Goal: Task Accomplishment & Management: Use online tool/utility

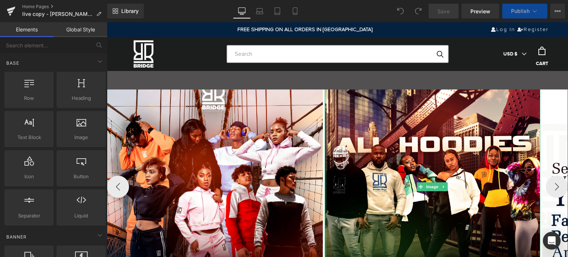
scroll to position [148, 0]
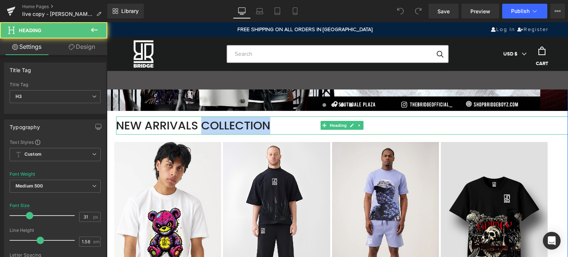
drag, startPoint x: 201, startPoint y: 125, endPoint x: 275, endPoint y: 120, distance: 73.8
click at [275, 120] on div "NEW ARRIVALS COLLECTION" at bounding box center [342, 126] width 452 height 18
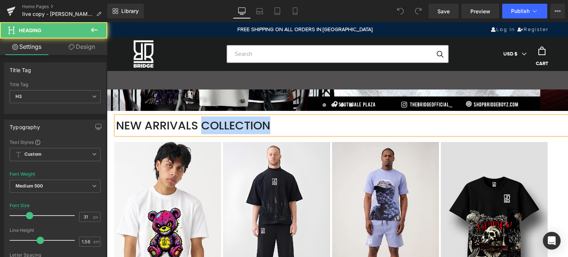
click at [274, 126] on div "NEW ARRIVALS COLLECTION" at bounding box center [342, 126] width 452 height 18
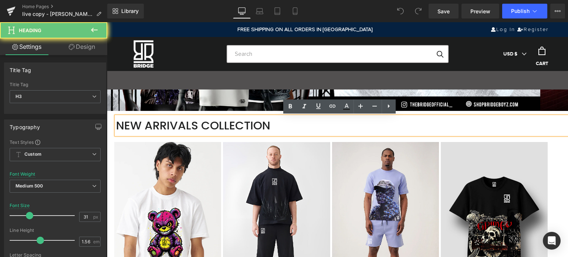
click at [248, 122] on div "NEW ARRIVALS COLLECTION" at bounding box center [342, 126] width 452 height 18
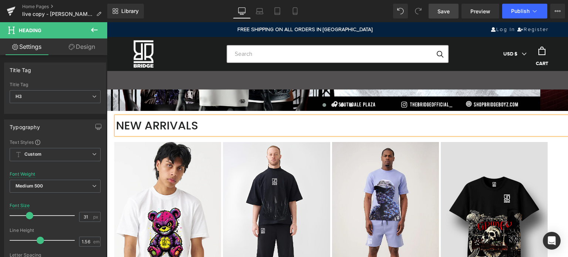
click at [442, 10] on span "Save" at bounding box center [444, 11] width 12 height 8
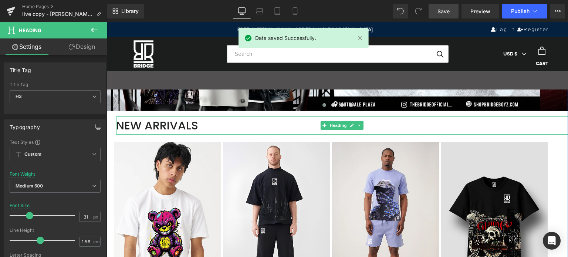
click at [205, 119] on div "NEW ARRIVALS" at bounding box center [342, 126] width 452 height 18
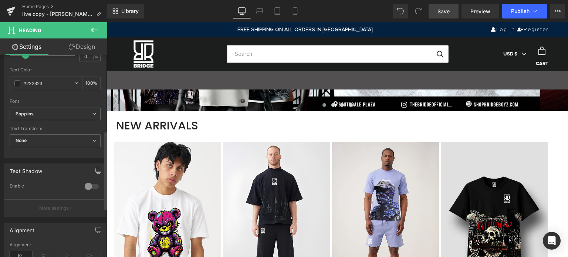
scroll to position [62, 0]
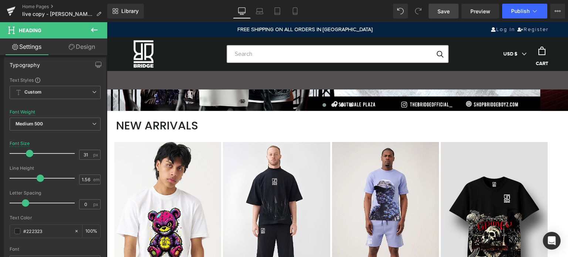
click at [85, 47] on link "Design" at bounding box center [82, 46] width 54 height 17
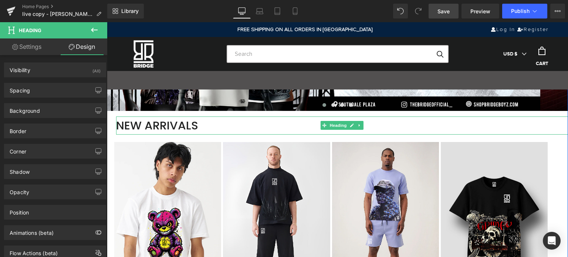
click at [217, 123] on div "NEW ARRIVALS" at bounding box center [342, 126] width 452 height 18
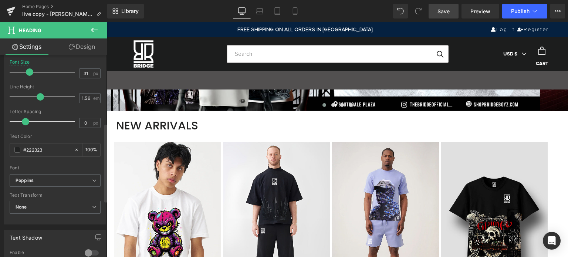
scroll to position [185, 0]
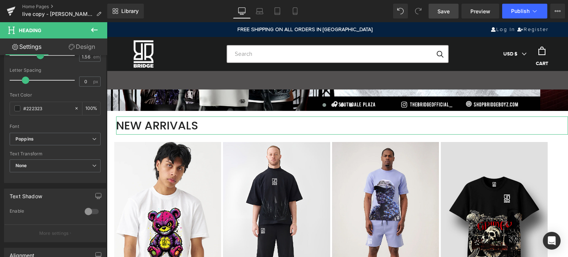
click at [86, 41] on link "Design" at bounding box center [82, 46] width 54 height 17
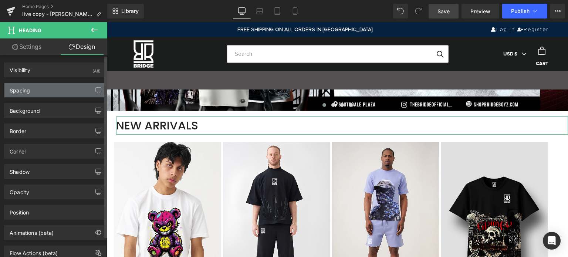
click at [62, 90] on div "Spacing" at bounding box center [54, 90] width 101 height 14
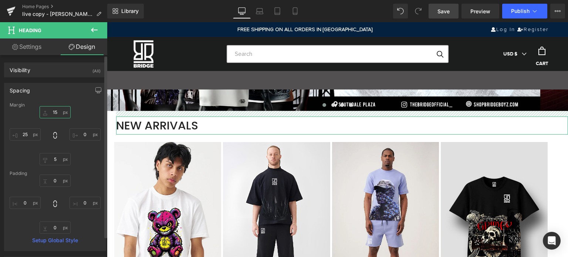
click at [54, 114] on input "text" at bounding box center [55, 112] width 31 height 12
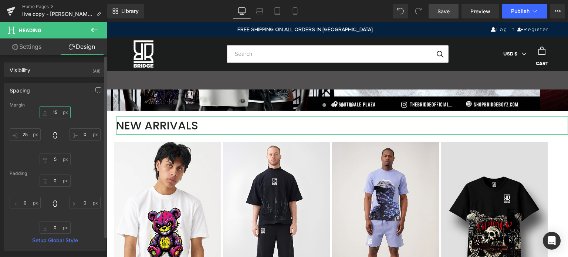
click at [54, 114] on input "text" at bounding box center [55, 112] width 31 height 12
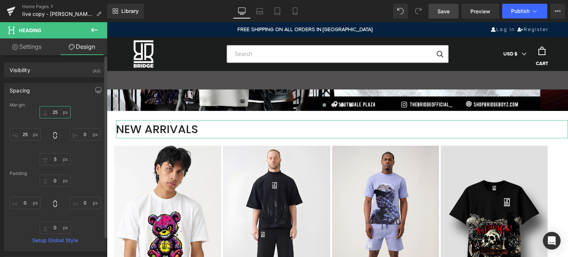
type input "2"
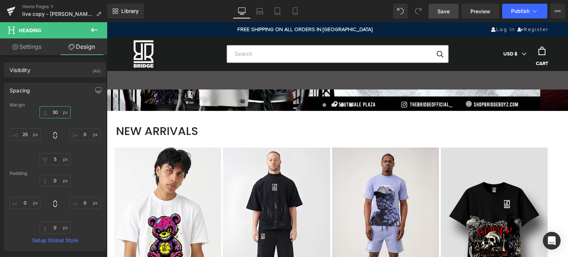
type input "30"
click at [448, 10] on span "Save" at bounding box center [444, 11] width 12 height 8
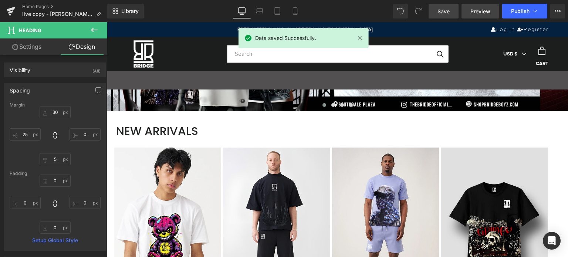
click at [483, 10] on span "Preview" at bounding box center [480, 11] width 20 height 8
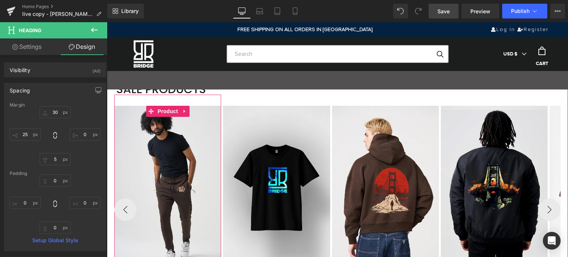
scroll to position [1258, 0]
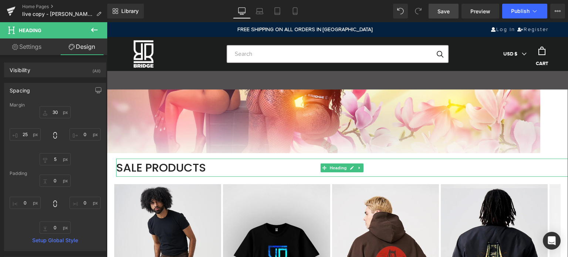
click at [178, 169] on div "SALE PRODUCTS" at bounding box center [342, 168] width 452 height 18
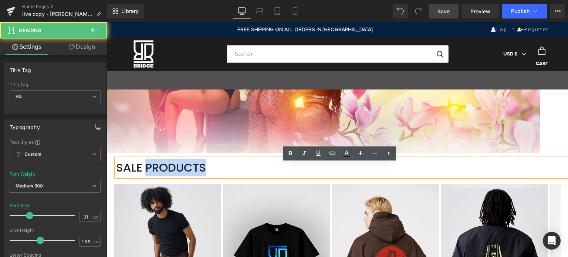
click at [178, 169] on div "SALE PRODUCTS" at bounding box center [342, 168] width 452 height 18
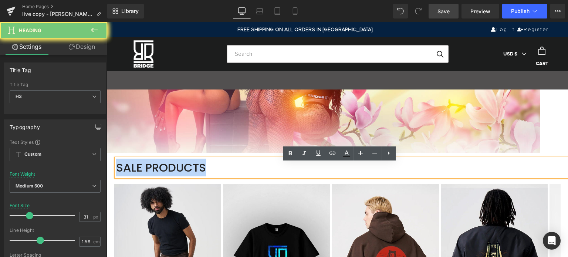
click at [178, 169] on div "SALE PRODUCTS" at bounding box center [342, 168] width 452 height 18
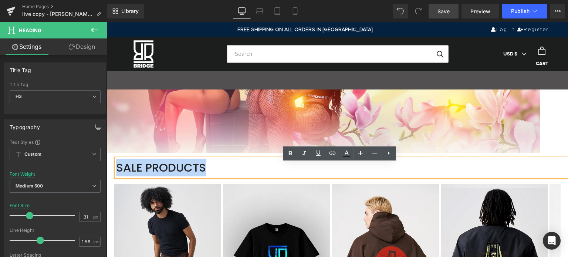
paste div
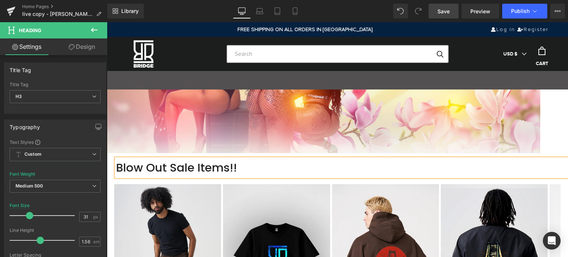
click at [200, 170] on div "Blow Out Sale Items!!" at bounding box center [342, 168] width 452 height 18
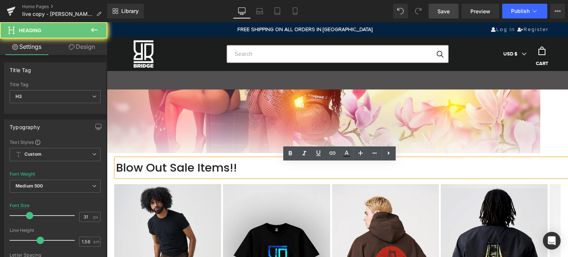
click at [200, 170] on div "Blow Out Sale Items!!" at bounding box center [342, 168] width 452 height 18
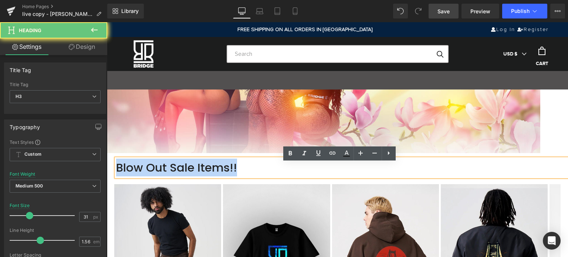
click at [200, 170] on div "Blow Out Sale Items!!" at bounding box center [342, 168] width 452 height 18
copy div "Blow Out Sale Items!!"
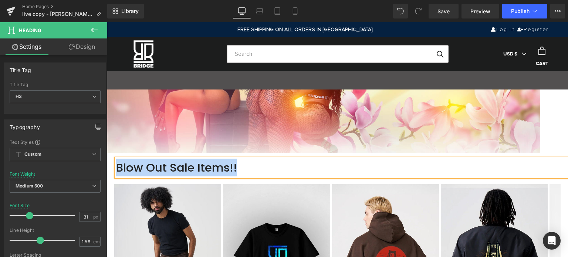
click at [250, 175] on div "Blow Out Sale Items!!" at bounding box center [342, 168] width 452 height 18
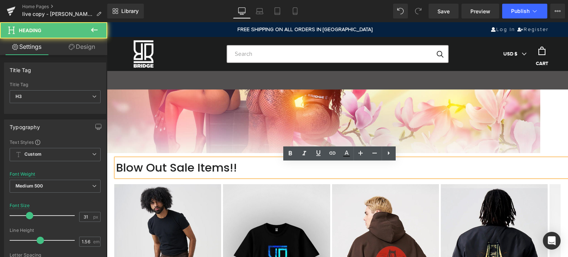
click at [250, 175] on div "Blow Out Sale Items!!" at bounding box center [342, 168] width 452 height 18
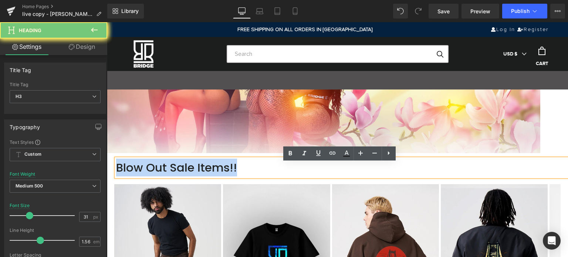
click at [250, 175] on div "Blow Out Sale Items!!" at bounding box center [342, 168] width 452 height 18
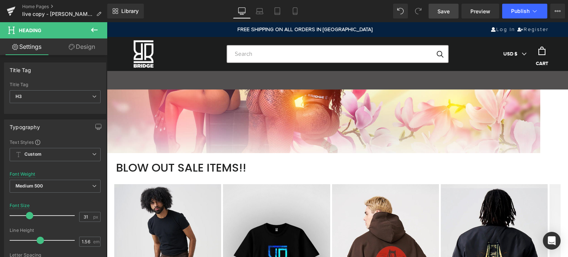
click at [442, 7] on span "Save" at bounding box center [444, 11] width 12 height 8
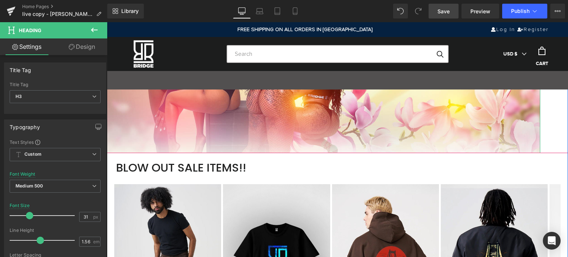
scroll to position [1332, 0]
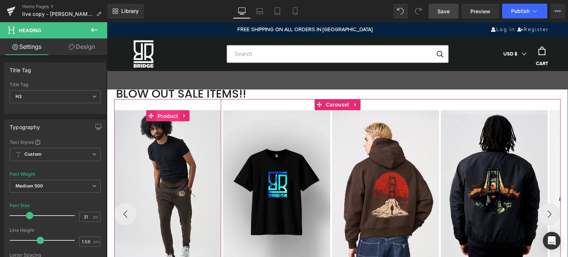
click at [166, 119] on span "Product" at bounding box center [168, 116] width 24 height 11
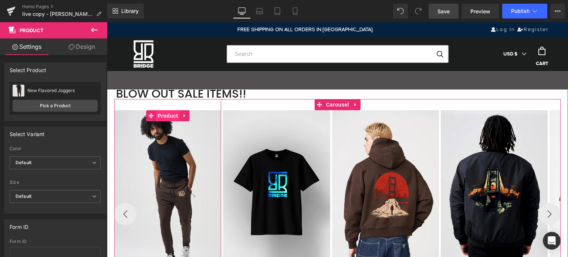
click at [164, 119] on span "Product" at bounding box center [168, 115] width 24 height 11
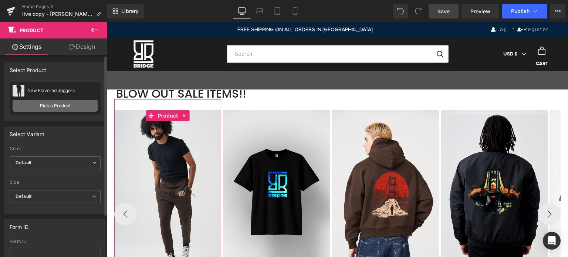
click at [58, 106] on link "Pick a Product" at bounding box center [55, 106] width 85 height 12
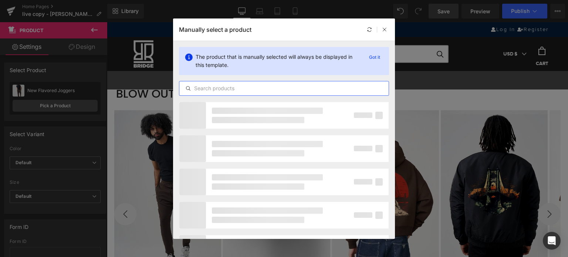
click at [241, 88] on input "text" at bounding box center [283, 88] width 209 height 9
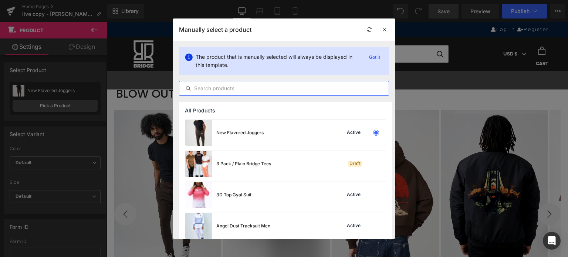
click at [237, 91] on input "text" at bounding box center [283, 88] width 209 height 9
paste input "https://shopbridgeboyz.com/products/hype-boasy-long-sleeve-shirts"
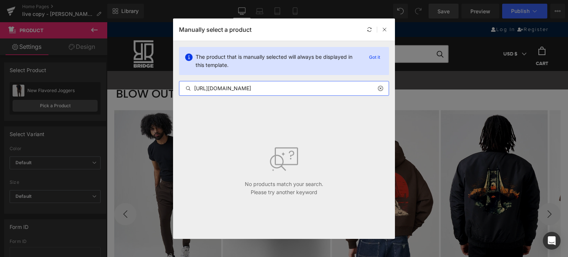
click at [282, 88] on input "https://shopbridgeboyz.com/products/hype-boasy-long-sleeve-shirts" at bounding box center [283, 88] width 209 height 9
paste input "Hype & Boasy Long Sleeve S"
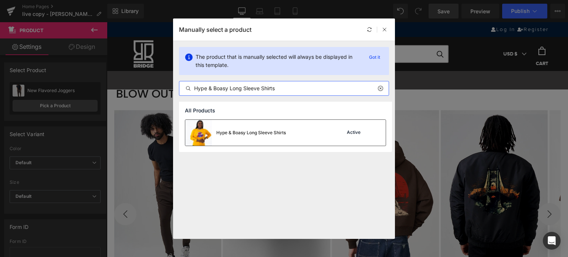
type input "Hype & Boasy Long Sleeve Shirts"
click at [293, 130] on div "Hype & Boasy Long Sleeve Shirts Active" at bounding box center [285, 133] width 200 height 26
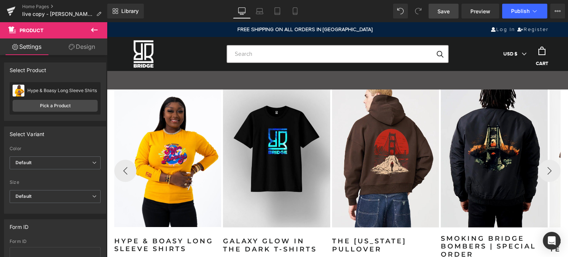
scroll to position [1332, 0]
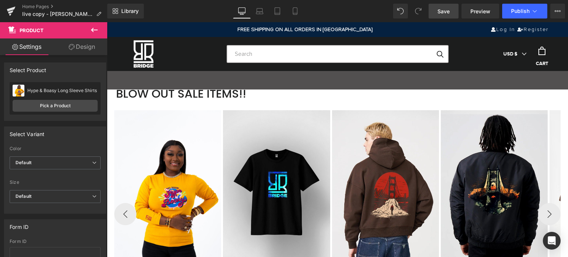
click at [446, 11] on span "Save" at bounding box center [444, 11] width 12 height 8
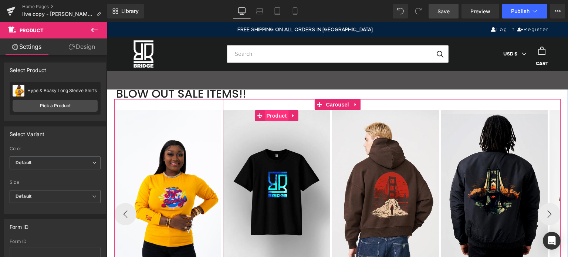
click at [279, 118] on span "Product" at bounding box center [276, 115] width 24 height 11
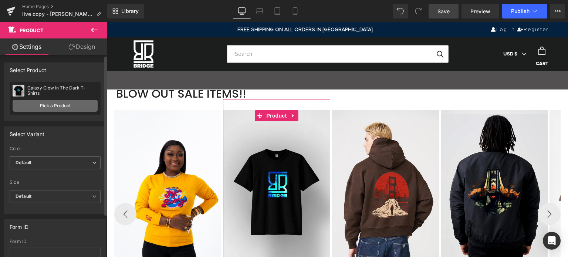
click at [57, 105] on link "Pick a Product" at bounding box center [55, 106] width 85 height 12
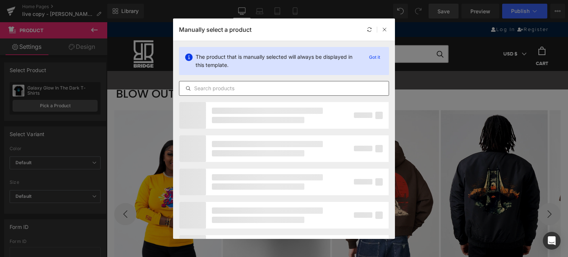
click at [244, 87] on input "text" at bounding box center [283, 88] width 209 height 9
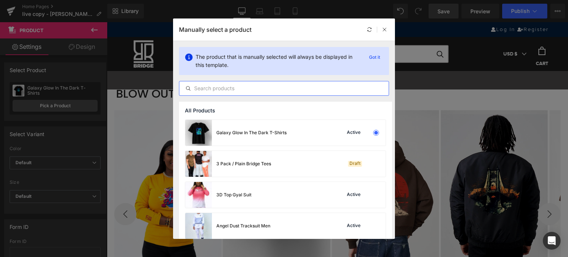
paste input "Men Fall Jackets"
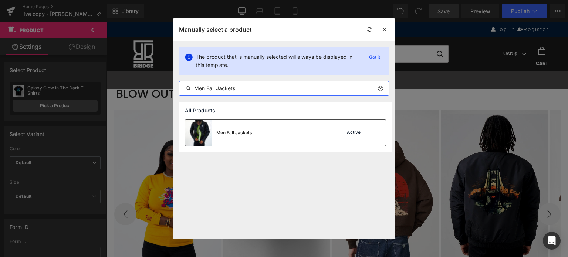
type input "Men Fall Jackets"
click at [355, 131] on div "Active" at bounding box center [353, 133] width 17 height 6
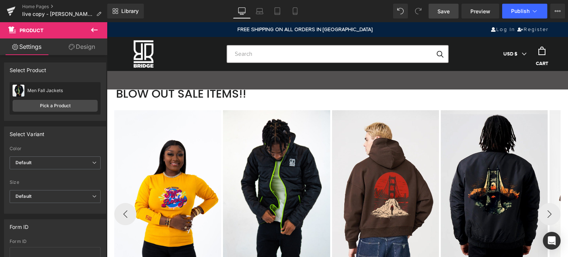
click at [445, 11] on span "Save" at bounding box center [444, 11] width 12 height 8
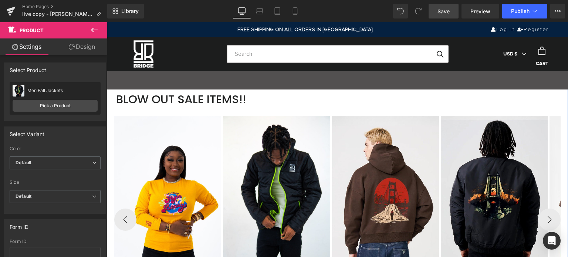
scroll to position [1295, 0]
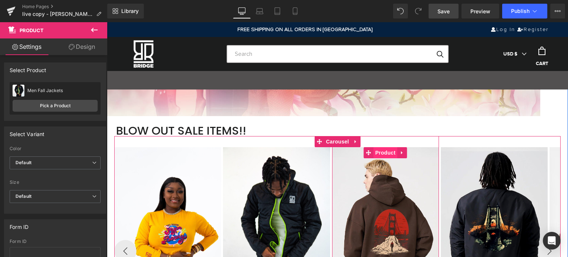
click at [385, 158] on span "Product" at bounding box center [386, 152] width 24 height 11
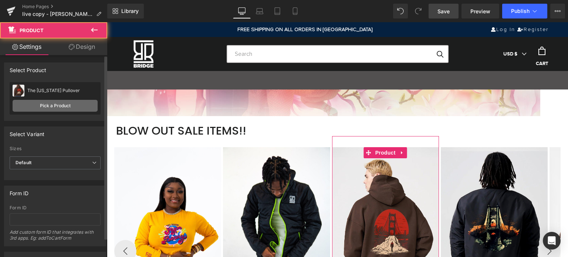
click at [62, 106] on link "Pick a Product" at bounding box center [55, 106] width 85 height 12
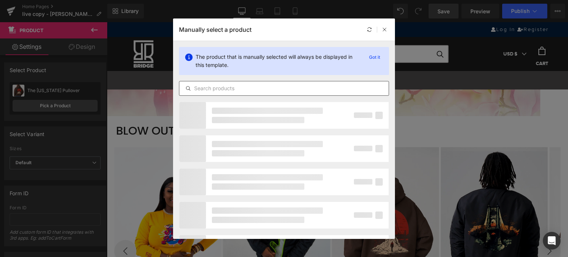
click at [240, 84] on input "text" at bounding box center [283, 88] width 209 height 9
paste input "Top Gyal Lightweight Pullover"
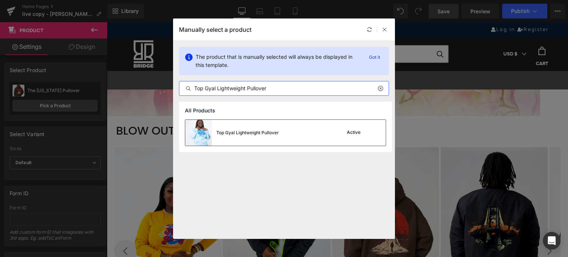
type input "Top Gyal Lightweight Pullover"
click at [314, 133] on div "Top Gyal Lightweight Pullover Active" at bounding box center [285, 133] width 200 height 26
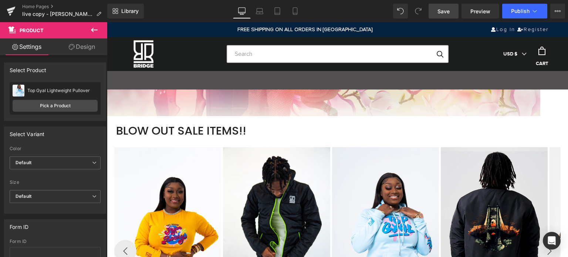
click at [448, 11] on span "Save" at bounding box center [444, 11] width 12 height 8
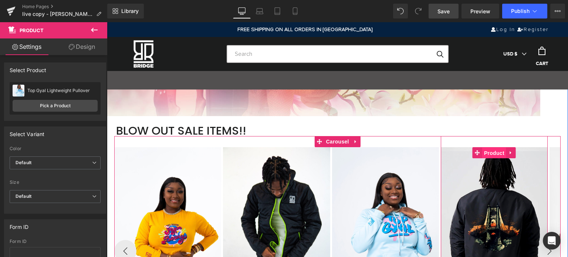
click at [487, 158] on span "Product" at bounding box center [494, 153] width 24 height 11
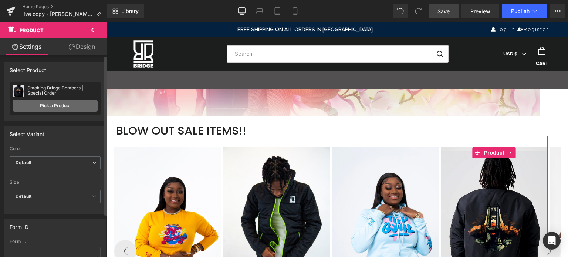
click at [54, 107] on link "Pick a Product" at bounding box center [55, 106] width 85 height 12
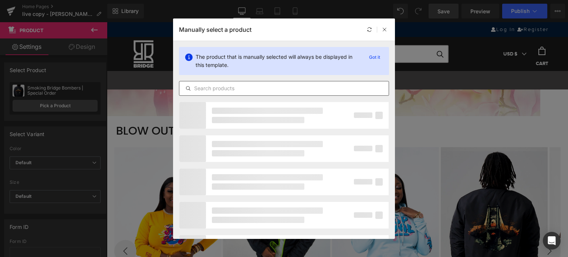
click at [225, 86] on input "text" at bounding box center [283, 88] width 209 height 9
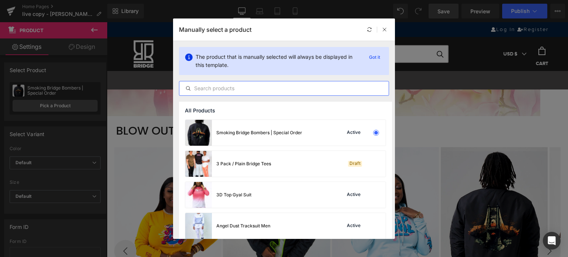
paste input "Plus Size Men Paradise Hoodies"
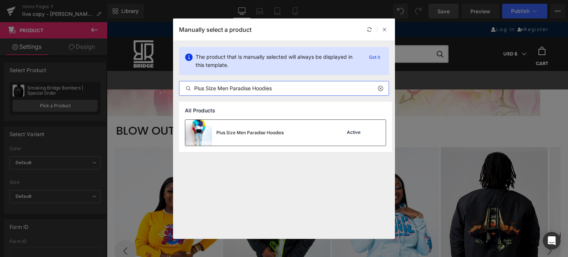
type input "Plus Size Men Paradise Hoodies"
click at [305, 131] on div "Plus Size Men Paradise Hoodies Active" at bounding box center [285, 133] width 200 height 26
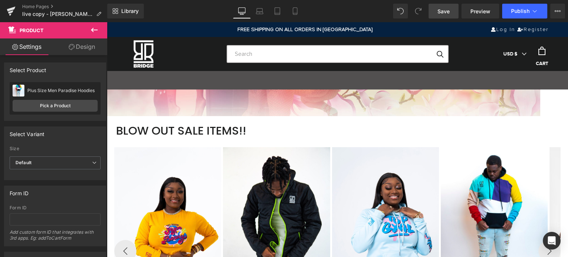
click at [439, 11] on span "Save" at bounding box center [444, 11] width 12 height 8
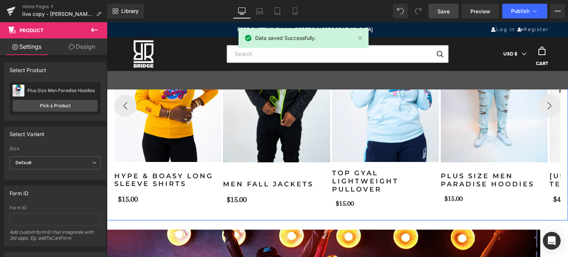
scroll to position [1406, 0]
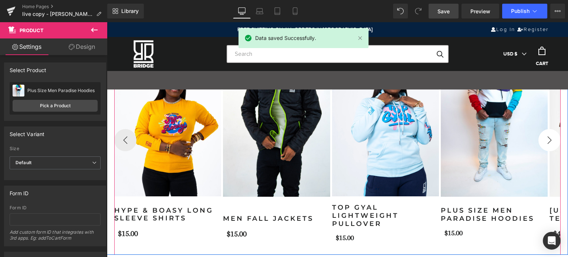
click at [551, 149] on button "›" at bounding box center [550, 140] width 22 height 22
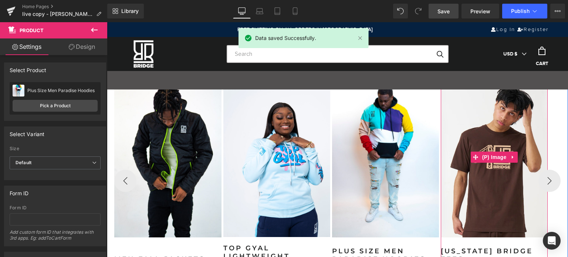
scroll to position [1295, 0]
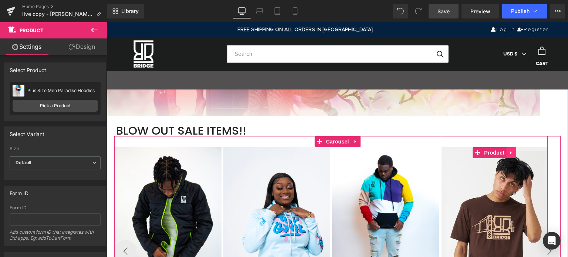
click at [509, 155] on icon at bounding box center [511, 153] width 5 height 6
click at [513, 155] on icon at bounding box center [515, 152] width 5 height 5
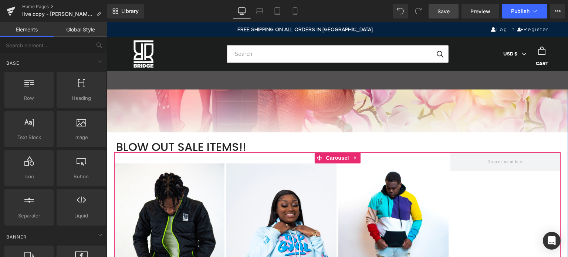
scroll to position [1359, 0]
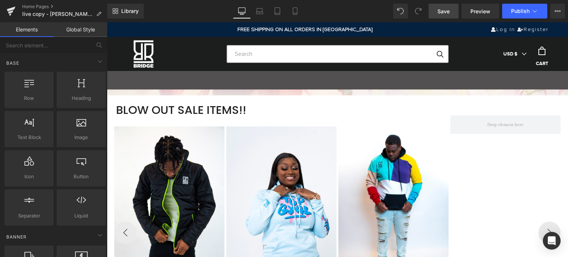
click at [441, 13] on span "Save" at bounding box center [444, 11] width 12 height 8
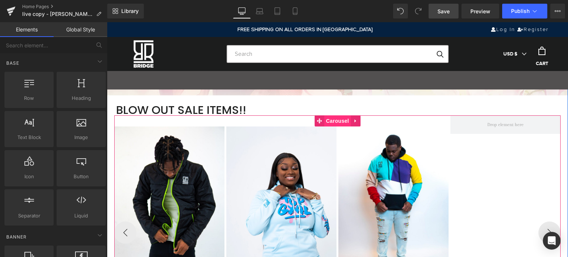
click at [332, 121] on span "Carousel" at bounding box center [337, 120] width 27 height 11
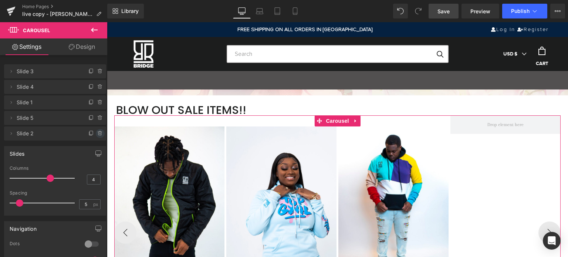
click at [97, 134] on icon at bounding box center [100, 134] width 6 height 6
click at [95, 134] on button "Delete" at bounding box center [92, 134] width 23 height 10
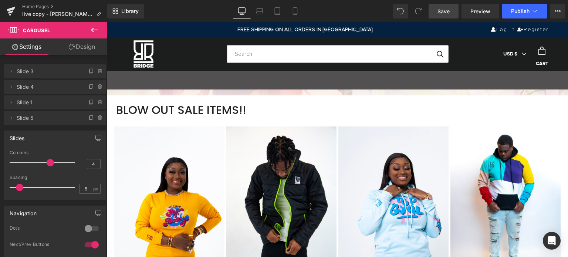
click at [450, 11] on span "Save" at bounding box center [444, 11] width 12 height 8
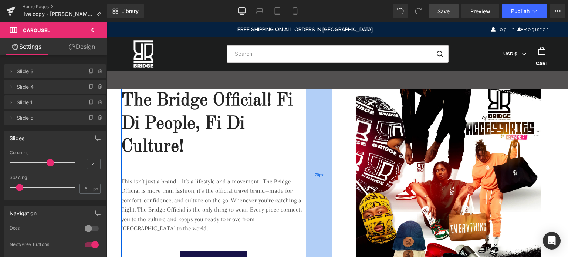
scroll to position [1063, 0]
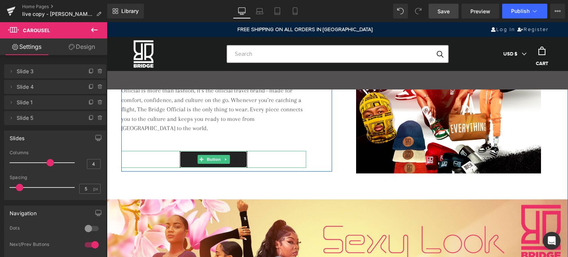
click at [233, 154] on link "Buy Now" at bounding box center [214, 159] width 68 height 17
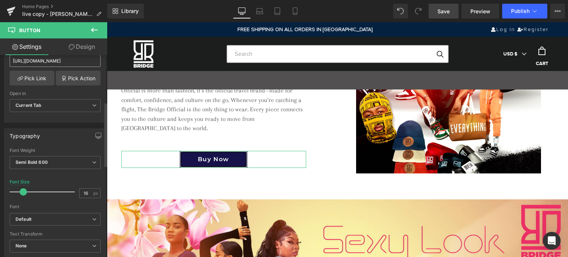
scroll to position [37, 0]
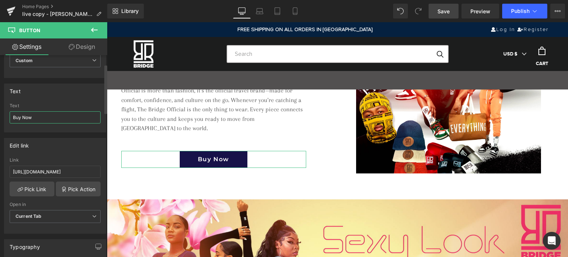
click at [49, 115] on input "Buy Now" at bounding box center [55, 117] width 91 height 12
paste input "UY NOW. Pre Orders"
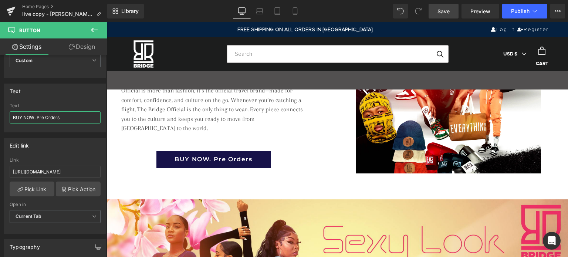
type input "BUY NOW. Pre Orders"
click at [446, 10] on span "Save" at bounding box center [444, 11] width 12 height 8
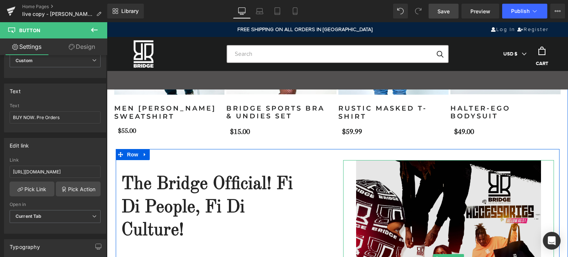
scroll to position [878, 0]
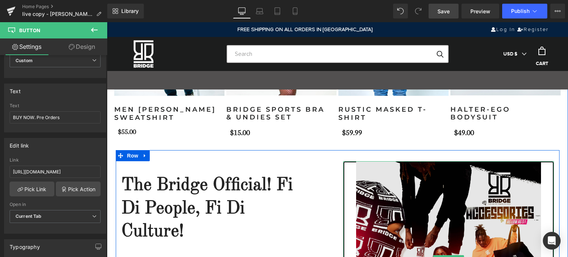
click at [419, 180] on img at bounding box center [448, 259] width 211 height 197
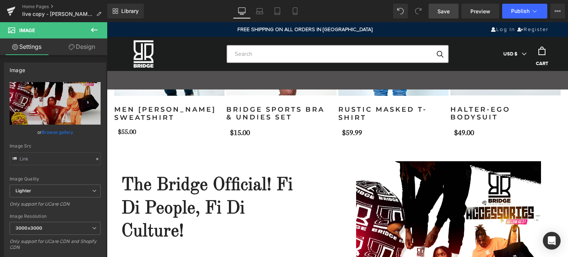
click at [98, 25] on button at bounding box center [94, 30] width 26 height 16
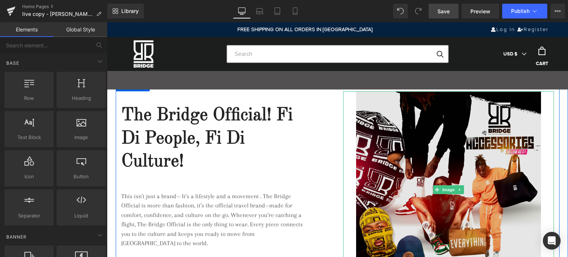
scroll to position [952, 0]
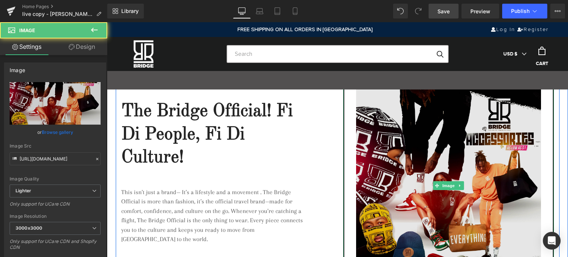
click at [444, 143] on img at bounding box center [448, 185] width 211 height 197
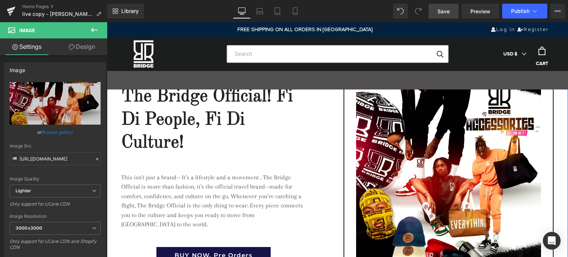
scroll to position [878, 0]
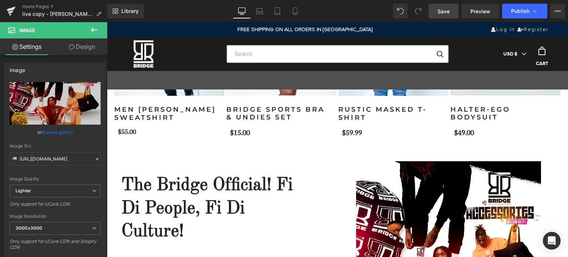
click at [95, 28] on icon at bounding box center [94, 30] width 9 height 9
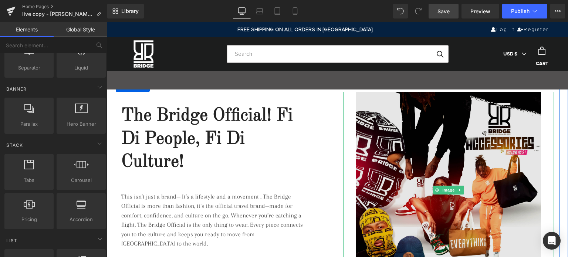
scroll to position [989, 0]
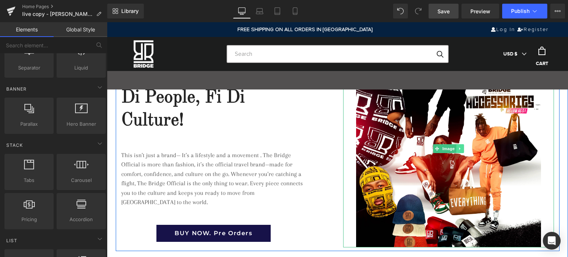
click at [457, 151] on link at bounding box center [460, 148] width 8 height 9
click at [462, 151] on icon at bounding box center [464, 149] width 4 height 4
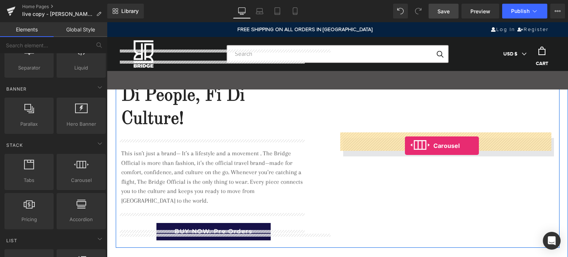
drag, startPoint x: 187, startPoint y: 198, endPoint x: 405, endPoint y: 145, distance: 224.6
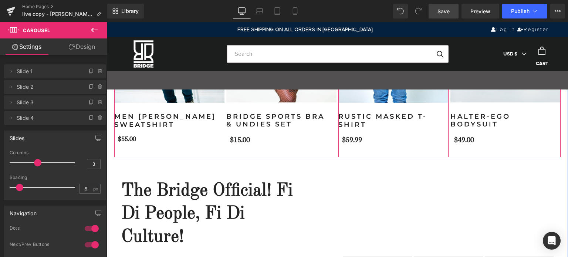
scroll to position [952, 0]
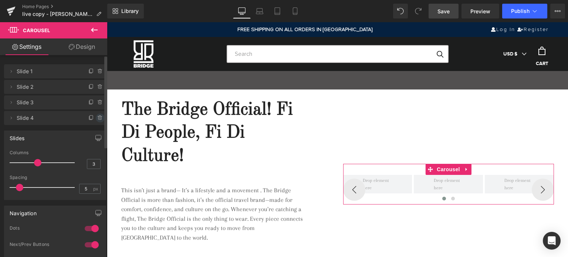
click at [97, 119] on icon at bounding box center [100, 118] width 6 height 6
click at [97, 118] on button "Delete" at bounding box center [92, 119] width 23 height 10
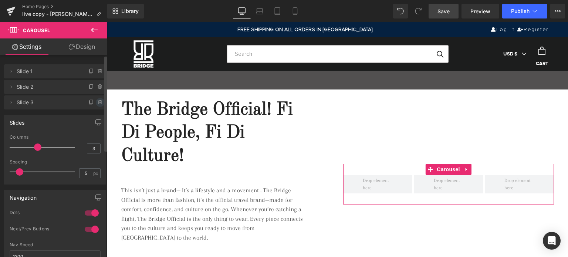
click at [97, 100] on icon at bounding box center [100, 102] width 6 height 6
click at [94, 105] on button "Delete" at bounding box center [92, 103] width 23 height 10
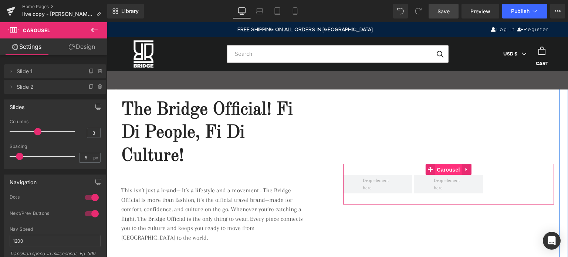
click at [445, 164] on span "Carousel" at bounding box center [448, 169] width 27 height 11
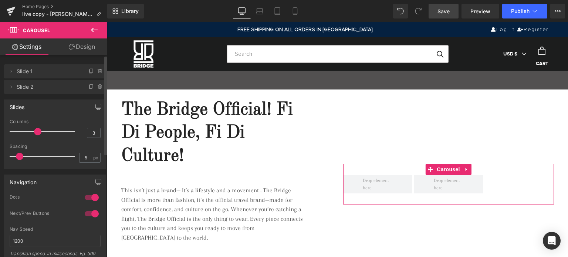
click at [16, 72] on li "Delete Cancel Slide 1 Slide 1" at bounding box center [55, 71] width 102 height 14
click at [10, 71] on icon at bounding box center [11, 71] width 6 height 6
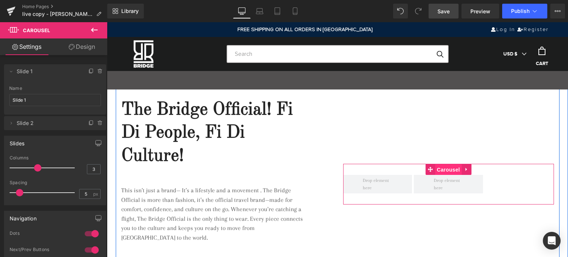
click at [445, 164] on span "Carousel" at bounding box center [448, 169] width 27 height 11
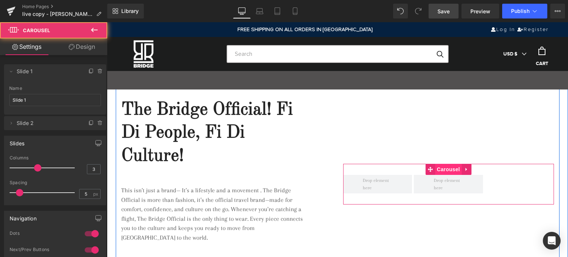
scroll to position [1026, 0]
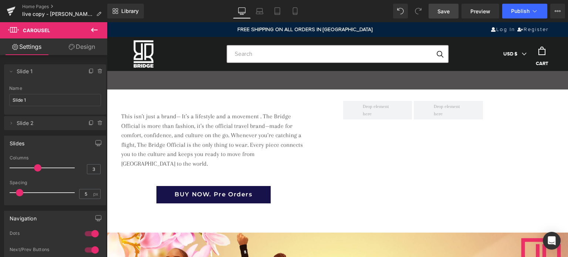
click at [92, 26] on icon at bounding box center [94, 30] width 9 height 9
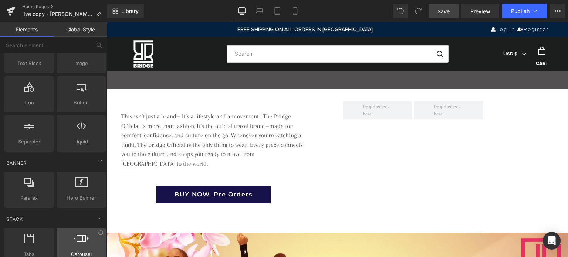
scroll to position [0, 0]
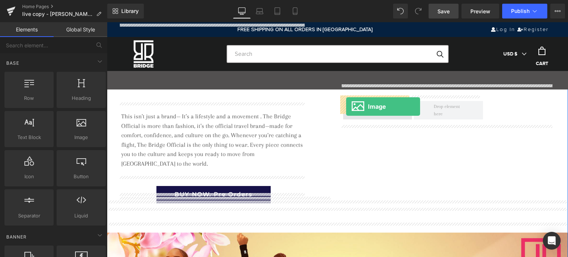
drag, startPoint x: 192, startPoint y: 148, endPoint x: 346, endPoint y: 107, distance: 160.2
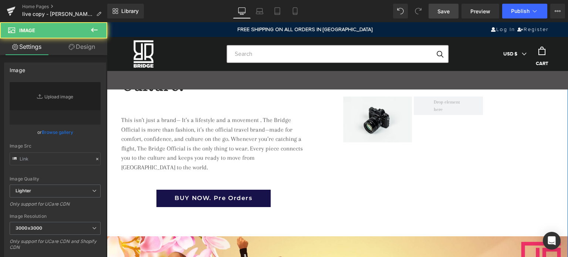
scroll to position [1013, 0]
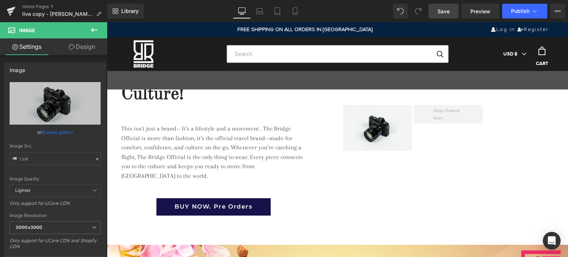
click at [92, 30] on icon at bounding box center [94, 30] width 7 height 4
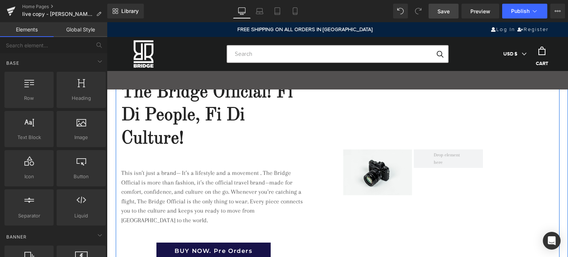
scroll to position [940, 0]
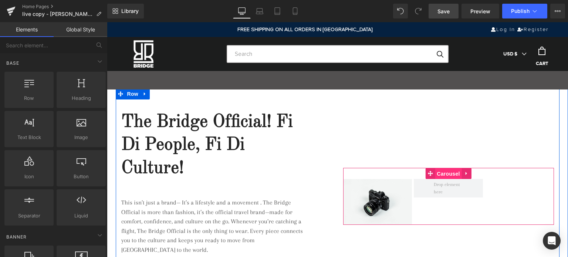
click at [440, 168] on span "Carousel" at bounding box center [448, 173] width 27 height 11
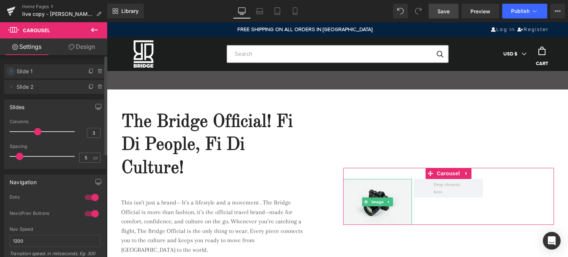
click at [13, 70] on icon at bounding box center [11, 71] width 6 height 6
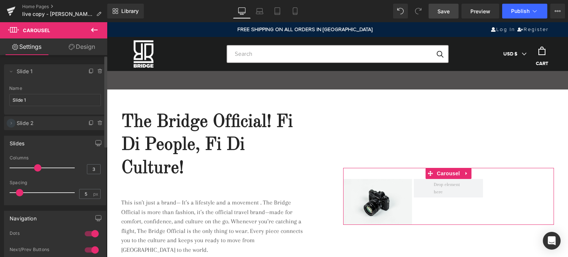
click at [10, 124] on icon at bounding box center [11, 123] width 6 height 6
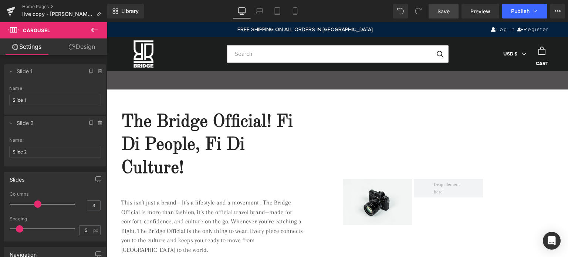
click at [92, 29] on icon at bounding box center [94, 30] width 7 height 4
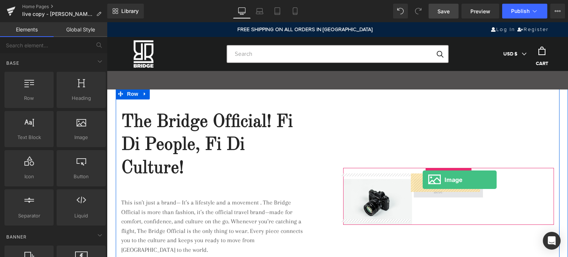
drag, startPoint x: 109, startPoint y: 142, endPoint x: 422, endPoint y: 180, distance: 314.9
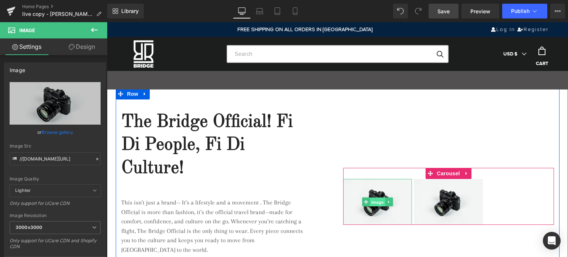
click at [378, 198] on span "Image" at bounding box center [378, 202] width 16 height 9
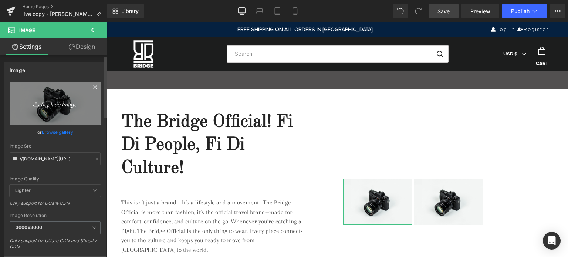
click at [52, 107] on icon "Replace Image" at bounding box center [55, 103] width 59 height 9
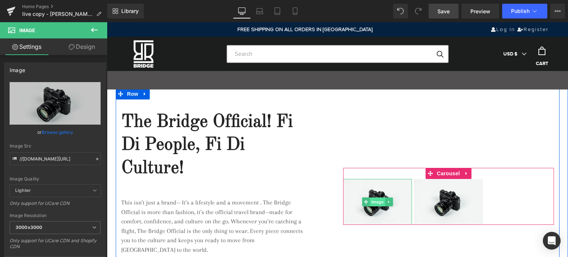
click at [375, 198] on span "Image" at bounding box center [378, 202] width 16 height 9
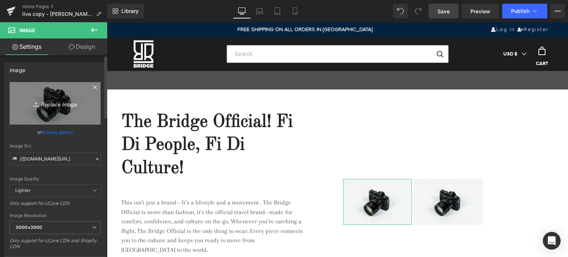
click at [57, 103] on icon "Replace Image" at bounding box center [55, 103] width 59 height 9
type input "C:\fakepath\!ACCESSORIES-MOBILE-_375x400_.jpg"
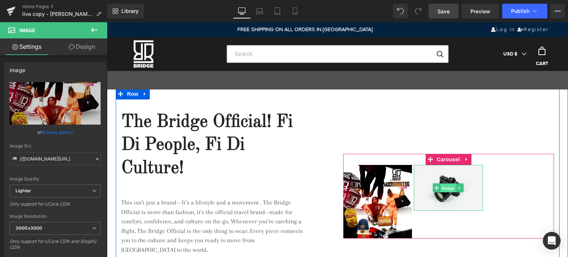
click at [447, 184] on span "Image" at bounding box center [449, 188] width 16 height 9
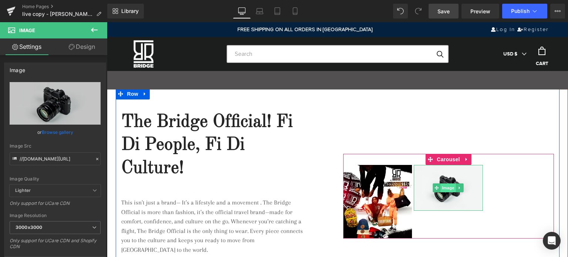
click at [447, 183] on span "Image" at bounding box center [449, 187] width 16 height 9
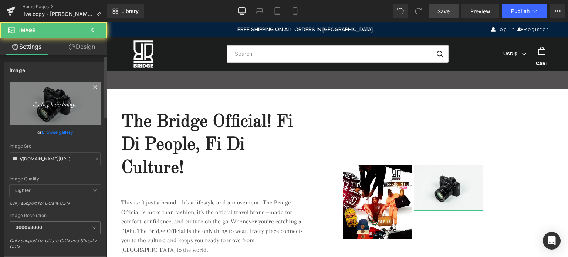
click at [58, 105] on icon "Replace Image" at bounding box center [55, 103] width 59 height 9
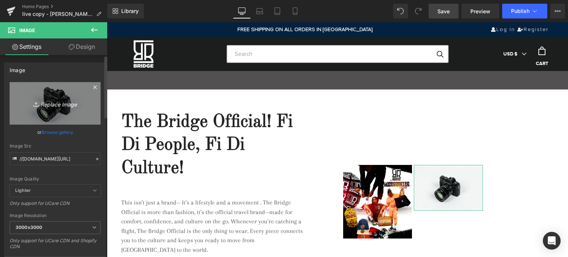
type input "C:\fakepath\SEXY-LOOK-MOBILE-_375x400_.jpg"
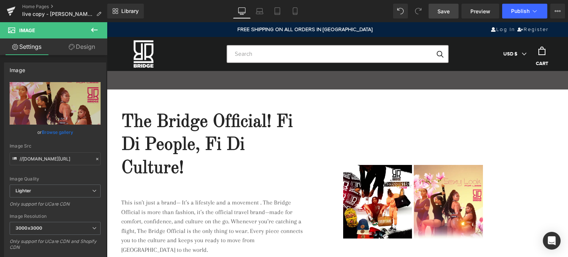
click at [442, 13] on span "Save" at bounding box center [444, 11] width 12 height 8
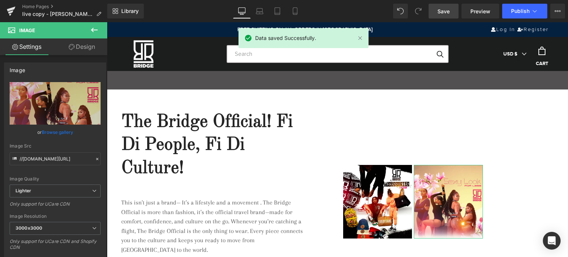
click at [83, 45] on link "Design" at bounding box center [82, 46] width 54 height 17
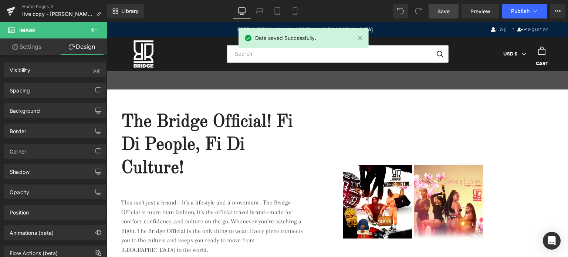
click at [94, 29] on icon at bounding box center [94, 30] width 9 height 9
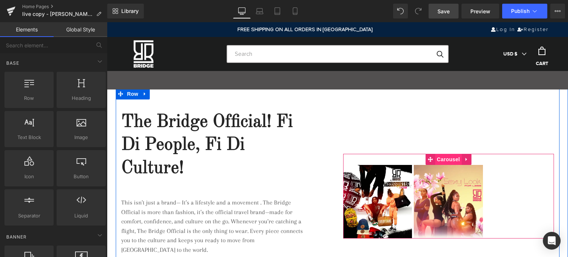
click at [441, 154] on span "Carousel" at bounding box center [448, 159] width 27 height 11
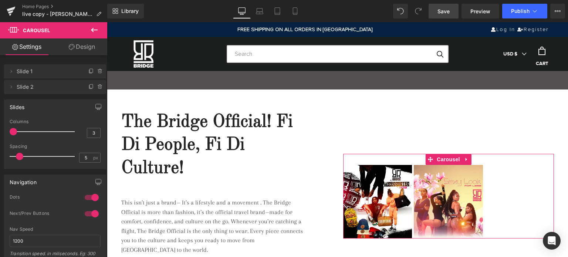
drag, startPoint x: 34, startPoint y: 133, endPoint x: 0, endPoint y: 132, distance: 34.4
click at [0, 132] on div "Slides 3 Columns 3 3 Columns 3 3 Columns 3 1 Columns 1 5px Spacing 5 px 5px Spa…" at bounding box center [55, 131] width 111 height 75
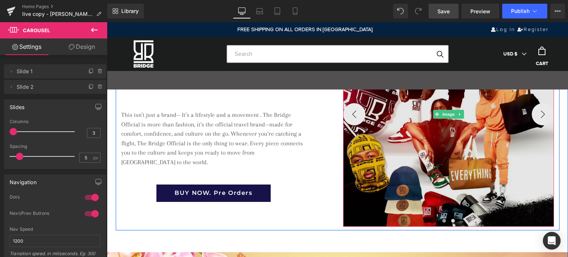
scroll to position [976, 0]
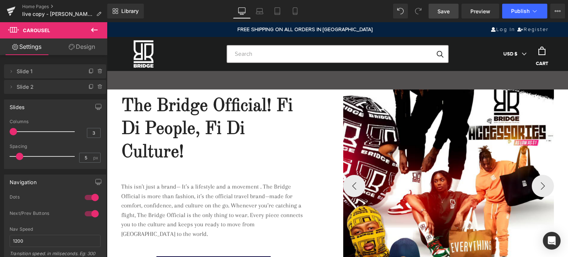
click at [445, 9] on span "Save" at bounding box center [444, 11] width 12 height 8
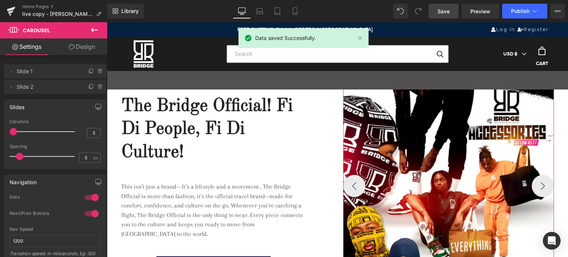
scroll to position [74, 0]
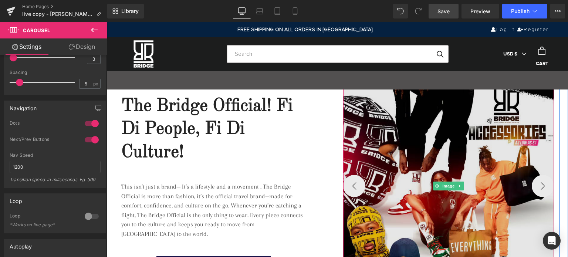
click at [439, 153] on img at bounding box center [448, 186] width 211 height 225
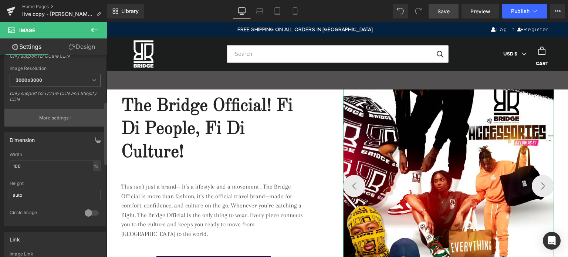
scroll to position [259, 0]
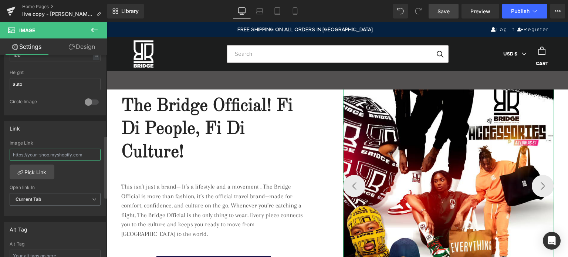
click at [71, 153] on input "text" at bounding box center [55, 155] width 91 height 12
paste input "https://shopbridgeboyz.com/collections/accessories"
type input "https://shopbridgeboyz.com/collections/accessories"
click at [447, 10] on span "Save" at bounding box center [444, 11] width 12 height 8
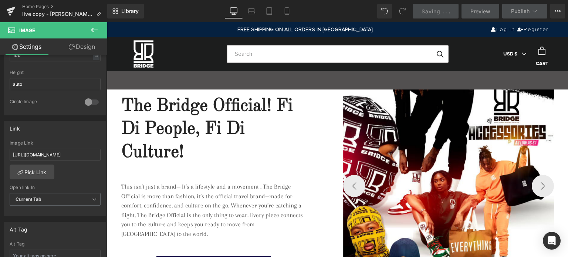
scroll to position [0, 0]
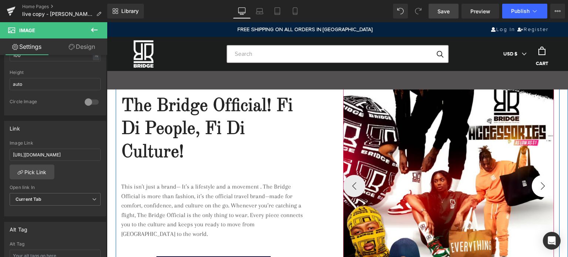
click at [536, 189] on button "›" at bounding box center [543, 186] width 22 height 22
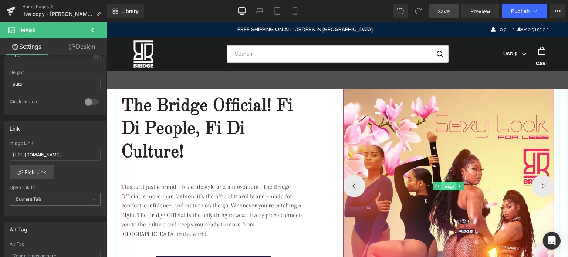
click at [446, 185] on span "Image" at bounding box center [449, 186] width 16 height 9
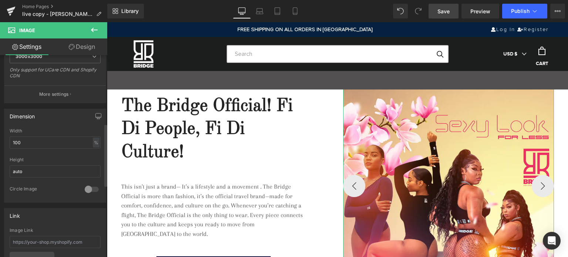
scroll to position [222, 0]
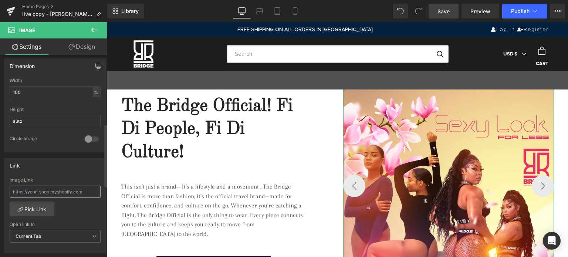
click at [70, 189] on input "text" at bounding box center [55, 192] width 91 height 12
type input "https://shopbridgeboyz.com/collections/2023-spring-summer-vibes"
click at [355, 11] on div "Library Desktop Desktop Laptop Tablet Mobile Save Preview Publish Scheduled Vie…" at bounding box center [337, 11] width 461 height 15
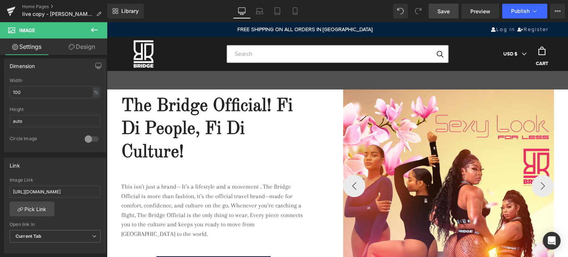
click at [444, 13] on span "Save" at bounding box center [444, 11] width 12 height 8
click at [484, 10] on span "Preview" at bounding box center [480, 11] width 20 height 8
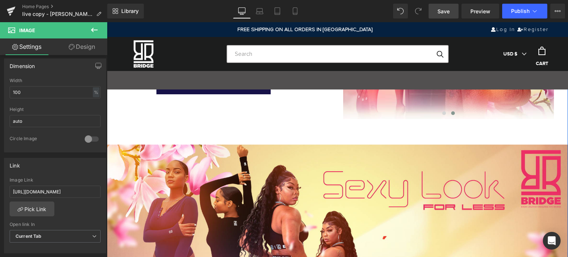
scroll to position [1124, 0]
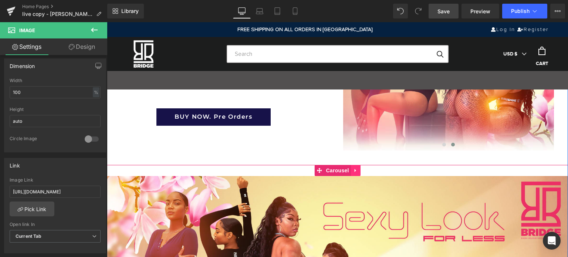
click at [355, 170] on icon at bounding box center [355, 170] width 1 height 3
click at [356, 171] on link at bounding box center [361, 170] width 10 height 11
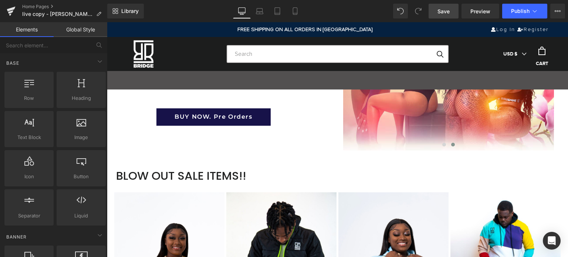
click at [445, 7] on span "Save" at bounding box center [444, 11] width 12 height 8
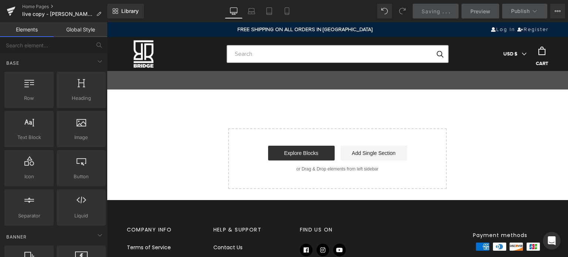
scroll to position [1679, 0]
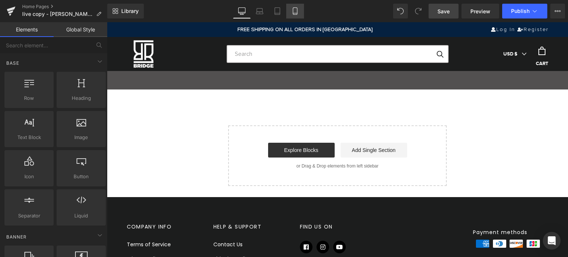
click at [294, 13] on icon at bounding box center [294, 10] width 7 height 7
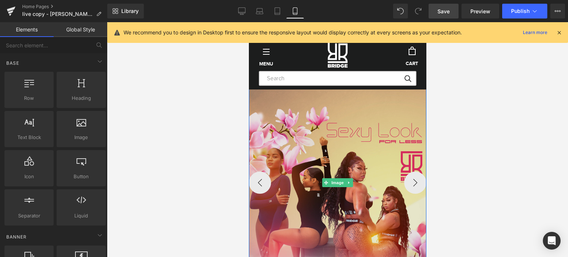
scroll to position [1146, 0]
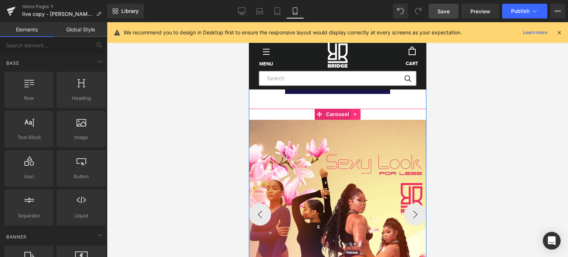
click at [354, 114] on icon at bounding box center [355, 114] width 5 height 6
click at [358, 114] on icon at bounding box center [360, 114] width 5 height 5
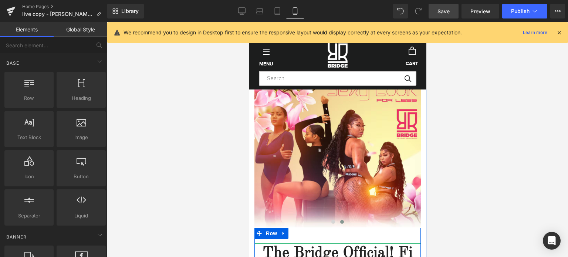
scroll to position [852, 0]
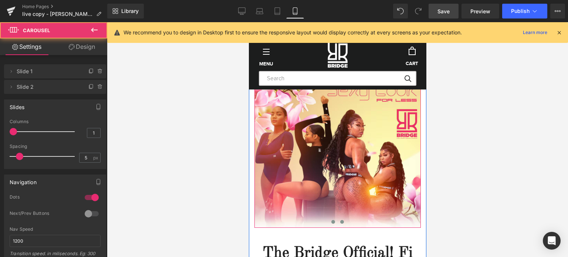
click at [331, 221] on span at bounding box center [333, 222] width 4 height 4
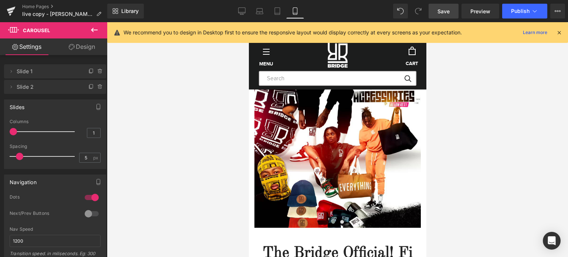
click at [441, 10] on span "Save" at bounding box center [444, 11] width 12 height 8
click at [92, 213] on div at bounding box center [92, 214] width 18 height 12
click at [446, 11] on span "Save" at bounding box center [444, 11] width 12 height 8
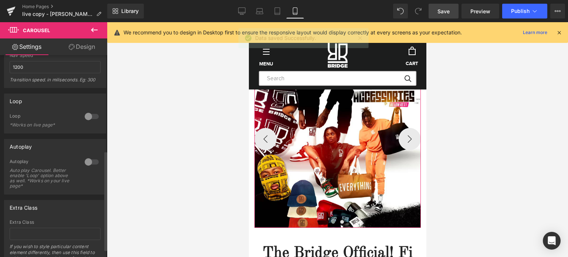
scroll to position [172, 0]
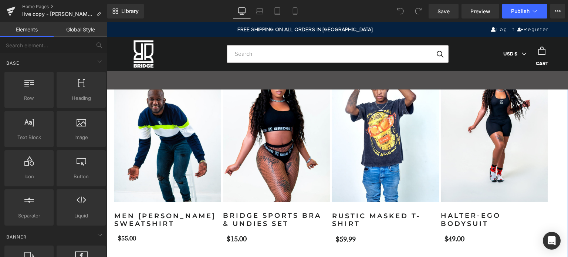
scroll to position [814, 0]
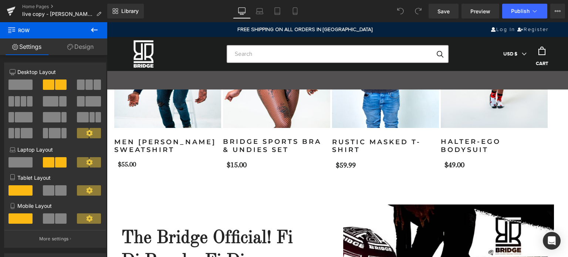
click at [90, 27] on icon at bounding box center [94, 30] width 9 height 9
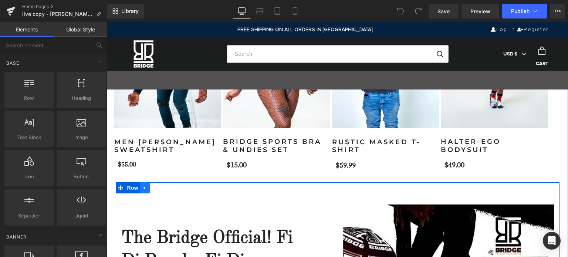
click at [144, 191] on icon at bounding box center [144, 188] width 5 height 6
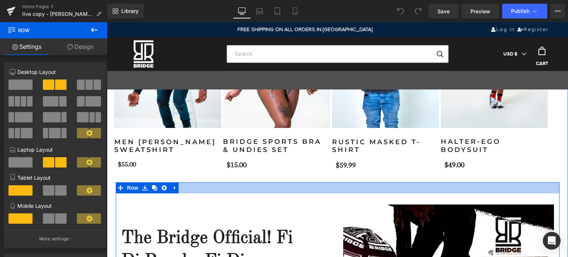
click at [239, 193] on div at bounding box center [338, 187] width 444 height 11
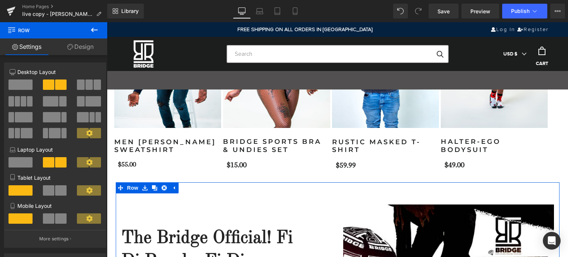
click at [79, 44] on link "Design" at bounding box center [81, 46] width 54 height 17
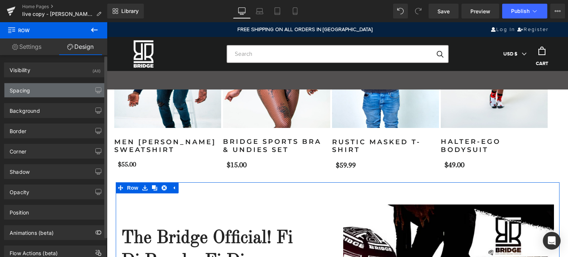
click at [26, 91] on div "Spacing" at bounding box center [20, 88] width 20 height 10
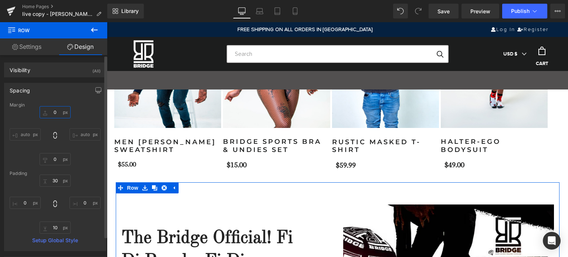
click at [53, 113] on input "text" at bounding box center [55, 112] width 31 height 12
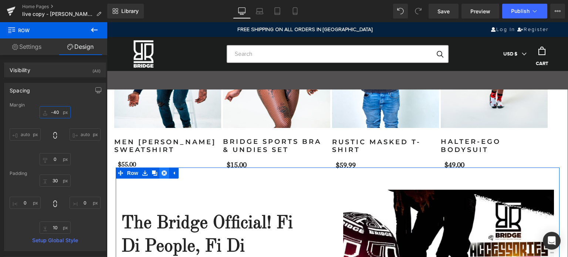
type input "-40"
click at [163, 176] on icon at bounding box center [164, 173] width 5 height 5
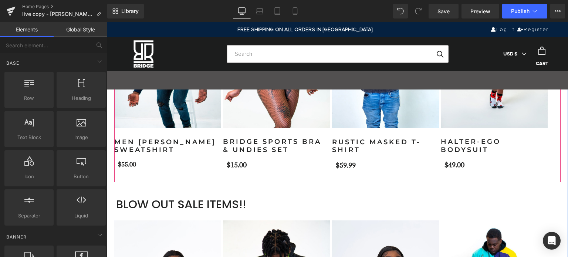
scroll to position [840, 0]
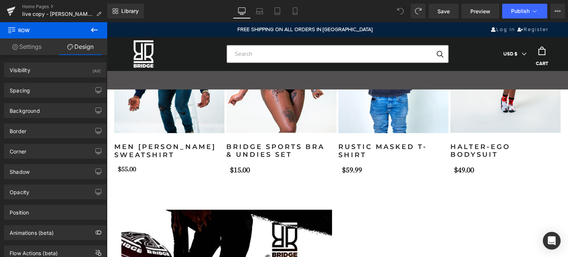
click at [95, 30] on icon at bounding box center [94, 30] width 7 height 4
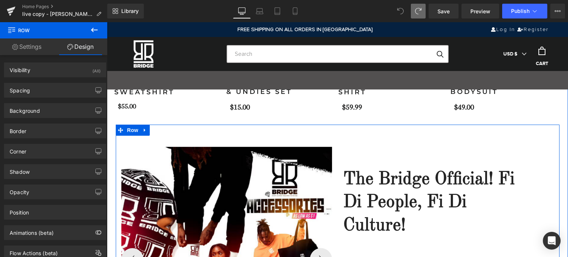
scroll to position [911, 0]
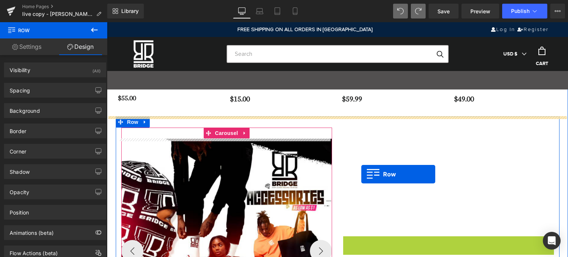
drag, startPoint x: 344, startPoint y: 162, endPoint x: 357, endPoint y: 174, distance: 17.3
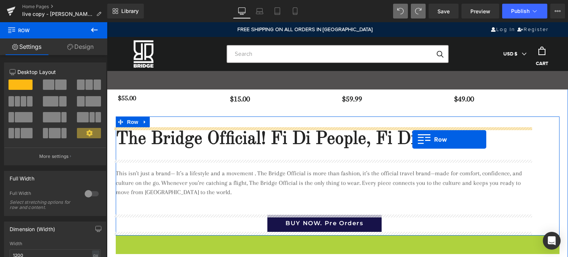
drag, startPoint x: 115, startPoint y: 128, endPoint x: 412, endPoint y: 139, distance: 298.0
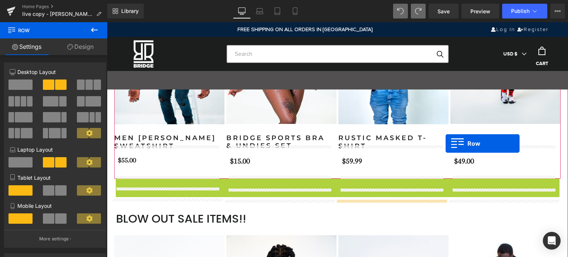
scroll to position [926, 0]
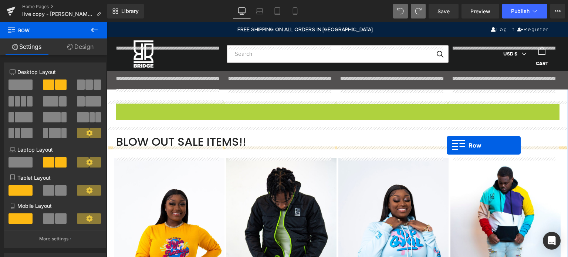
drag, startPoint x: 117, startPoint y: 107, endPoint x: 447, endPoint y: 145, distance: 332.2
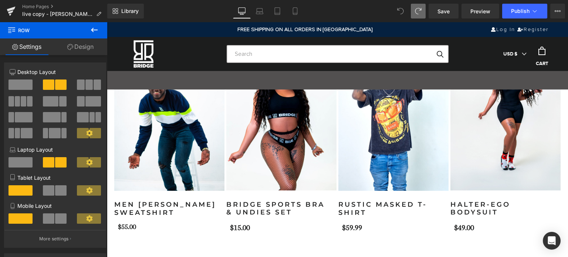
scroll to position [778, 0]
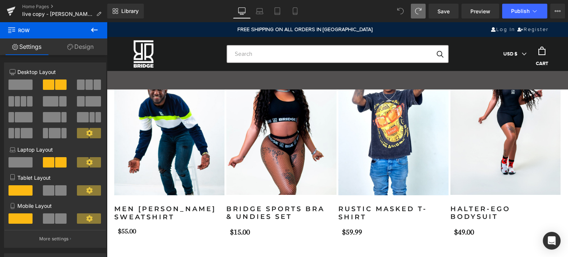
click at [97, 29] on icon at bounding box center [94, 30] width 9 height 9
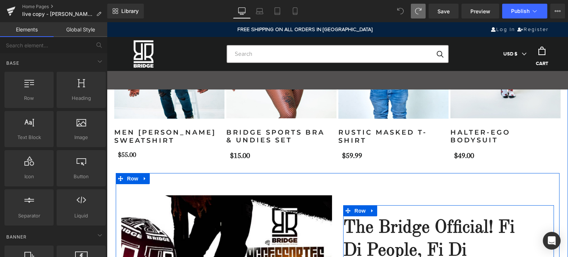
scroll to position [926, 0]
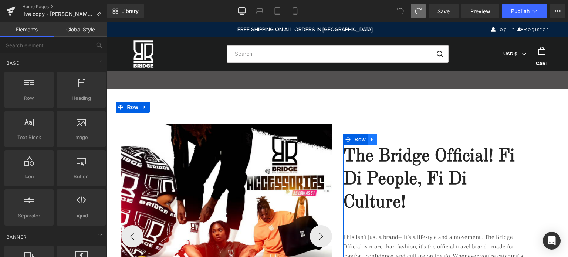
click at [368, 144] on link at bounding box center [373, 139] width 10 height 11
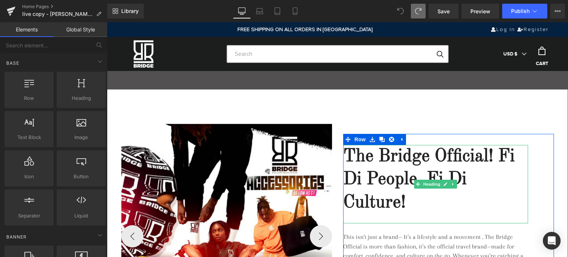
click at [496, 153] on h2 "The Bridge Official! Fi Di People, Fi Di Culture!" at bounding box center [435, 179] width 185 height 69
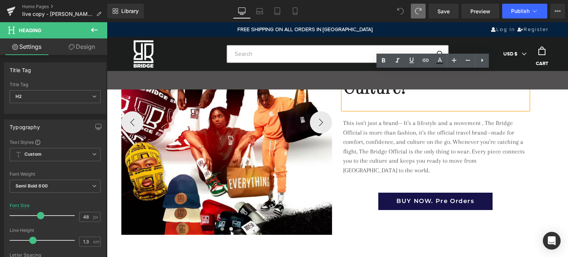
scroll to position [1000, 0]
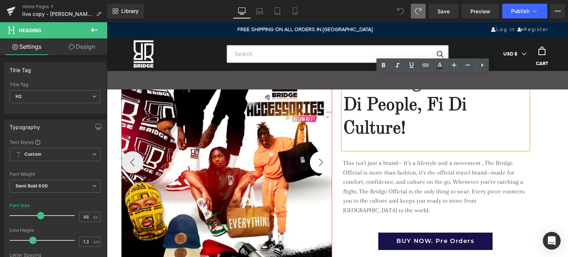
click at [315, 163] on button "›" at bounding box center [321, 162] width 22 height 22
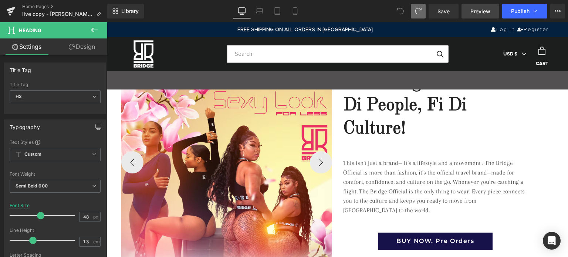
click at [475, 11] on span "Preview" at bounding box center [480, 11] width 20 height 8
drag, startPoint x: 93, startPoint y: 31, endPoint x: 74, endPoint y: 9, distance: 28.8
click at [93, 31] on icon at bounding box center [94, 30] width 9 height 9
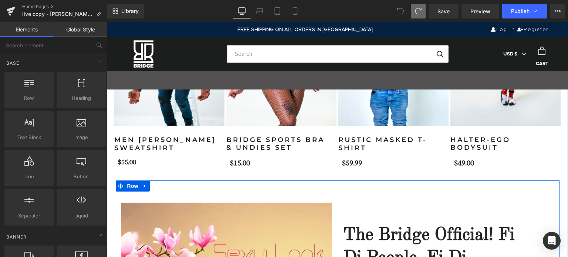
scroll to position [815, 0]
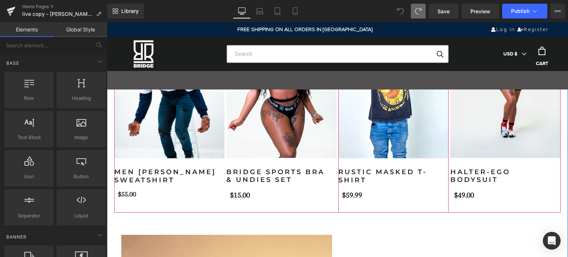
click at [389, 205] on div "Sale Off (P) Image Rustic Masked T-Shirt (P) Title $0 $59.99 (P) Price Add To C…" at bounding box center [393, 97] width 110 height 231
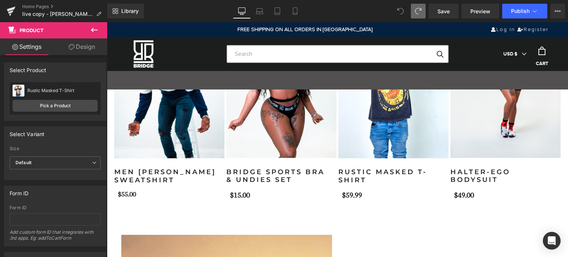
click at [96, 28] on icon at bounding box center [94, 30] width 9 height 9
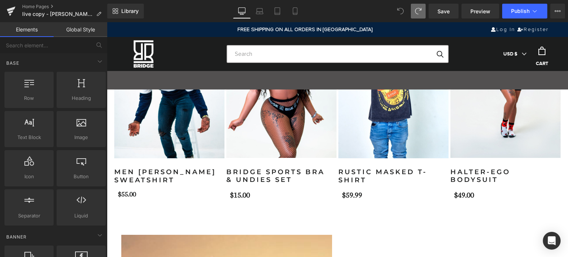
click at [81, 32] on link "Global Style" at bounding box center [81, 29] width 54 height 15
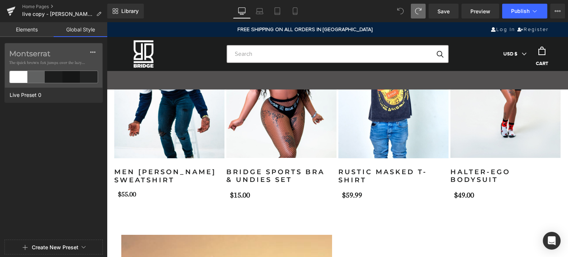
click at [27, 31] on link "Elements" at bounding box center [27, 29] width 54 height 15
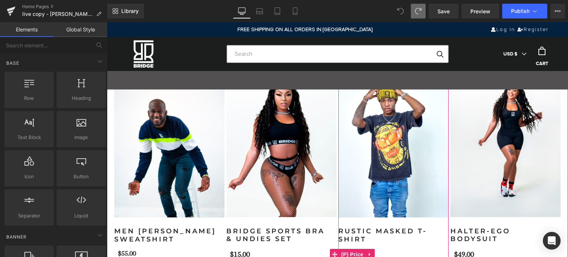
scroll to position [667, 0]
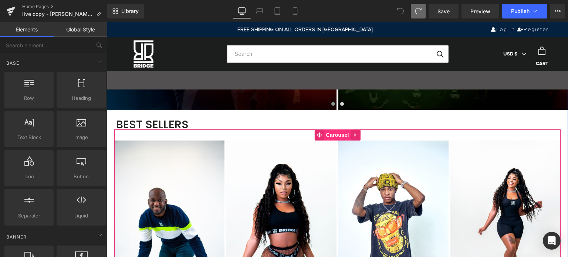
click at [341, 135] on span "Carousel" at bounding box center [337, 134] width 27 height 11
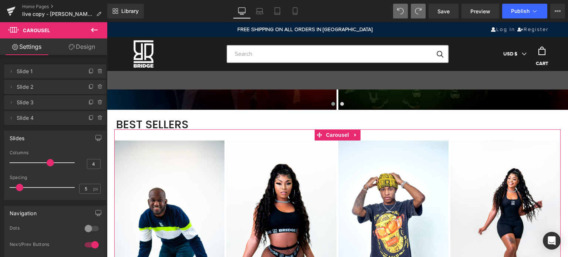
click at [89, 48] on link "Design" at bounding box center [82, 46] width 54 height 17
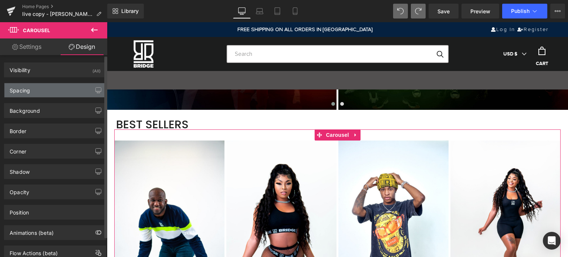
click at [33, 91] on div "Spacing" at bounding box center [54, 90] width 101 height 14
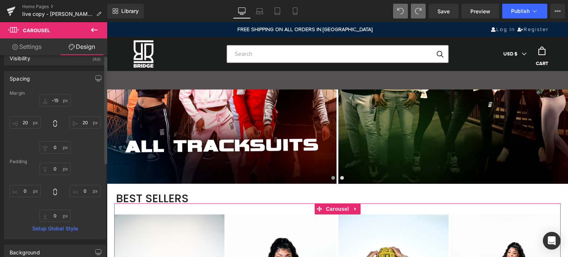
scroll to position [0, 0]
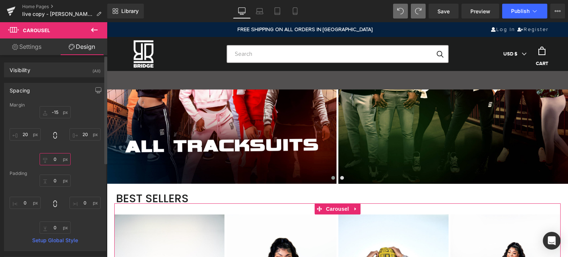
click at [56, 161] on input "0" at bounding box center [55, 159] width 31 height 12
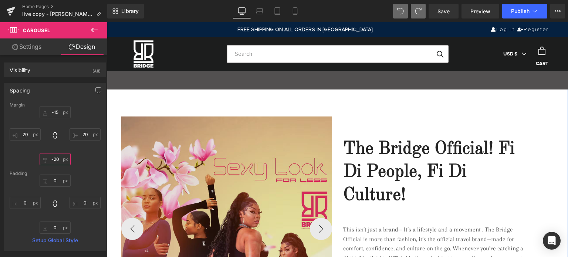
scroll to position [815, 0]
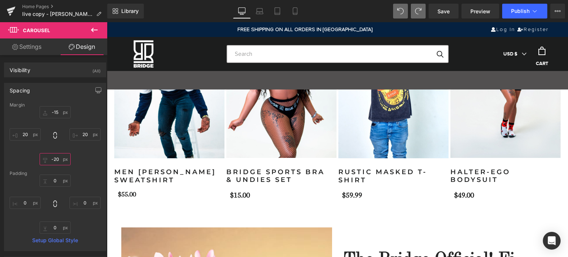
type input "-20"
click at [189, 17] on div "Library Desktop Desktop Laptop Tablet Mobile Save Preview Publish Scheduled Vie…" at bounding box center [337, 11] width 461 height 15
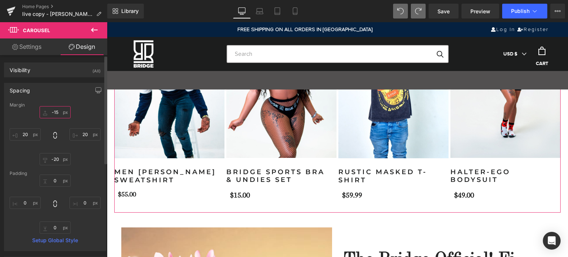
click at [55, 109] on input "-15" at bounding box center [55, 112] width 31 height 12
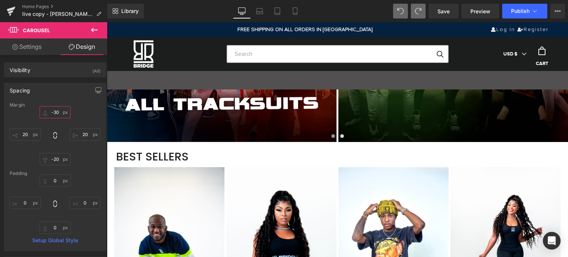
scroll to position [630, 0]
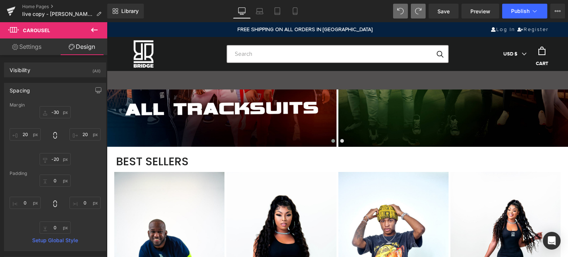
click at [402, 10] on icon at bounding box center [400, 11] width 7 height 7
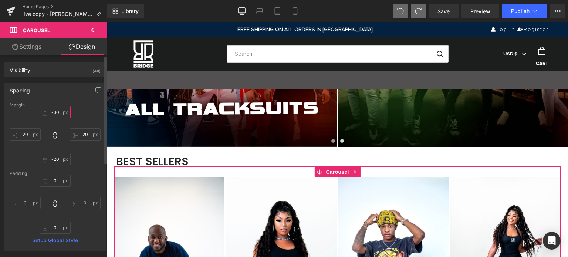
click at [60, 113] on input "-30" at bounding box center [55, 112] width 31 height 12
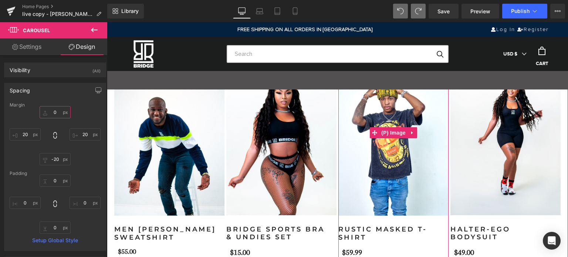
scroll to position [815, 0]
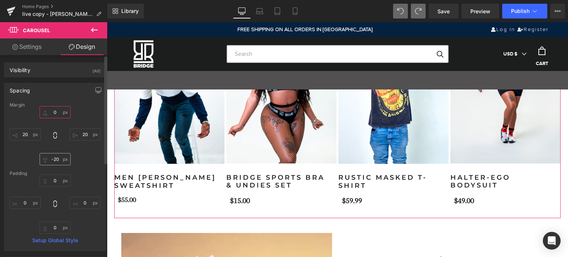
type input "0"
click at [53, 159] on input "-20" at bounding box center [55, 159] width 31 height 12
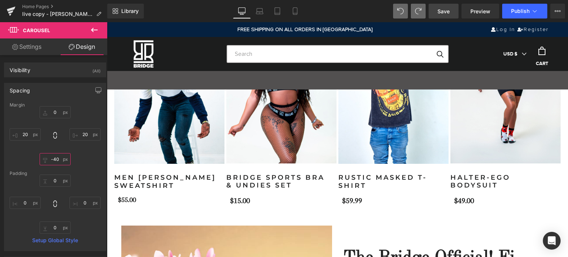
type input "-40"
click at [445, 11] on span "Save" at bounding box center [444, 11] width 12 height 8
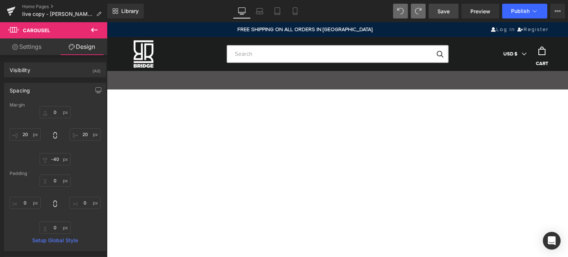
scroll to position [695, 0]
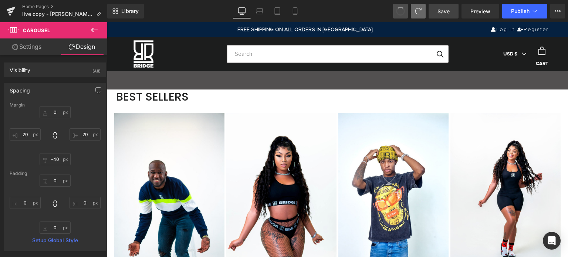
click at [401, 11] on span at bounding box center [400, 11] width 10 height 10
click at [401, 11] on span at bounding box center [400, 11] width 11 height 11
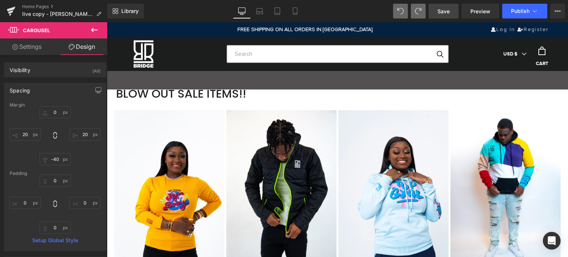
scroll to position [2581, 0]
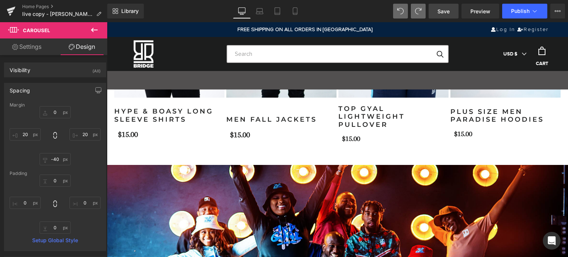
click at [95, 30] on icon at bounding box center [94, 30] width 7 height 4
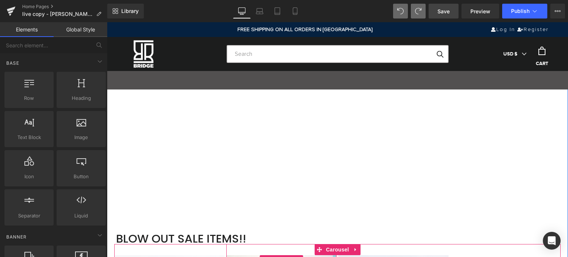
scroll to position [2256, 0]
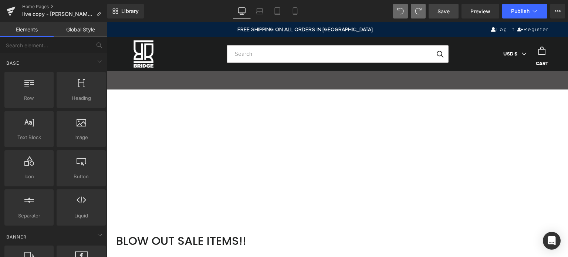
click at [80, 27] on link "Global Style" at bounding box center [81, 29] width 54 height 15
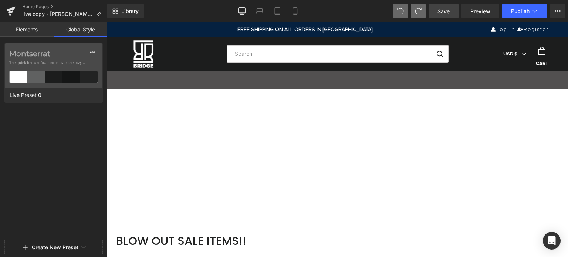
click at [42, 28] on link "Elements" at bounding box center [27, 29] width 54 height 15
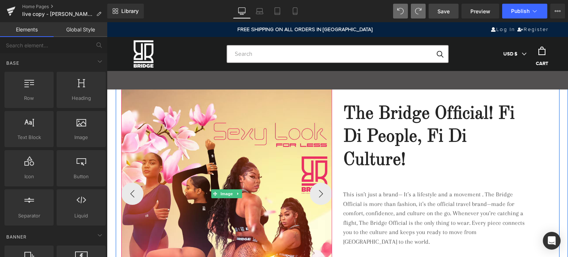
scroll to position [925, 0]
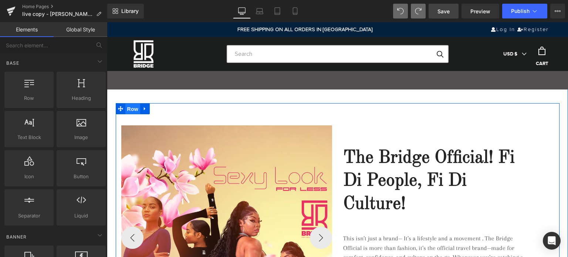
click at [129, 108] on span "Row" at bounding box center [132, 109] width 15 height 11
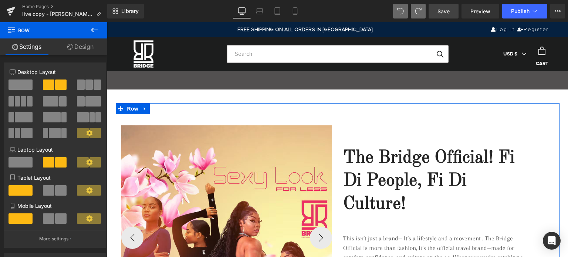
click at [78, 47] on link "Design" at bounding box center [81, 46] width 54 height 17
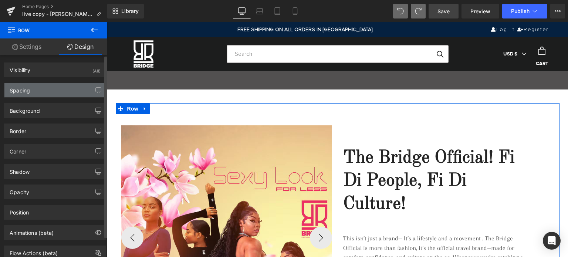
click at [27, 86] on div "Spacing" at bounding box center [20, 88] width 20 height 10
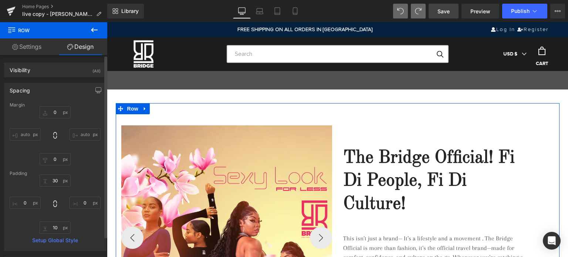
click at [27, 86] on div "Spacing" at bounding box center [20, 88] width 20 height 10
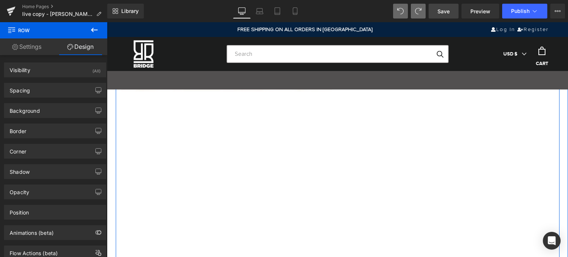
scroll to position [1110, 0]
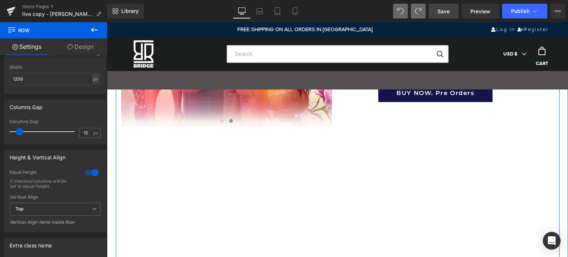
scroll to position [1184, 0]
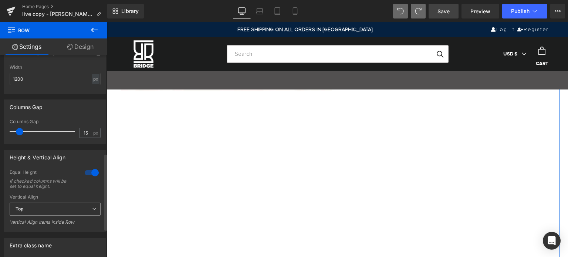
click at [68, 211] on span "Top" at bounding box center [55, 209] width 91 height 13
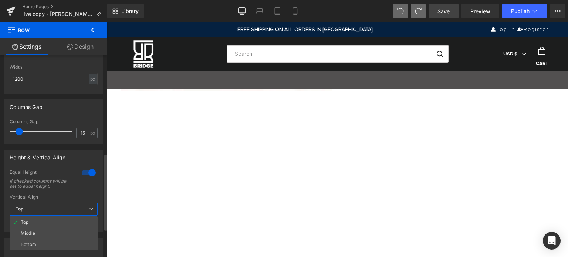
click at [3, 199] on div "Height & Vertical Align 1 Equal Height If checked columns will be set to equal …" at bounding box center [54, 188] width 108 height 88
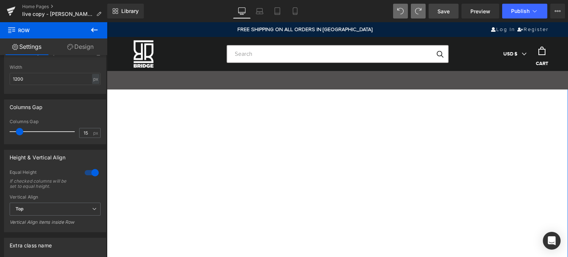
scroll to position [1554, 0]
click at [96, 26] on icon at bounding box center [94, 30] width 9 height 9
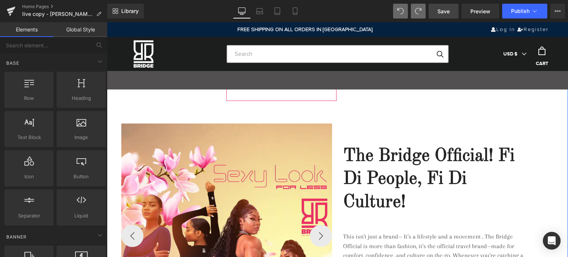
scroll to position [1036, 0]
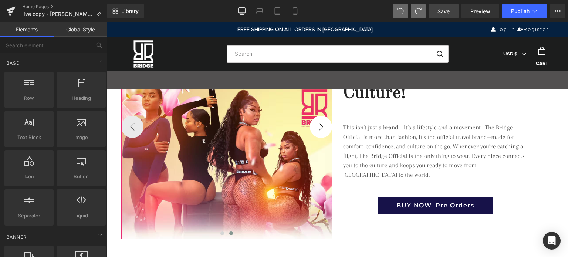
click at [319, 124] on button "›" at bounding box center [321, 127] width 22 height 22
click at [319, 128] on button "›" at bounding box center [321, 127] width 22 height 22
click at [126, 128] on button "‹" at bounding box center [132, 127] width 22 height 22
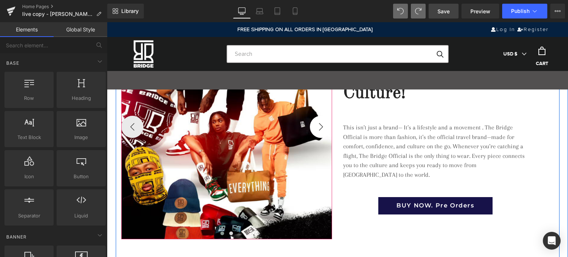
click at [317, 128] on button "›" at bounding box center [321, 127] width 22 height 22
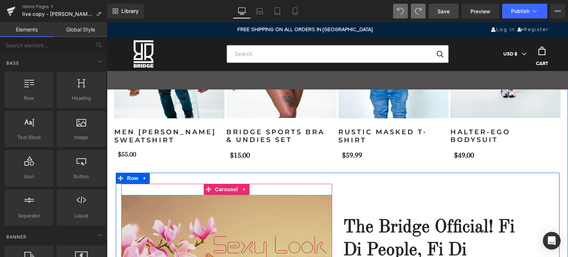
scroll to position [851, 0]
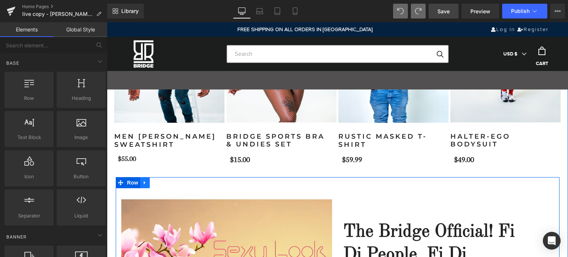
click at [144, 182] on icon at bounding box center [144, 182] width 1 height 3
click at [163, 183] on icon at bounding box center [164, 182] width 5 height 5
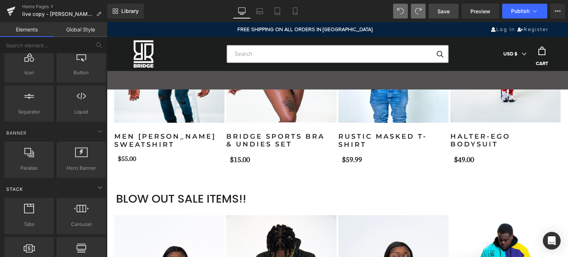
scroll to position [0, 0]
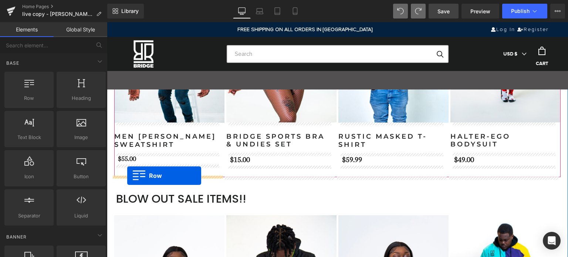
drag, startPoint x: 139, startPoint y: 110, endPoint x: 127, endPoint y: 176, distance: 67.0
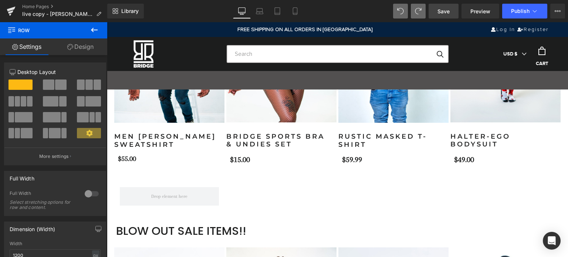
click at [93, 29] on icon at bounding box center [94, 30] width 9 height 9
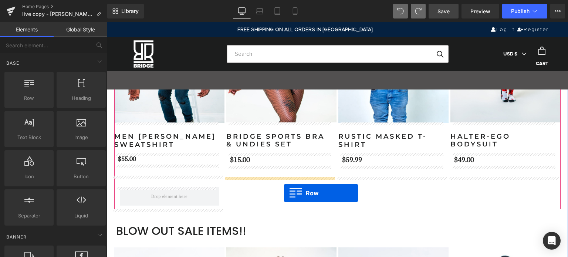
drag, startPoint x: 139, startPoint y: 114, endPoint x: 284, endPoint y: 193, distance: 164.7
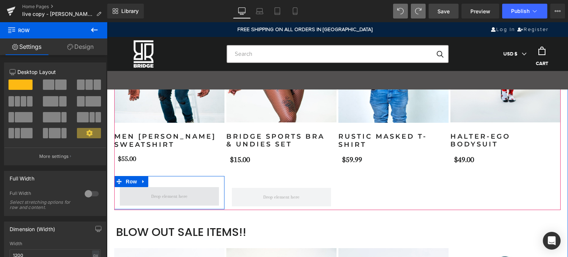
click at [170, 193] on span at bounding box center [169, 196] width 41 height 11
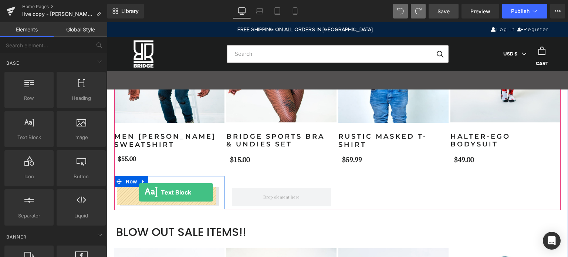
drag, startPoint x: 140, startPoint y: 155, endPoint x: 139, endPoint y: 192, distance: 37.4
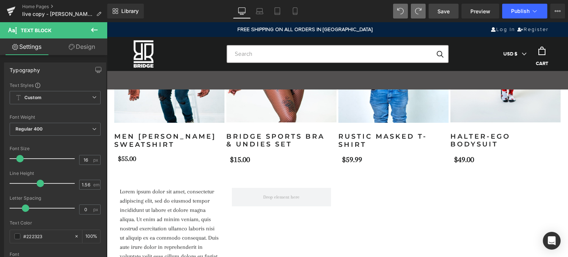
click at [96, 27] on icon at bounding box center [94, 30] width 9 height 9
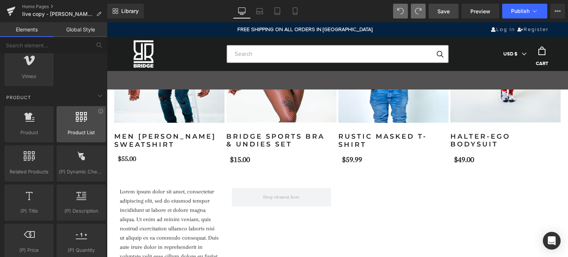
scroll to position [592, 0]
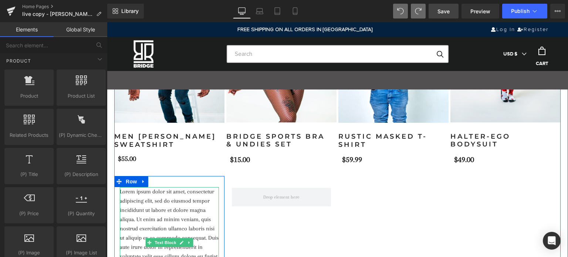
click at [150, 193] on p "Lorem ipsum dolor sit amet, consectetur adipiscing elit, sed do eiusmod tempor …" at bounding box center [169, 242] width 99 height 111
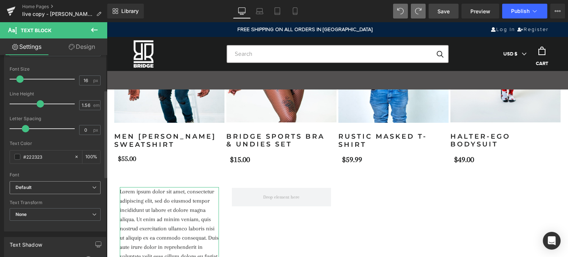
scroll to position [0, 0]
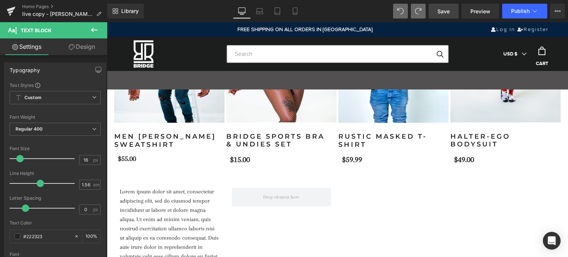
click at [93, 27] on icon at bounding box center [94, 30] width 9 height 9
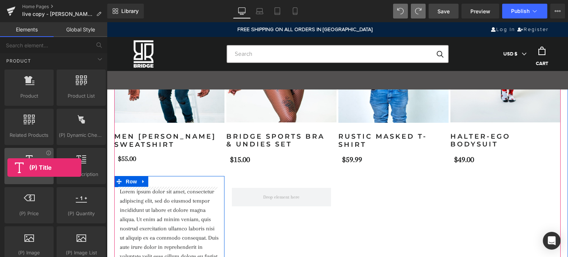
drag, startPoint x: 30, startPoint y: 166, endPoint x: 7, endPoint y: 168, distance: 23.0
click at [7, 168] on div "(P) Title products, goods, sells, titles, heading, titles" at bounding box center [28, 166] width 49 height 36
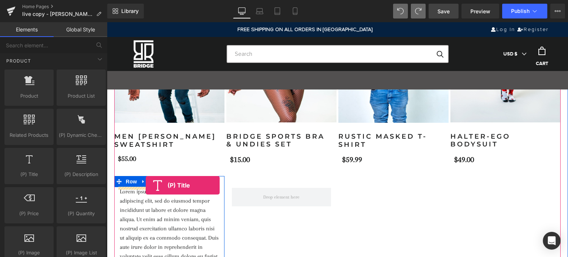
drag, startPoint x: 141, startPoint y: 190, endPoint x: 146, endPoint y: 185, distance: 7.3
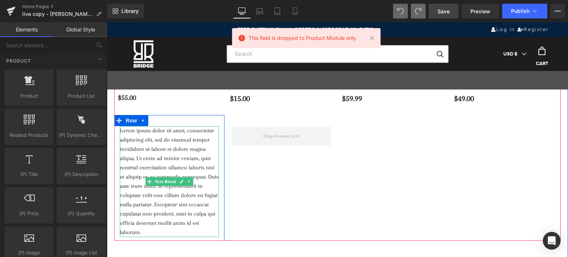
scroll to position [851, 0]
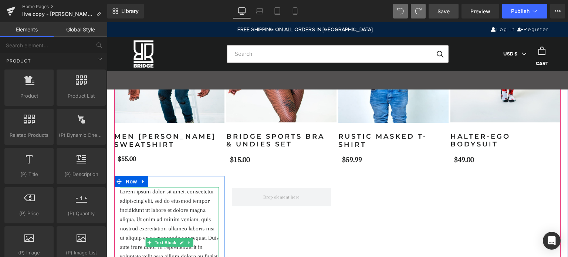
click at [188, 205] on p "Lorem ipsum dolor sit amet, consectetur adipiscing elit, sed do eiusmod tempor …" at bounding box center [169, 242] width 99 height 111
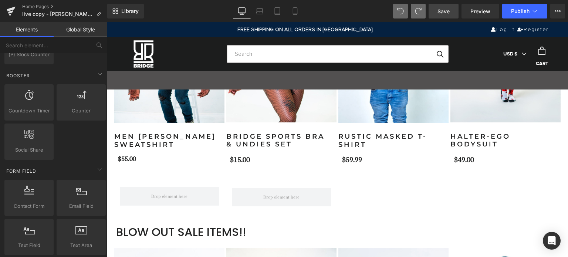
scroll to position [999, 0]
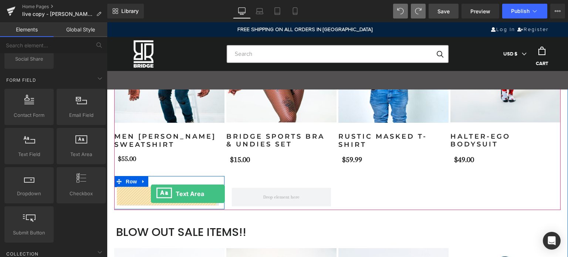
drag, startPoint x: 184, startPoint y: 161, endPoint x: 151, endPoint y: 194, distance: 46.8
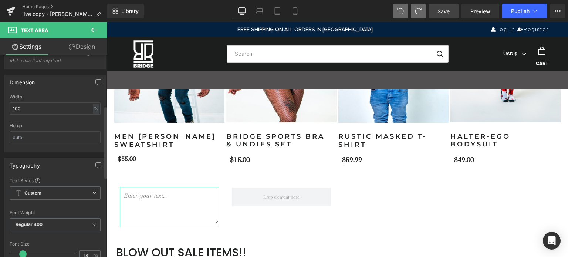
scroll to position [0, 0]
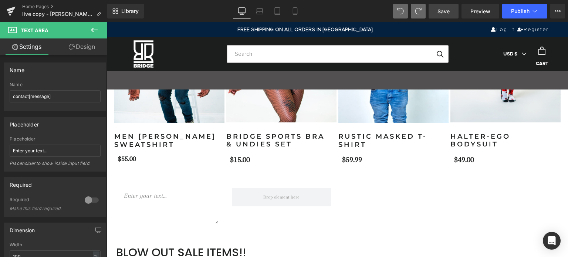
click at [92, 28] on icon at bounding box center [94, 30] width 9 height 9
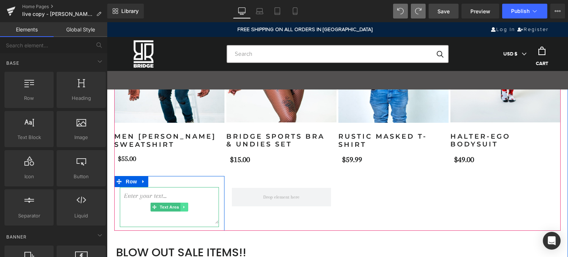
click at [183, 208] on link at bounding box center [185, 207] width 8 height 9
click at [186, 208] on icon at bounding box center [188, 207] width 4 height 4
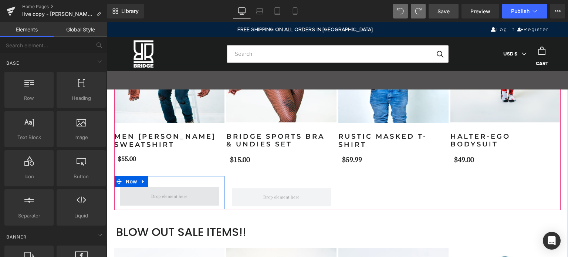
click at [165, 195] on span at bounding box center [169, 196] width 41 height 11
click at [139, 183] on link at bounding box center [144, 181] width 10 height 11
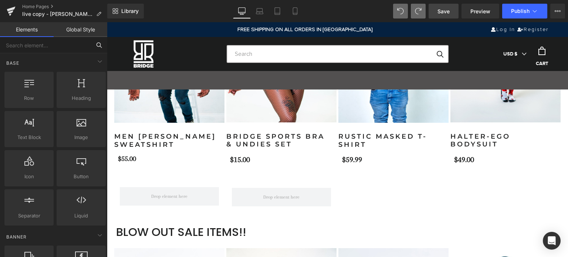
click at [37, 44] on input "text" at bounding box center [45, 45] width 91 height 16
click at [48, 77] on icon at bounding box center [49, 77] width 6 height 6
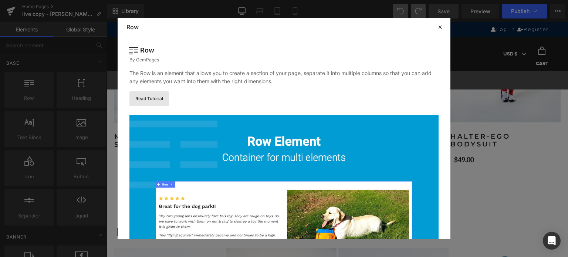
click at [145, 99] on link "Read Tutorial" at bounding box center [149, 98] width 40 height 15
click at [442, 26] on icon at bounding box center [440, 27] width 7 height 7
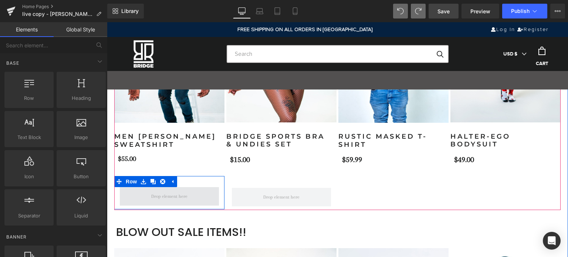
click at [162, 197] on span at bounding box center [169, 196] width 41 height 11
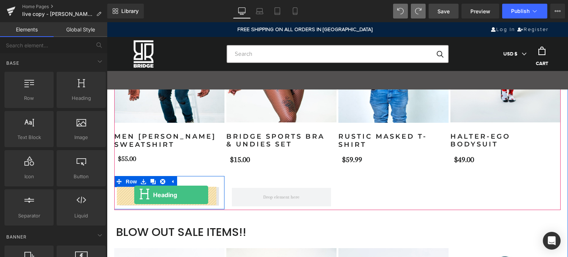
drag, startPoint x: 188, startPoint y: 117, endPoint x: 134, endPoint y: 195, distance: 94.6
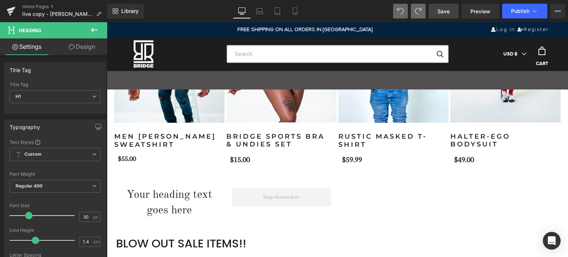
click at [92, 29] on icon at bounding box center [94, 30] width 7 height 4
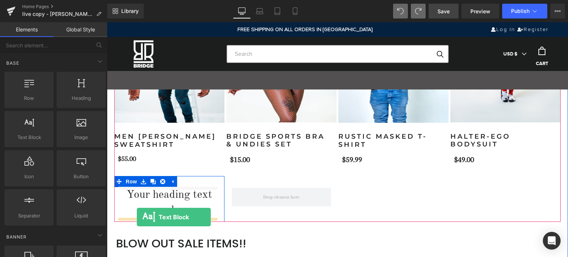
drag, startPoint x: 135, startPoint y: 152, endPoint x: 136, endPoint y: 217, distance: 65.1
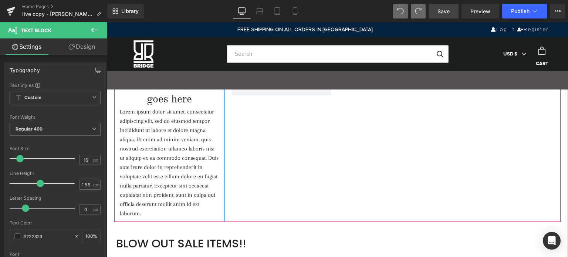
scroll to position [888, 0]
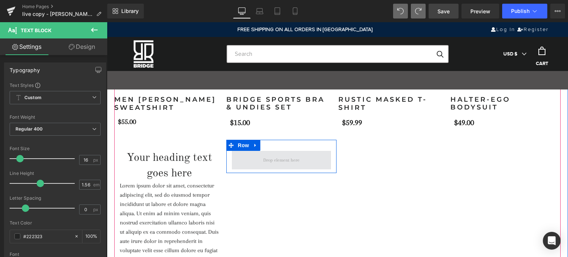
click at [297, 156] on span at bounding box center [281, 160] width 41 height 11
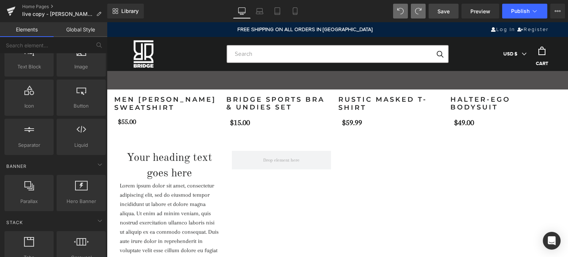
scroll to position [111, 0]
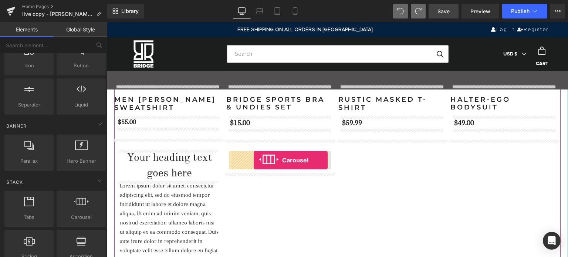
drag, startPoint x: 184, startPoint y: 231, endPoint x: 254, endPoint y: 160, distance: 99.4
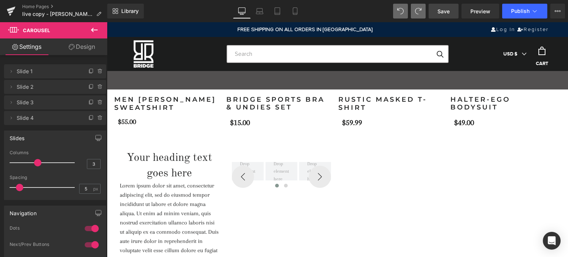
click at [95, 29] on icon at bounding box center [94, 30] width 9 height 9
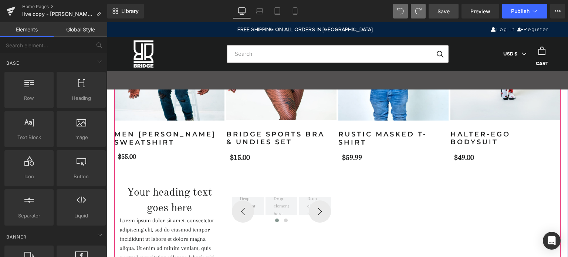
scroll to position [851, 0]
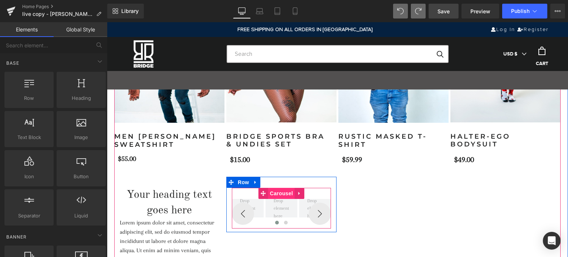
click at [280, 193] on span "Carousel" at bounding box center [281, 193] width 27 height 11
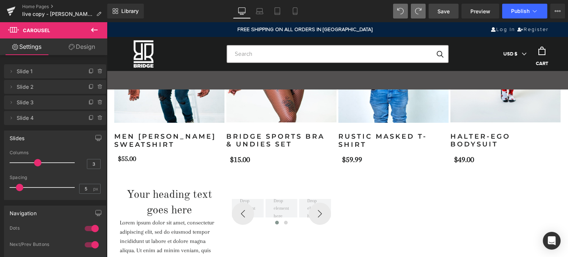
click at [97, 27] on icon at bounding box center [94, 30] width 9 height 9
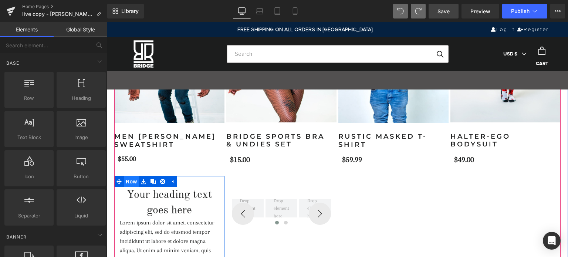
click at [128, 185] on span "Row" at bounding box center [131, 181] width 15 height 11
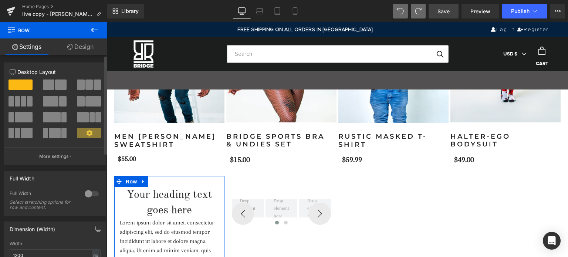
click at [61, 87] on span at bounding box center [60, 85] width 11 height 10
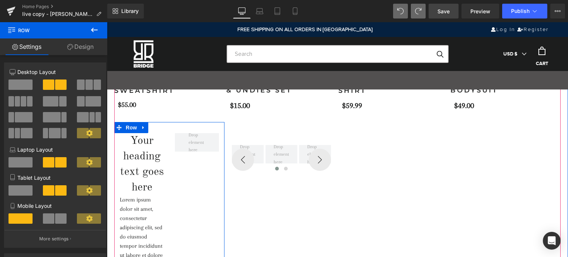
scroll to position [888, 0]
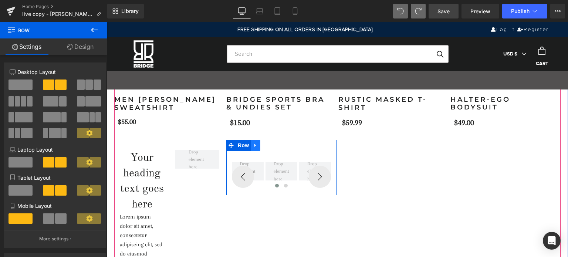
click at [254, 145] on icon at bounding box center [255, 146] width 5 height 6
click at [273, 146] on icon at bounding box center [274, 145] width 5 height 5
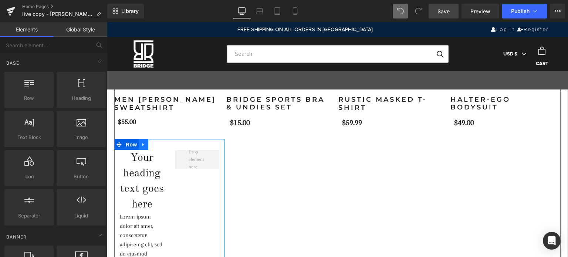
click at [142, 145] on icon at bounding box center [143, 145] width 5 height 6
click at [164, 146] on link at bounding box center [163, 144] width 10 height 11
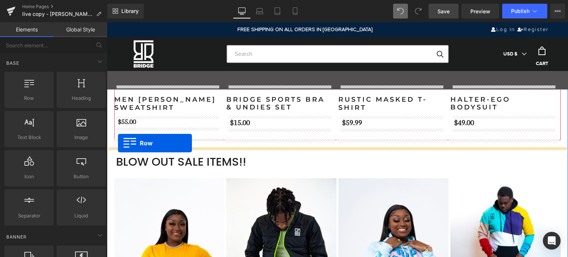
drag, startPoint x: 139, startPoint y: 114, endPoint x: 118, endPoint y: 143, distance: 36.0
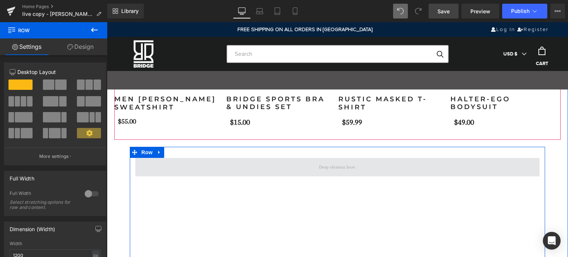
scroll to position [851, 0]
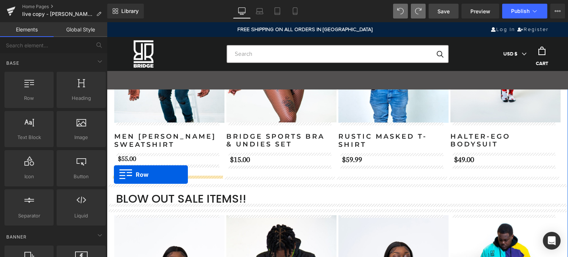
drag, startPoint x: 137, startPoint y: 117, endPoint x: 114, endPoint y: 175, distance: 62.4
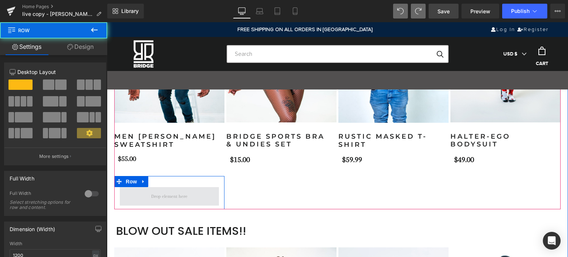
click at [163, 190] on span at bounding box center [169, 196] width 99 height 18
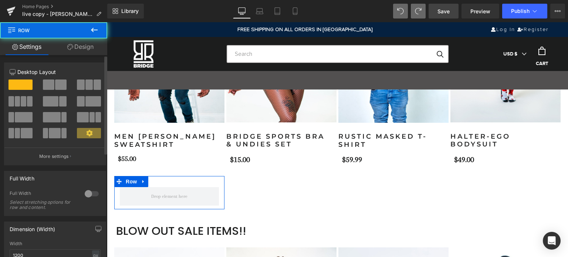
click at [48, 82] on span at bounding box center [48, 85] width 11 height 10
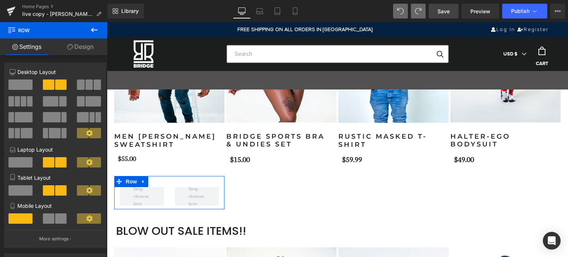
click at [85, 44] on link "Design" at bounding box center [81, 46] width 54 height 17
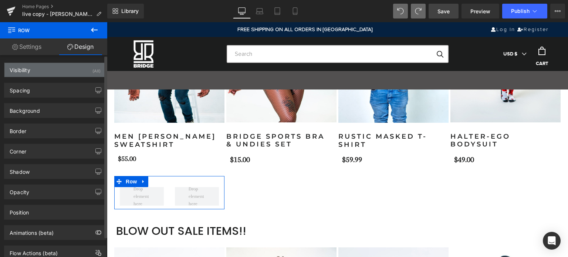
click at [77, 69] on div "Visibility (All)" at bounding box center [54, 70] width 101 height 14
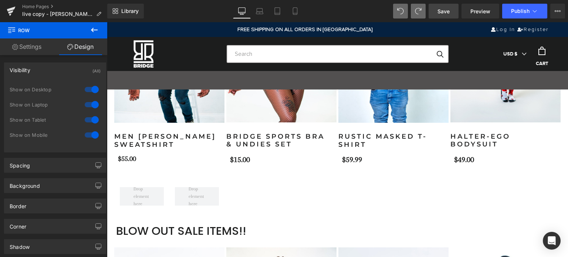
click at [91, 27] on icon at bounding box center [94, 30] width 9 height 9
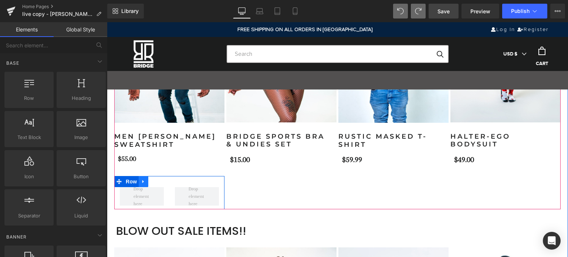
click at [141, 179] on icon at bounding box center [143, 182] width 5 height 6
click at [328, 202] on div at bounding box center [338, 77] width 448 height 263
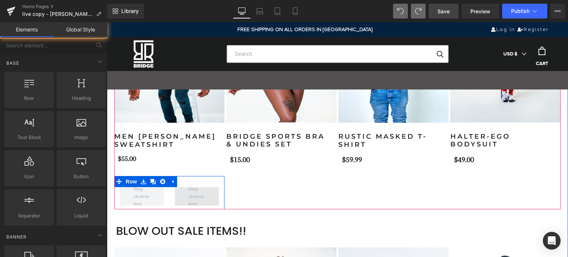
click at [201, 195] on span at bounding box center [197, 196] width 22 height 26
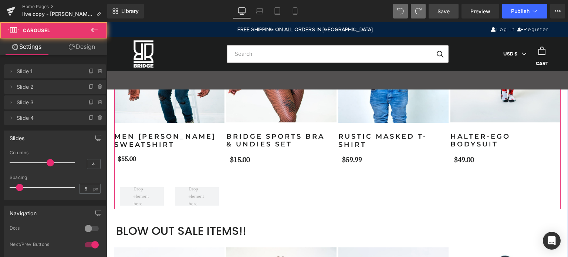
click at [222, 195] on div at bounding box center [338, 77] width 448 height 263
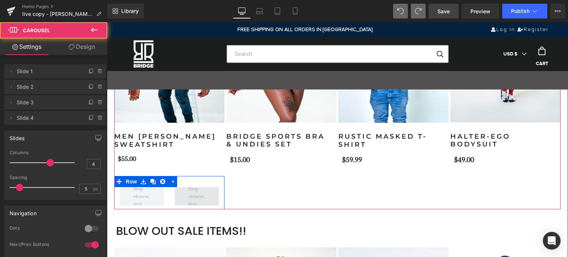
click at [209, 195] on span at bounding box center [197, 196] width 44 height 18
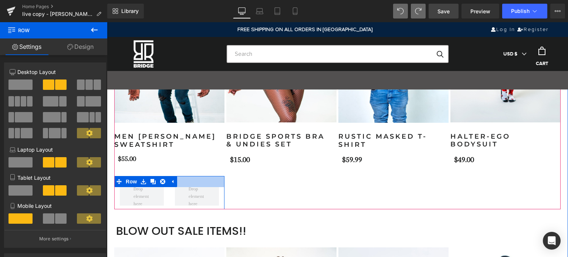
click at [191, 180] on div at bounding box center [169, 181] width 110 height 11
drag, startPoint x: 221, startPoint y: 190, endPoint x: 520, endPoint y: 190, distance: 299.6
click at [520, 190] on div at bounding box center [338, 77] width 448 height 263
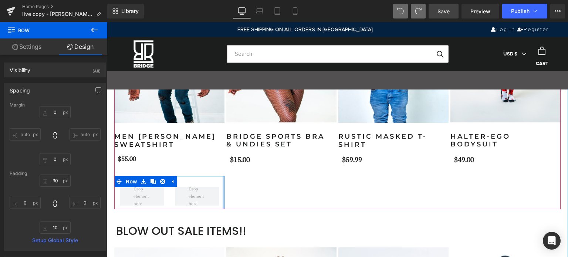
drag, startPoint x: 220, startPoint y: 180, endPoint x: 291, endPoint y: 180, distance: 70.3
click at [291, 180] on div at bounding box center [338, 77] width 448 height 263
drag, startPoint x: 221, startPoint y: 186, endPoint x: 454, endPoint y: 193, distance: 232.8
click at [454, 193] on div at bounding box center [338, 77] width 448 height 263
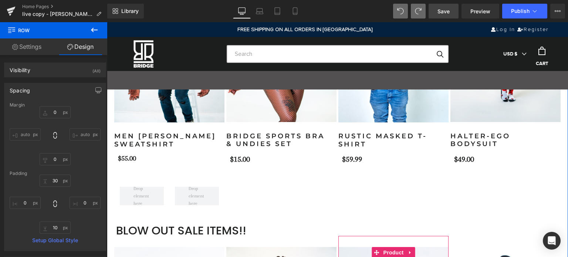
scroll to position [814, 0]
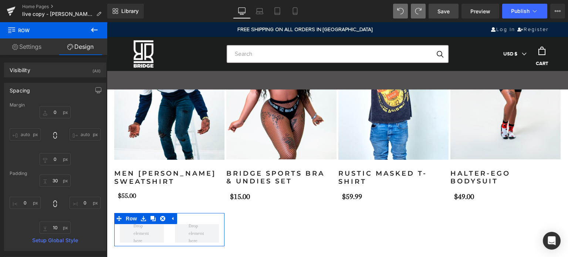
click at [23, 48] on link "Settings" at bounding box center [27, 46] width 54 height 17
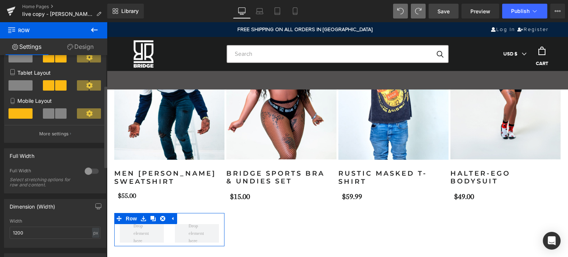
scroll to position [148, 0]
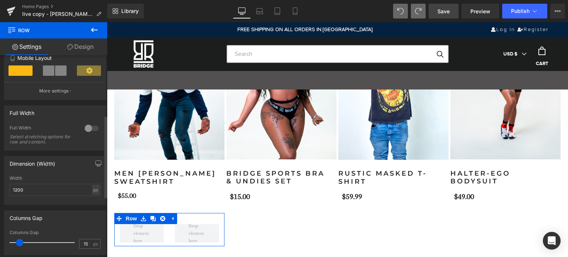
click at [92, 128] on div at bounding box center [92, 128] width 18 height 12
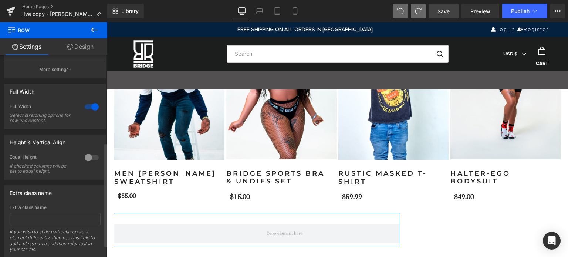
scroll to position [192, 0]
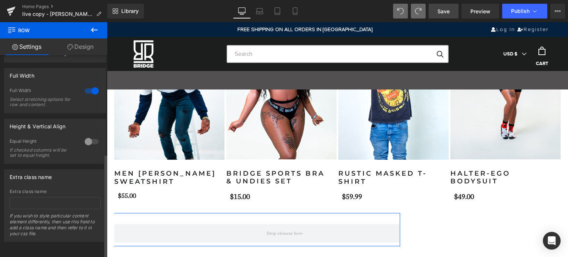
click at [90, 136] on div at bounding box center [92, 142] width 18 height 12
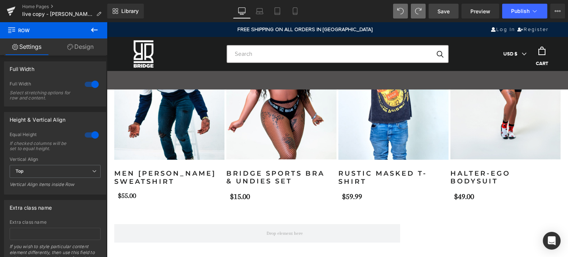
scroll to position [925, 0]
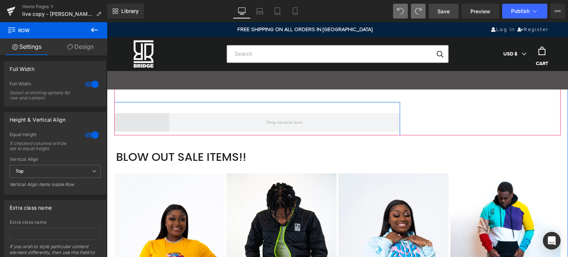
click at [138, 124] on span at bounding box center [54, 122] width 231 height 18
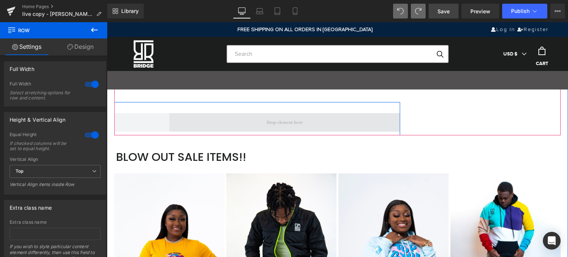
click at [272, 121] on span at bounding box center [284, 122] width 41 height 11
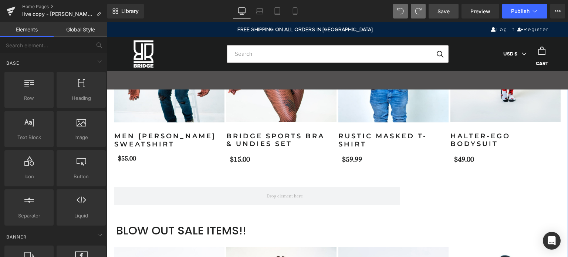
scroll to position [851, 0]
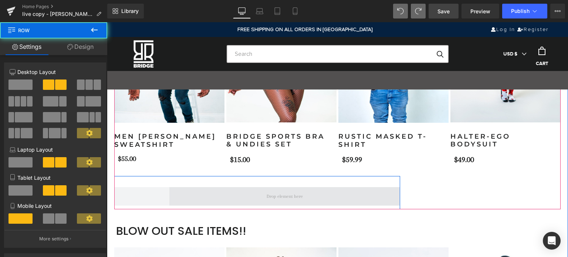
click at [182, 190] on span at bounding box center [284, 196] width 231 height 18
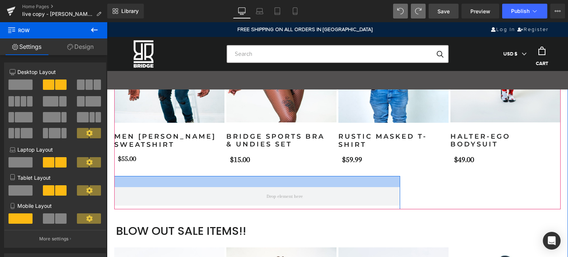
click at [187, 183] on div at bounding box center [169, 181] width 461 height 11
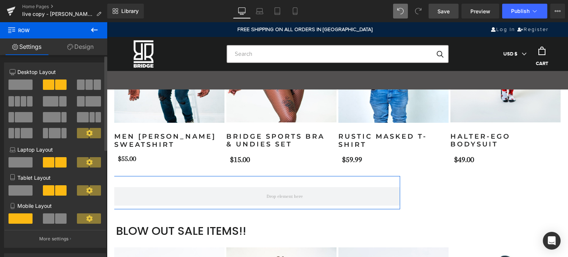
click at [90, 134] on span at bounding box center [95, 133] width 11 height 10
click at [88, 134] on icon at bounding box center [89, 133] width 6 height 6
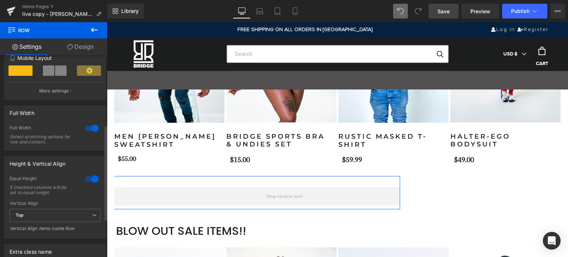
scroll to position [229, 0]
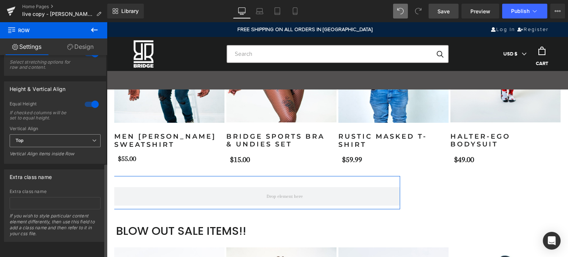
click at [58, 134] on span "Top" at bounding box center [55, 140] width 91 height 13
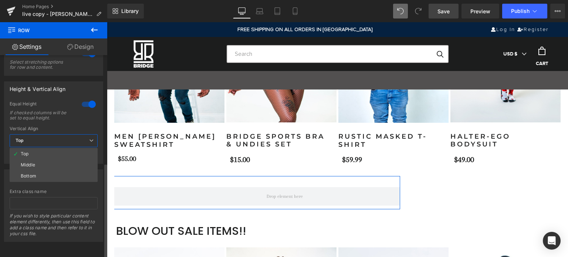
click at [0, 129] on div "Height & Vertical Align 1 Equal Height If checked columns will be set to equal …" at bounding box center [54, 120] width 108 height 88
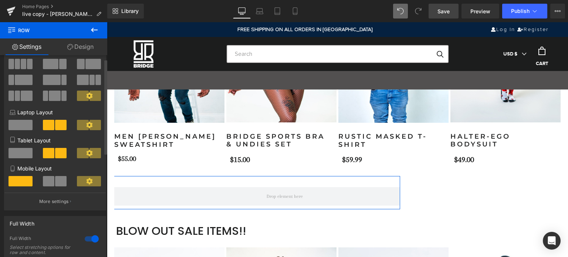
scroll to position [0, 0]
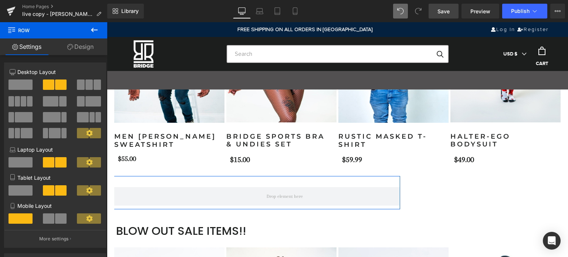
click at [83, 47] on link "Design" at bounding box center [81, 46] width 54 height 17
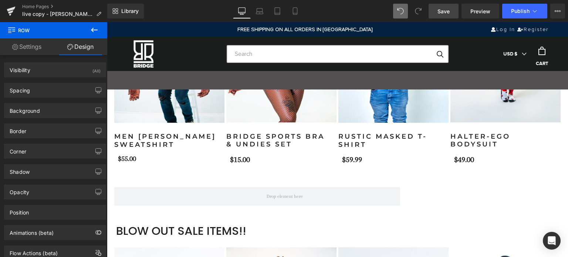
click at [95, 28] on icon at bounding box center [94, 30] width 9 height 9
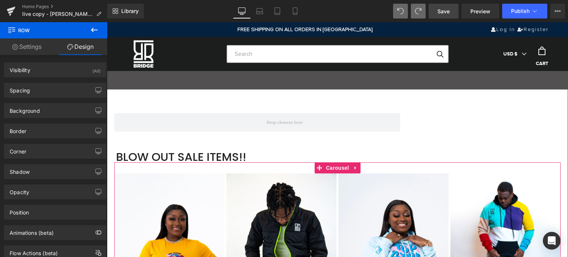
scroll to position [814, 0]
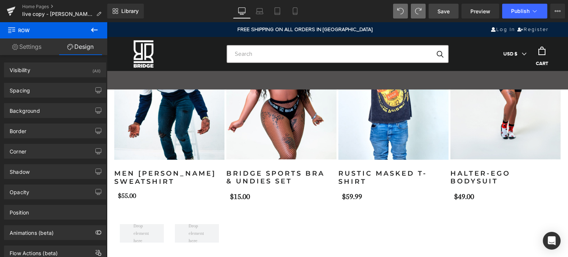
click at [97, 28] on icon at bounding box center [94, 30] width 9 height 9
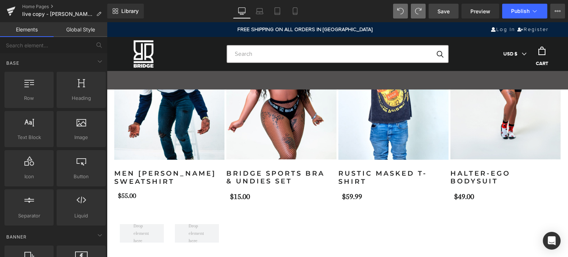
click at [557, 10] on icon at bounding box center [558, 11] width 6 height 6
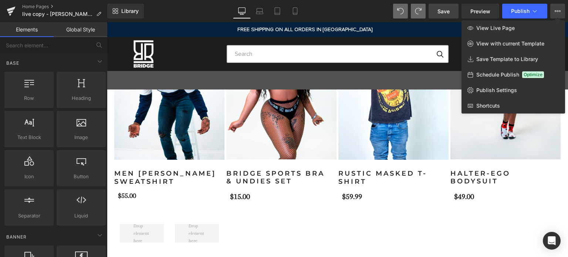
click at [204, 11] on div "Library Desktop Desktop Laptop Tablet Mobile Save Preview Publish Scheduled Vie…" at bounding box center [337, 11] width 461 height 15
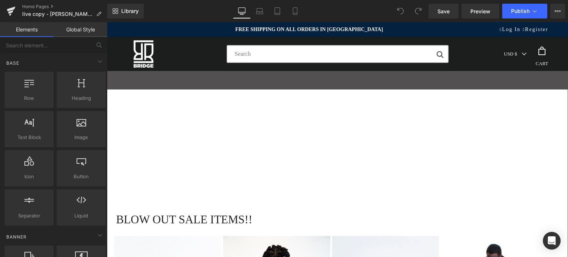
scroll to position [1812, 0]
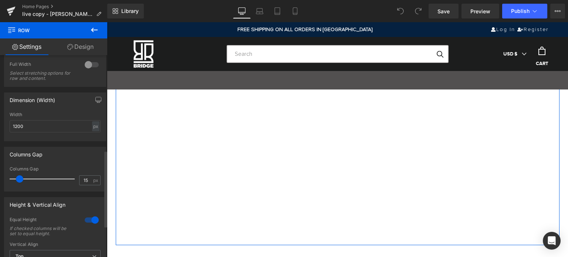
scroll to position [259, 0]
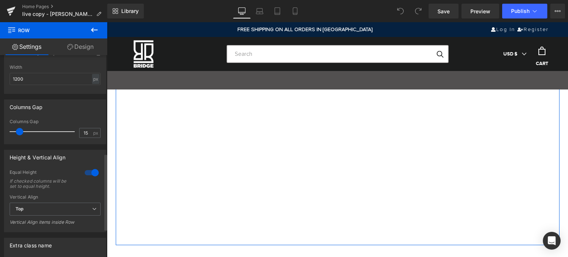
click at [85, 173] on div at bounding box center [92, 173] width 18 height 12
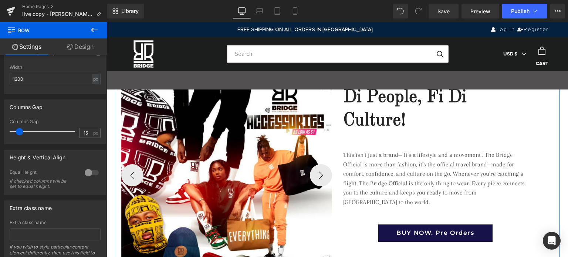
click at [84, 48] on link "Design" at bounding box center [81, 46] width 54 height 17
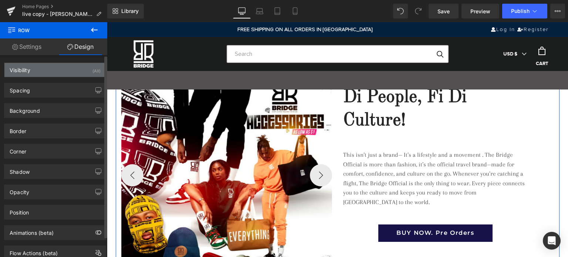
click at [45, 71] on div "Visibility (All)" at bounding box center [54, 70] width 101 height 14
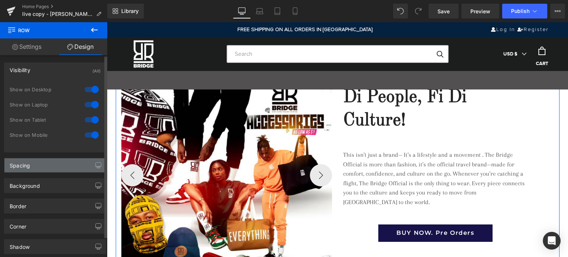
click at [40, 167] on div "Spacing" at bounding box center [54, 165] width 101 height 14
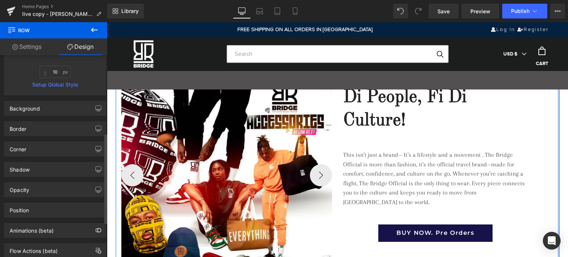
scroll to position [251, 0]
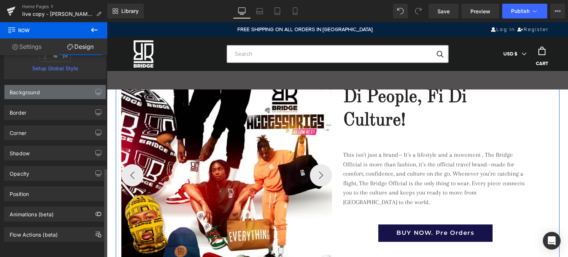
click at [37, 85] on div "Background" at bounding box center [25, 90] width 30 height 10
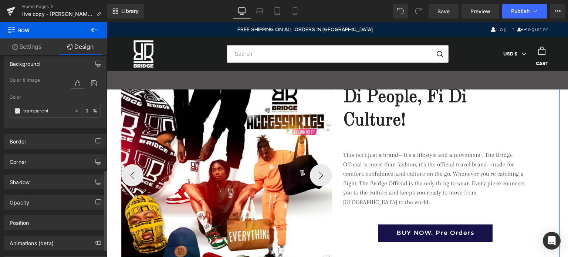
scroll to position [288, 0]
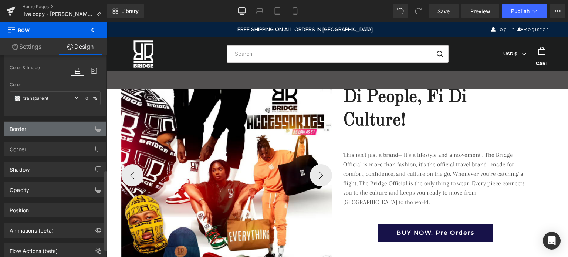
click at [28, 127] on div "Border" at bounding box center [54, 129] width 101 height 14
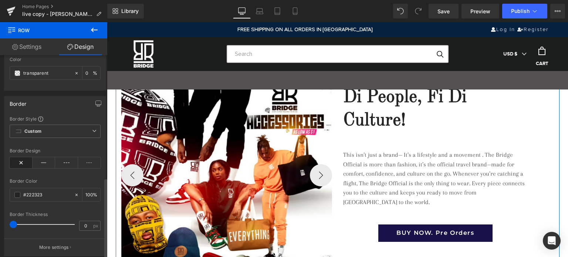
scroll to position [399, 0]
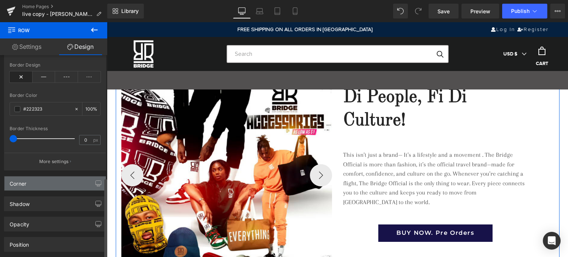
click at [31, 182] on div "Corner" at bounding box center [54, 183] width 101 height 14
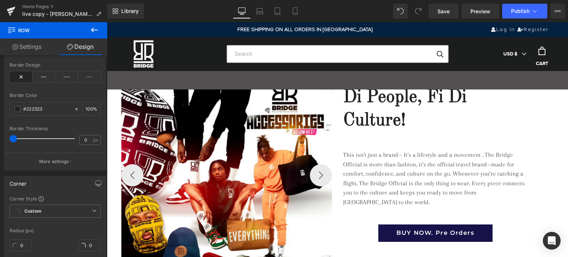
click at [93, 27] on icon at bounding box center [94, 30] width 9 height 9
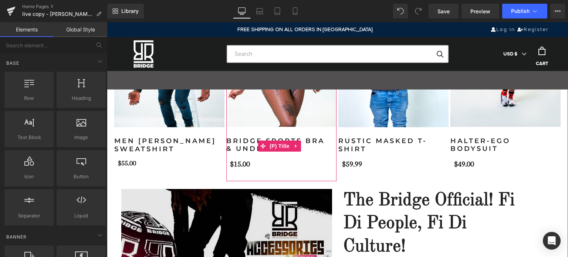
scroll to position [904, 0]
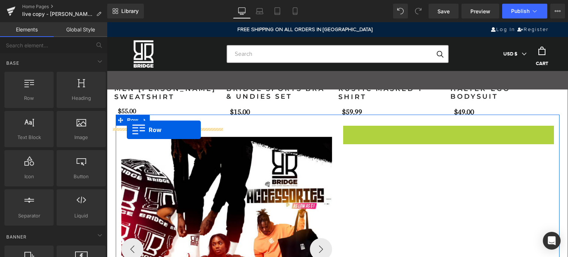
drag, startPoint x: 344, startPoint y: 133, endPoint x: 127, endPoint y: 130, distance: 216.8
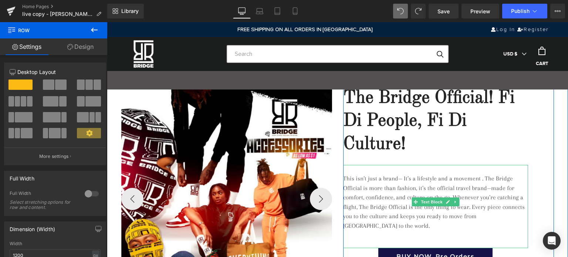
scroll to position [891, 0]
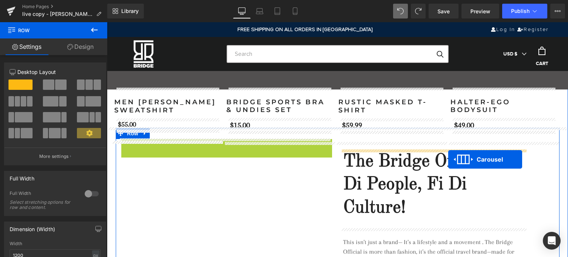
drag, startPoint x: 203, startPoint y: 145, endPoint x: 448, endPoint y: 159, distance: 245.3
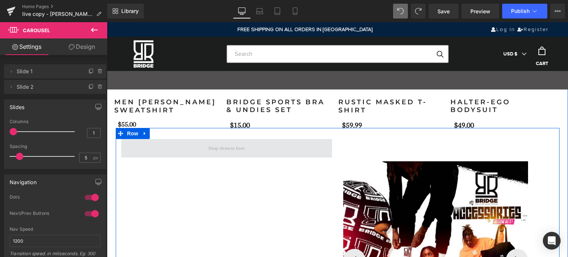
click at [266, 147] on span at bounding box center [226, 148] width 211 height 18
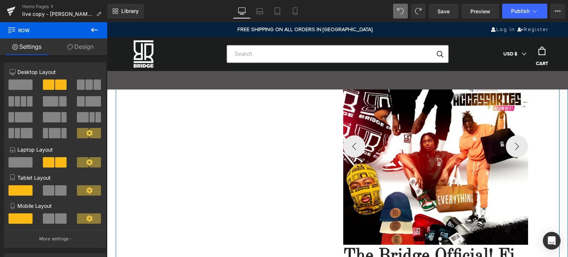
scroll to position [928, 0]
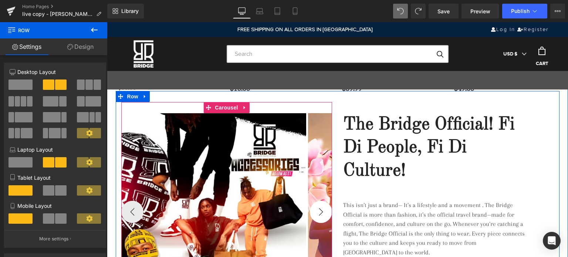
click at [318, 217] on button "›" at bounding box center [321, 212] width 22 height 22
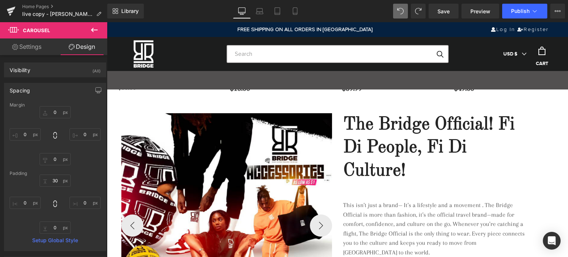
click at [95, 27] on icon at bounding box center [94, 30] width 9 height 9
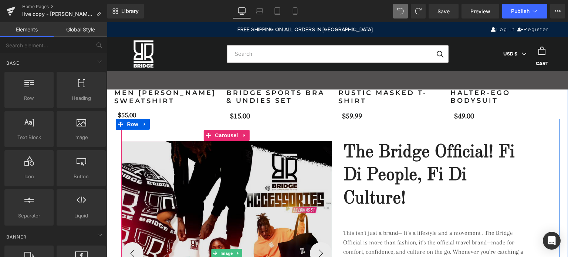
scroll to position [891, 0]
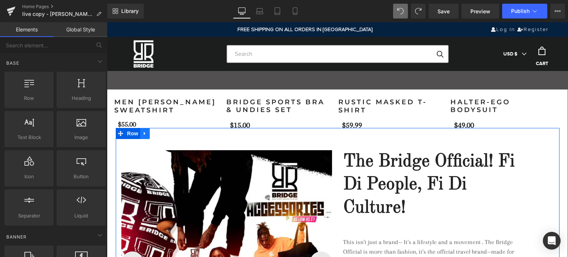
click at [144, 133] on icon at bounding box center [144, 133] width 1 height 3
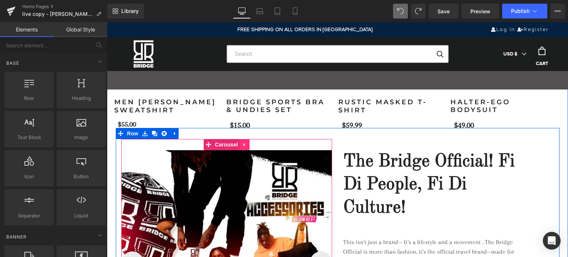
click at [243, 145] on icon at bounding box center [243, 144] width 1 height 3
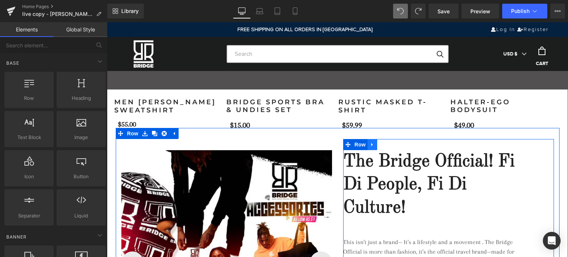
click at [373, 146] on link at bounding box center [373, 144] width 10 height 11
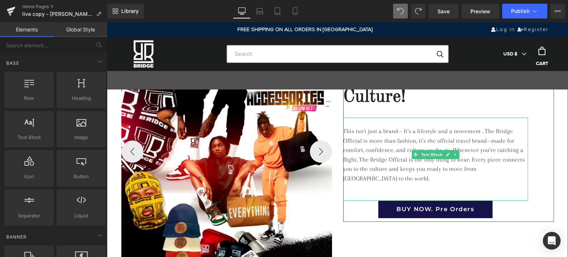
scroll to position [928, 0]
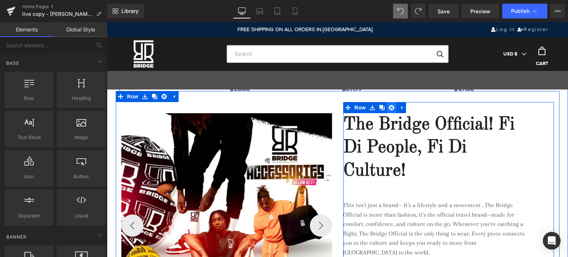
click at [389, 106] on icon at bounding box center [391, 107] width 5 height 5
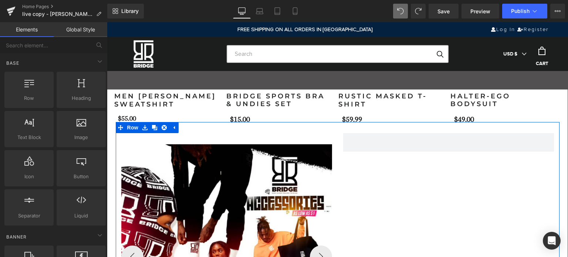
scroll to position [854, 0]
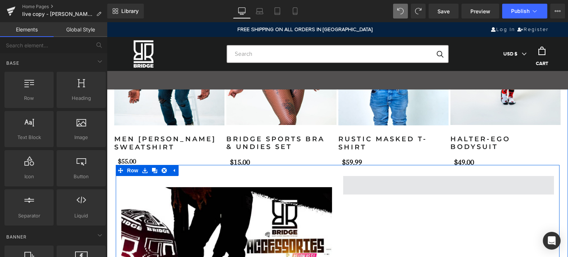
click at [422, 184] on span at bounding box center [448, 185] width 211 height 18
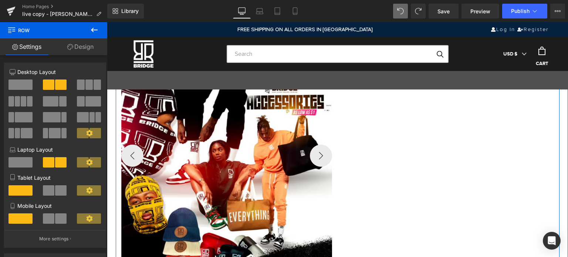
scroll to position [891, 0]
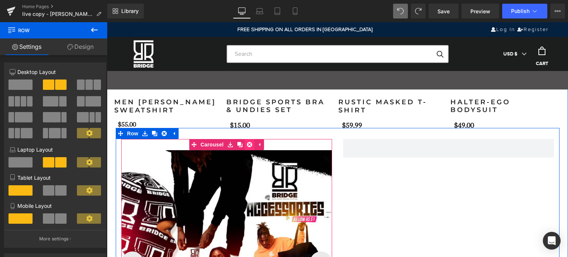
click at [250, 145] on link at bounding box center [250, 144] width 10 height 11
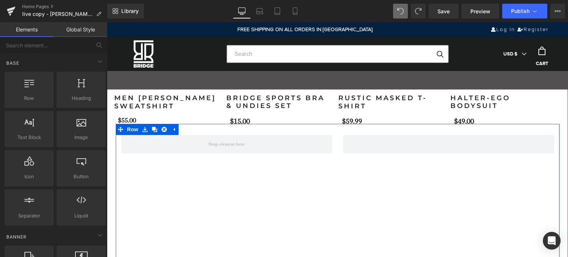
scroll to position [817, 0]
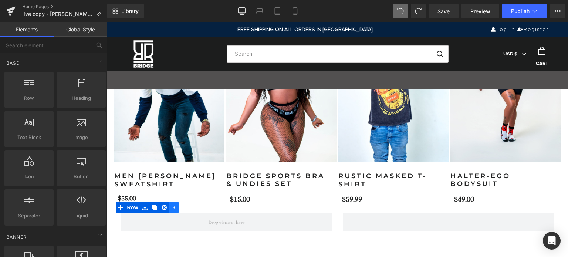
click at [173, 208] on icon at bounding box center [173, 208] width 5 height 6
click at [144, 207] on icon at bounding box center [144, 207] width 1 height 3
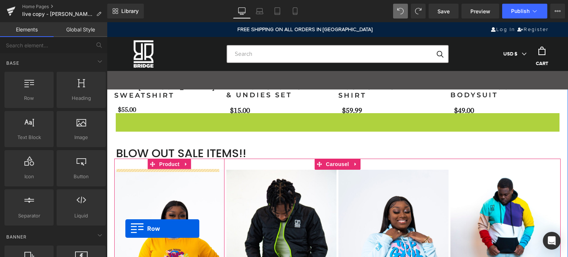
scroll to position [920, 0]
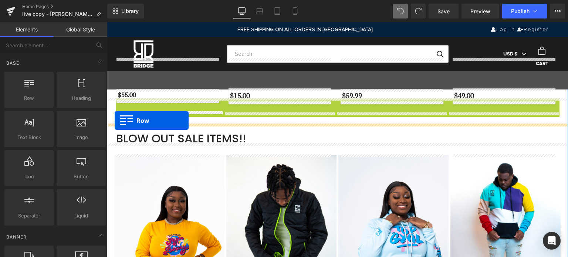
drag, startPoint x: 120, startPoint y: 223, endPoint x: 115, endPoint y: 121, distance: 102.6
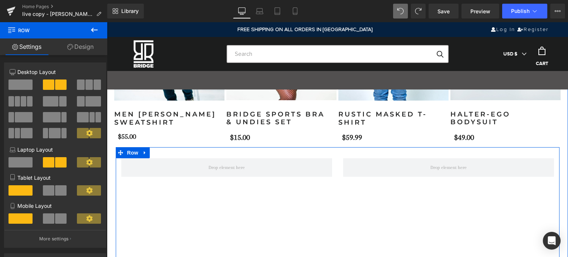
scroll to position [846, 0]
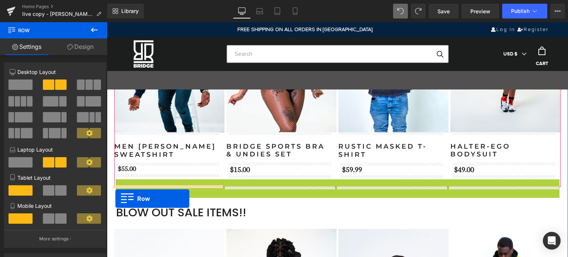
drag, startPoint x: 117, startPoint y: 186, endPoint x: 116, endPoint y: 199, distance: 12.6
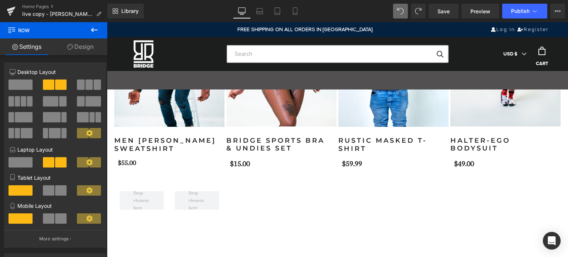
scroll to position [843, 0]
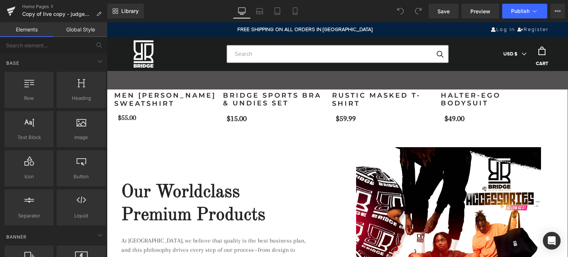
scroll to position [846, 0]
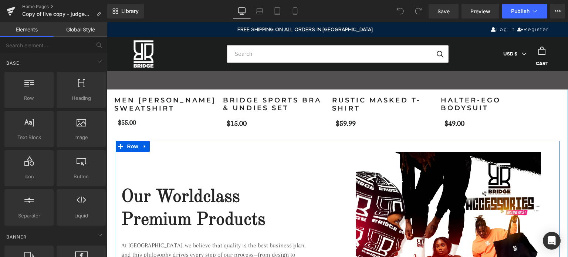
click at [208, 157] on div "Our Worldclass Premium Products Heading At The Bridge, we believe that quality …" at bounding box center [227, 250] width 222 height 197
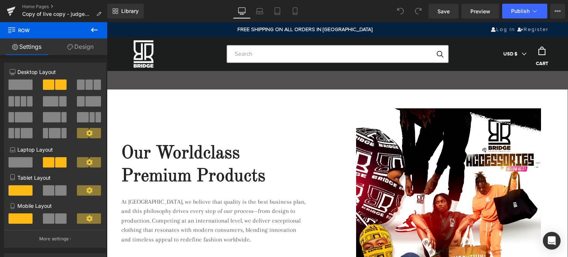
scroll to position [920, 0]
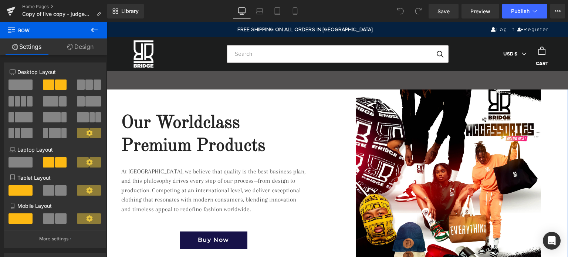
click at [166, 125] on h2 "Our Worldclass Premium Products" at bounding box center [213, 135] width 185 height 46
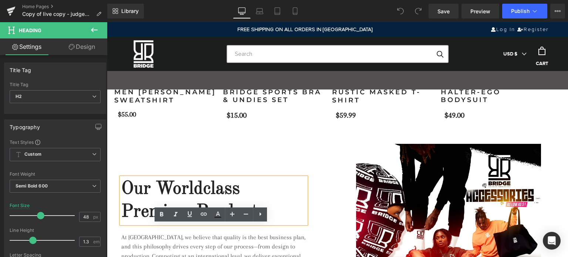
scroll to position [883, 0]
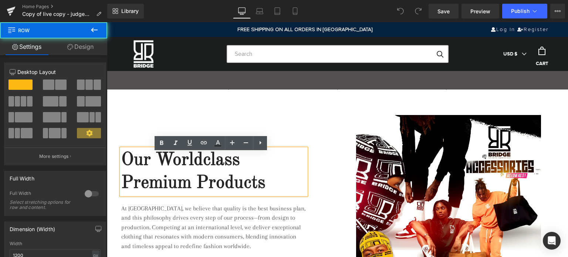
click at [321, 152] on div "Our Worldclass Premium Products Heading At The Bridge, we believe that quality …" at bounding box center [226, 214] width 211 height 152
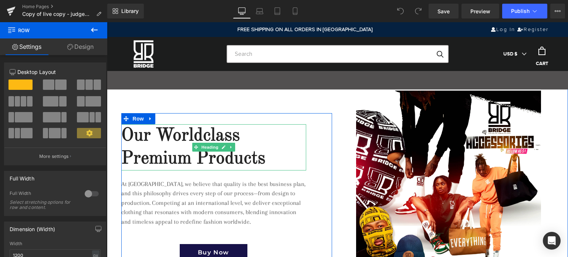
scroll to position [957, 0]
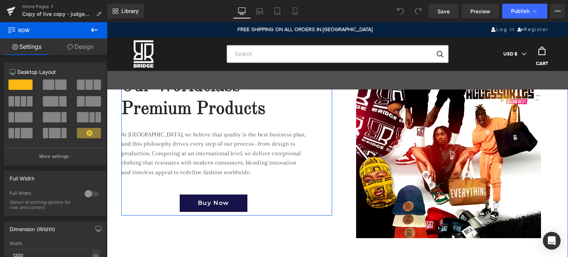
click at [226, 156] on p "At The Bridge, we believe that quality is the best business plan, and this phil…" at bounding box center [213, 153] width 185 height 47
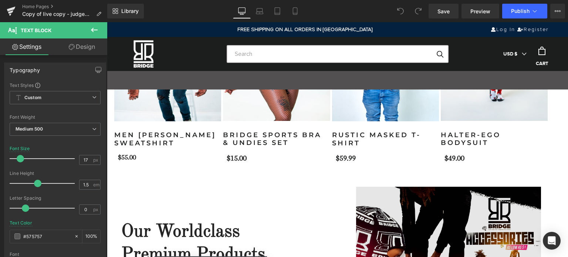
scroll to position [809, 0]
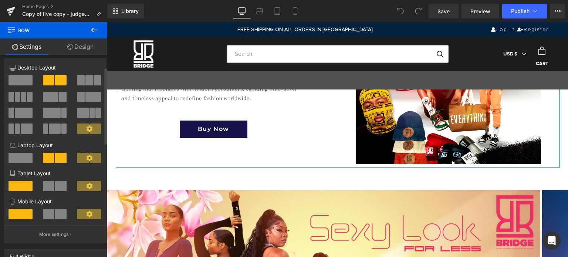
scroll to position [0, 0]
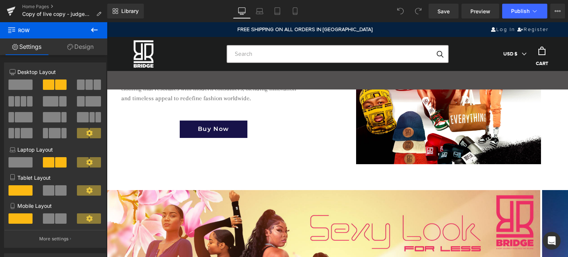
click at [98, 28] on icon at bounding box center [94, 30] width 9 height 9
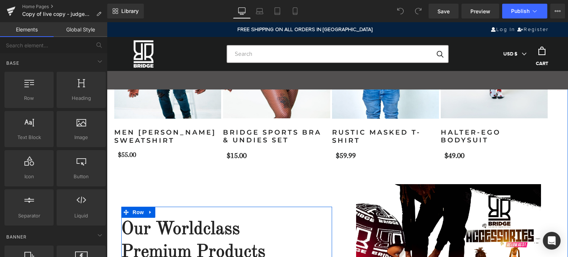
scroll to position [809, 0]
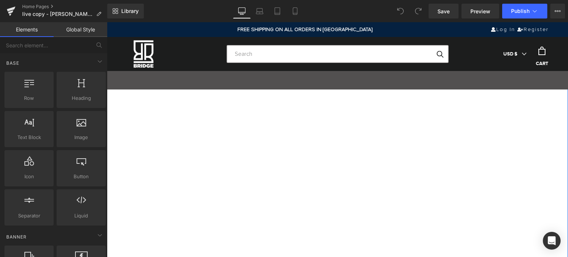
scroll to position [1072, 0]
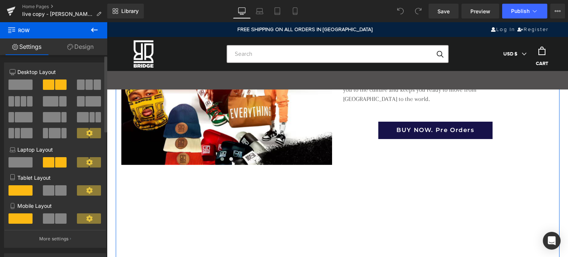
click at [50, 189] on span at bounding box center [48, 190] width 11 height 10
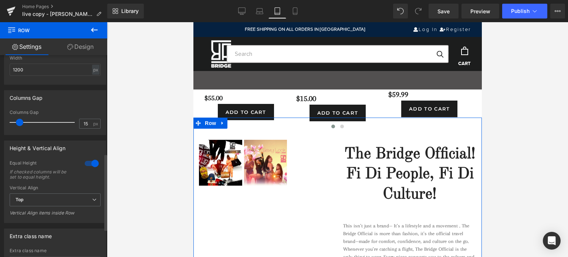
scroll to position [296, 0]
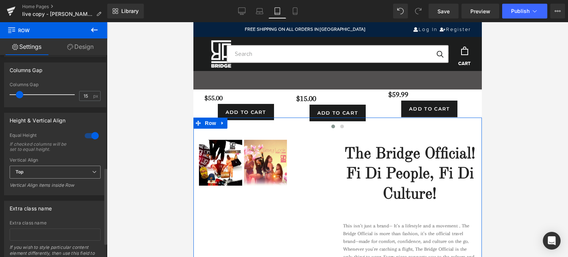
click at [63, 175] on span "Top" at bounding box center [55, 172] width 91 height 13
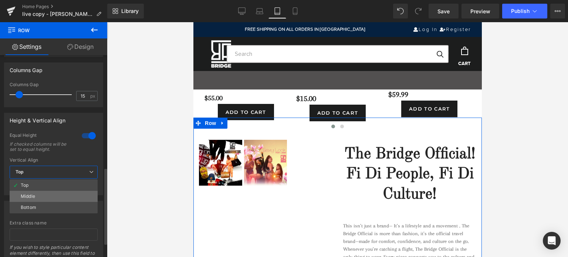
click at [58, 199] on li "Middle" at bounding box center [54, 196] width 88 height 11
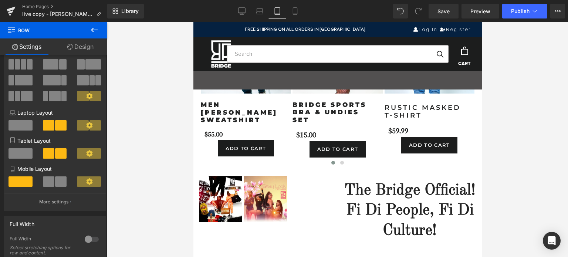
scroll to position [818, 0]
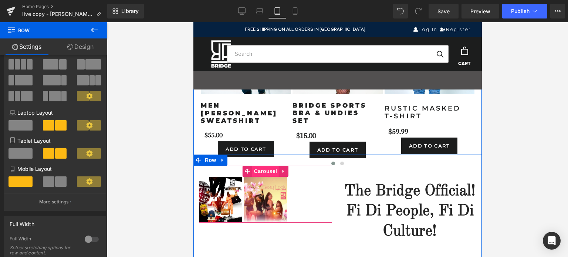
click at [260, 169] on span "Carousel" at bounding box center [265, 171] width 27 height 11
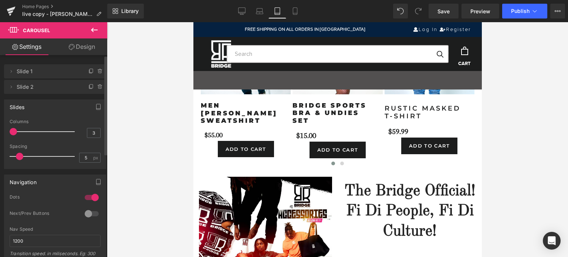
drag, startPoint x: 19, startPoint y: 132, endPoint x: 0, endPoint y: 134, distance: 19.4
click at [0, 134] on div "Slides 1 Columns 1 3 Columns 3 3 Columns 3 1 Columns 1 5px Spacing 5 px 5px Spa…" at bounding box center [55, 131] width 111 height 75
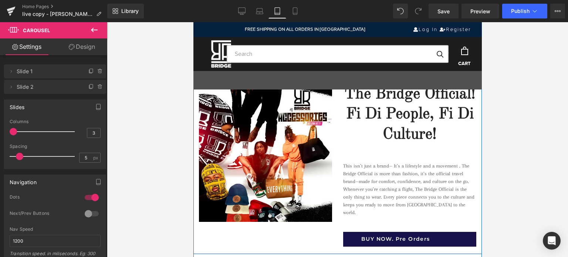
scroll to position [855, 0]
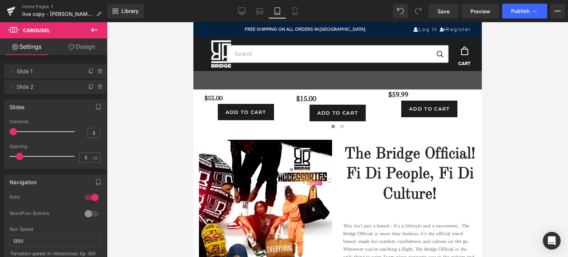
click at [94, 28] on icon at bounding box center [94, 30] width 9 height 9
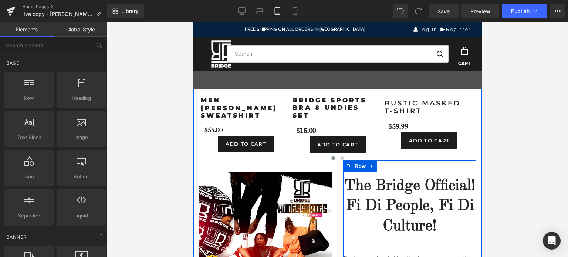
scroll to position [744, 0]
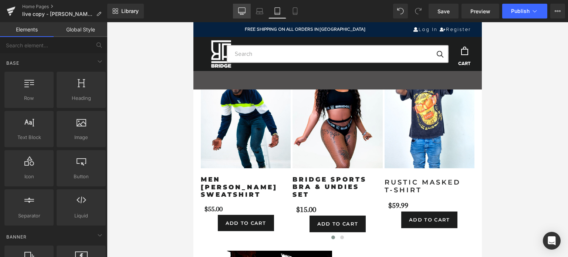
click at [241, 10] on icon at bounding box center [241, 10] width 7 height 7
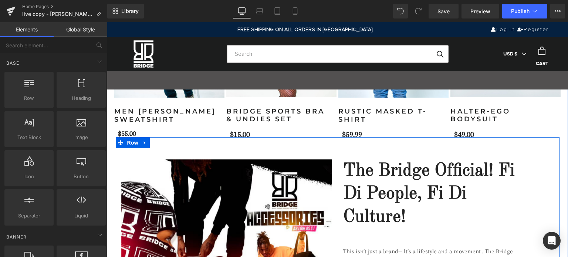
scroll to position [841, 0]
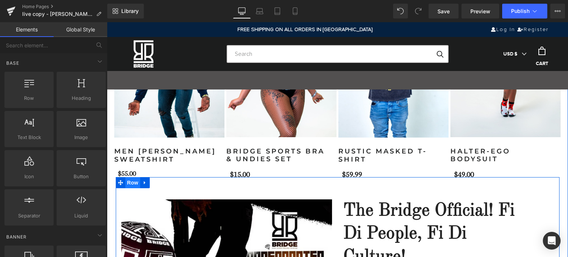
click at [132, 183] on span "Row" at bounding box center [132, 182] width 15 height 11
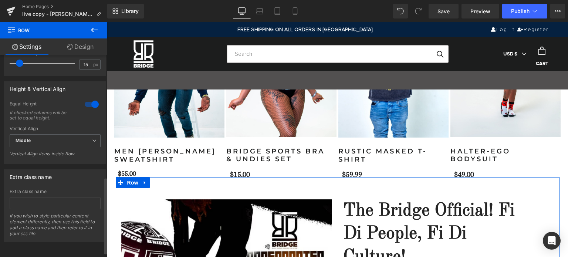
scroll to position [222, 0]
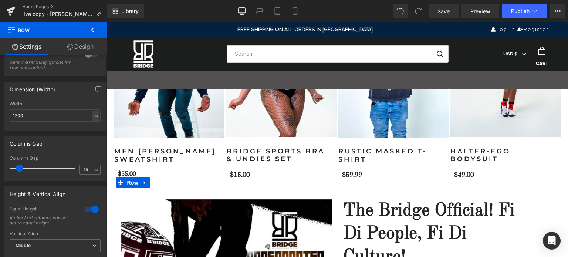
click at [80, 45] on link "Design" at bounding box center [81, 46] width 54 height 17
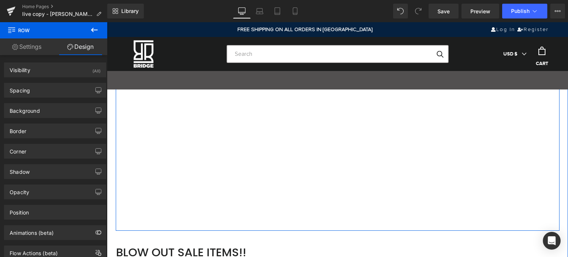
scroll to position [1951, 0]
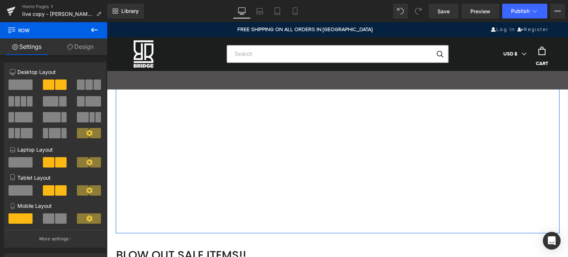
click at [88, 132] on icon at bounding box center [89, 133] width 6 height 6
click at [90, 136] on span at bounding box center [95, 133] width 11 height 10
click at [79, 44] on link "Design" at bounding box center [81, 46] width 54 height 17
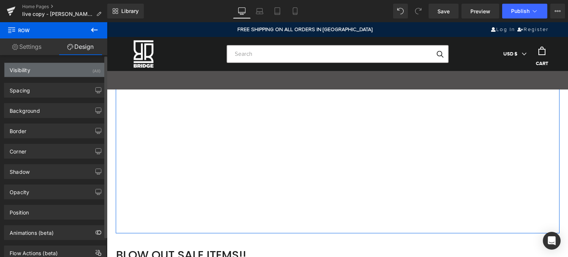
click at [54, 74] on div "Visibility (All)" at bounding box center [54, 70] width 101 height 14
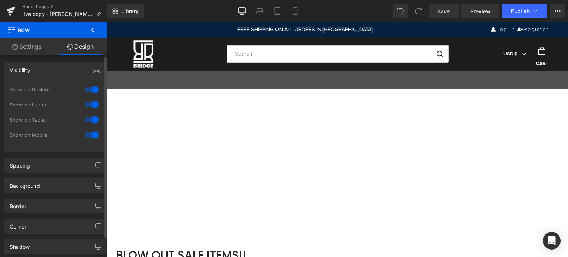
click at [53, 72] on div "Visibility (All)" at bounding box center [54, 70] width 101 height 14
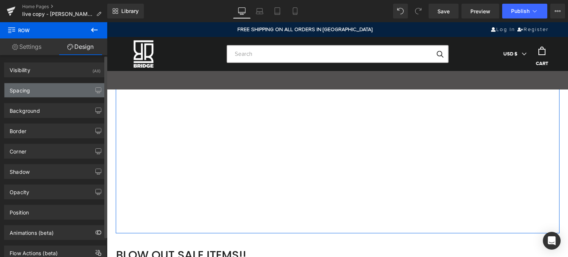
click at [45, 91] on div "Spacing" at bounding box center [54, 90] width 101 height 14
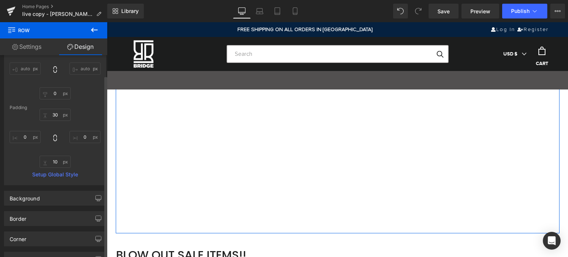
scroll to position [148, 0]
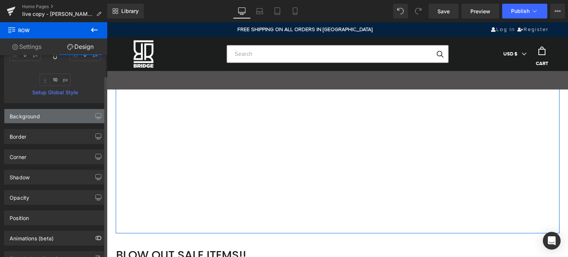
click at [38, 114] on div "Background" at bounding box center [25, 114] width 30 height 10
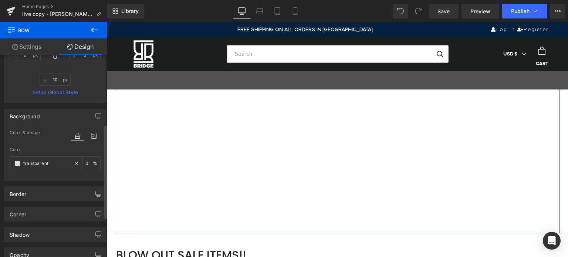
click at [38, 114] on div "Background" at bounding box center [25, 114] width 30 height 10
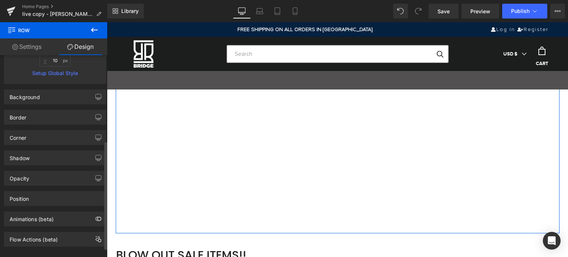
scroll to position [176, 0]
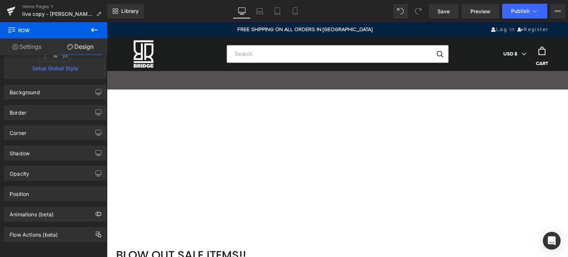
click at [95, 32] on icon at bounding box center [94, 30] width 9 height 9
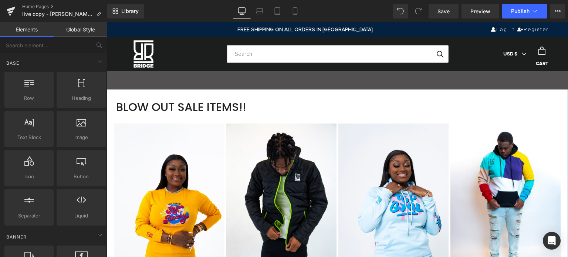
scroll to position [1988, 0]
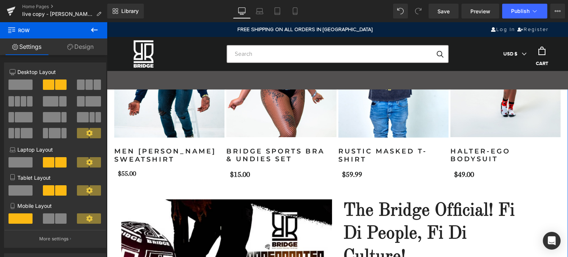
scroll to position [915, 0]
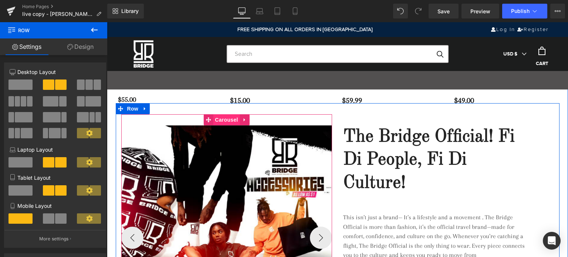
click at [227, 118] on span "Carousel" at bounding box center [226, 119] width 27 height 11
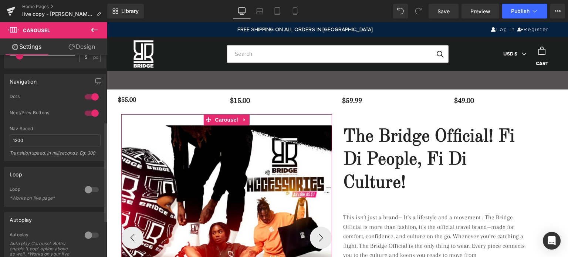
scroll to position [98, 0]
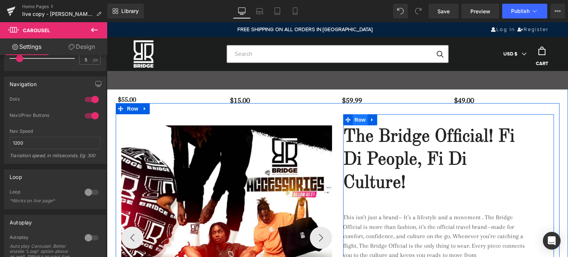
click at [361, 121] on span "Row" at bounding box center [360, 119] width 15 height 11
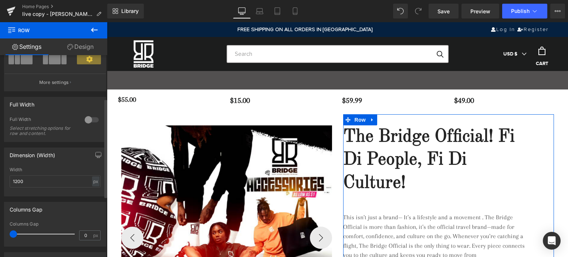
scroll to position [185, 0]
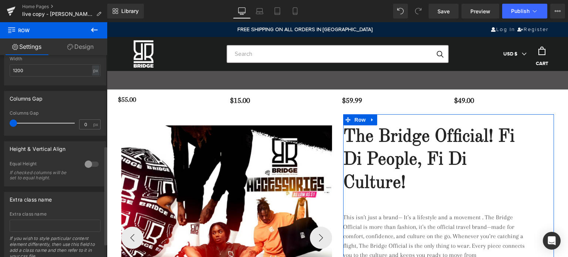
click at [92, 162] on div at bounding box center [92, 164] width 18 height 12
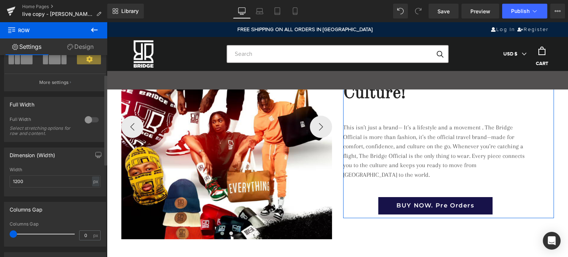
scroll to position [0, 0]
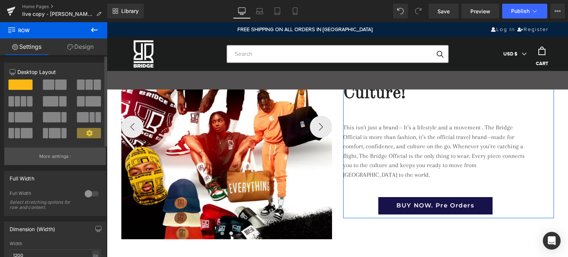
click at [65, 156] on p "More settings" at bounding box center [54, 156] width 30 height 7
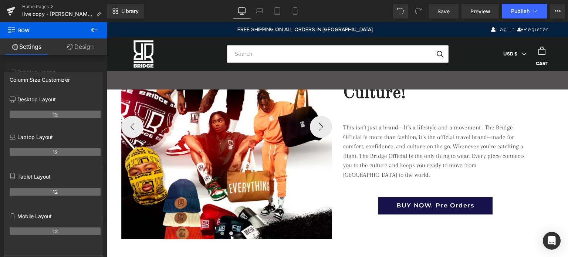
click at [91, 28] on icon at bounding box center [94, 30] width 9 height 9
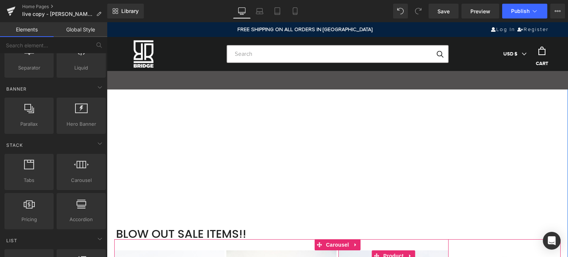
scroll to position [2247, 0]
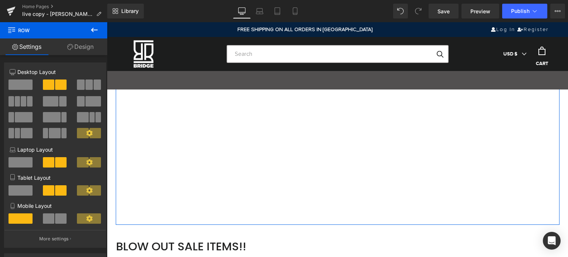
click at [87, 47] on link "Design" at bounding box center [81, 46] width 54 height 17
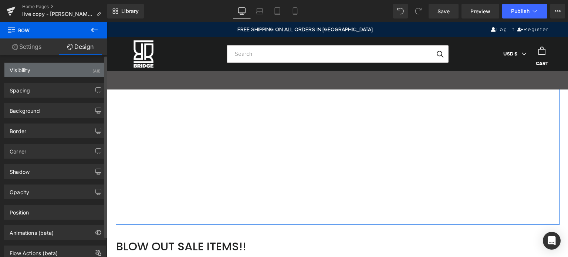
click at [37, 71] on div "Visibility (All)" at bounding box center [54, 70] width 101 height 14
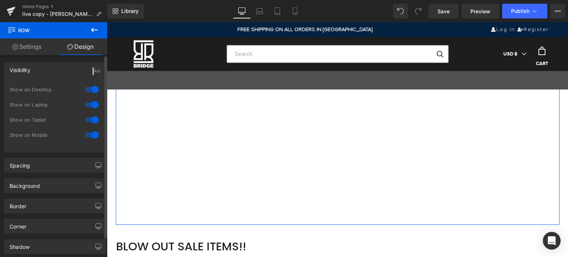
click at [37, 71] on div "Visibility (All)" at bounding box center [54, 70] width 101 height 14
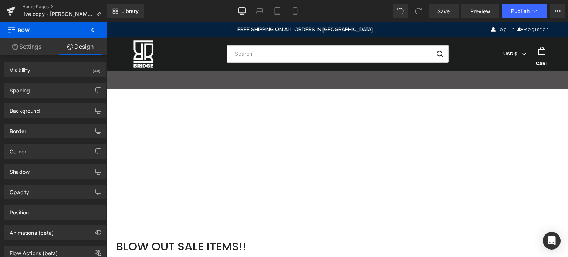
click at [95, 33] on icon at bounding box center [94, 30] width 9 height 9
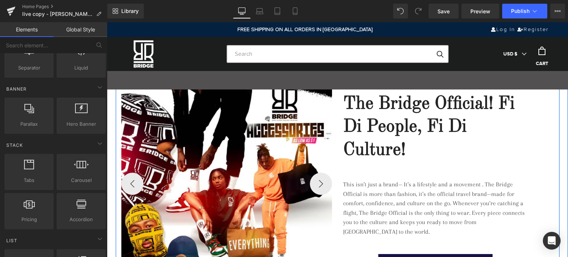
scroll to position [915, 0]
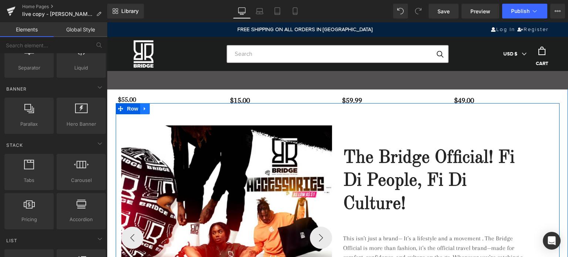
click at [144, 111] on icon at bounding box center [144, 109] width 5 height 6
click at [164, 112] on link at bounding box center [164, 108] width 10 height 11
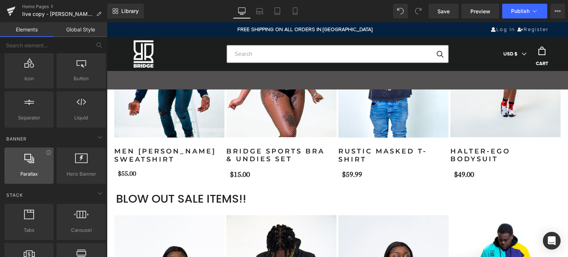
scroll to position [0, 0]
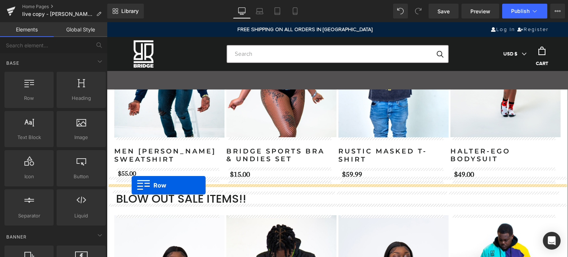
drag, startPoint x: 137, startPoint y: 115, endPoint x: 132, endPoint y: 185, distance: 70.8
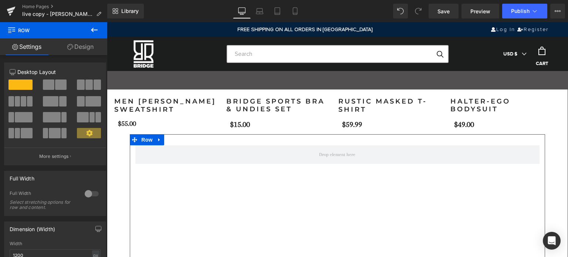
scroll to position [841, 0]
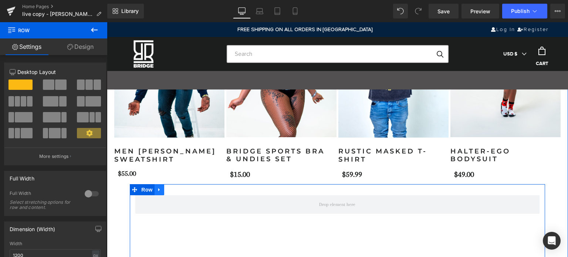
click at [158, 192] on icon at bounding box center [159, 190] width 5 height 6
click at [183, 192] on link at bounding box center [188, 189] width 10 height 11
click at [157, 191] on icon at bounding box center [159, 190] width 5 height 6
click at [176, 190] on icon at bounding box center [178, 189] width 5 height 5
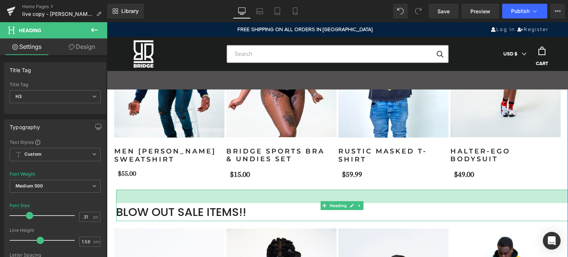
drag, startPoint x: 235, startPoint y: 191, endPoint x: 233, endPoint y: 208, distance: 16.4
click at [233, 208] on div "BLOW OUT SALE ITEMS!! Heading 36px" at bounding box center [342, 205] width 452 height 31
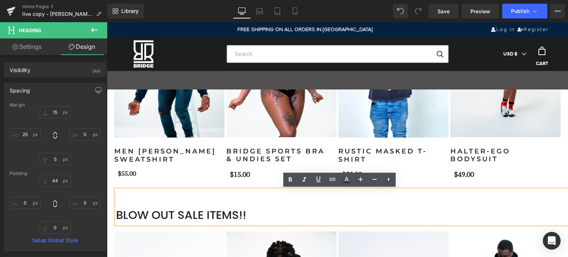
click at [267, 198] on div "BLOW OUT SALE ITEMS!!" at bounding box center [342, 207] width 452 height 34
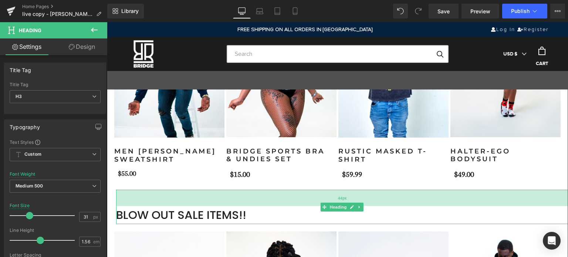
click at [141, 198] on div "44px" at bounding box center [342, 198] width 452 height 16
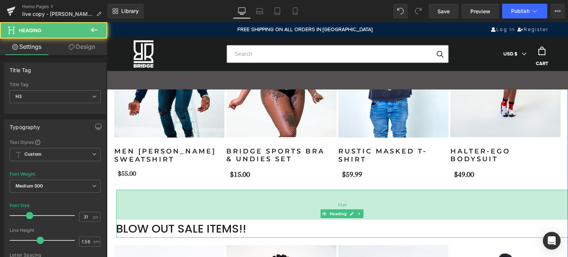
drag, startPoint x: 159, startPoint y: 190, endPoint x: 159, endPoint y: 204, distance: 13.7
click at [159, 204] on div "81px" at bounding box center [342, 205] width 452 height 30
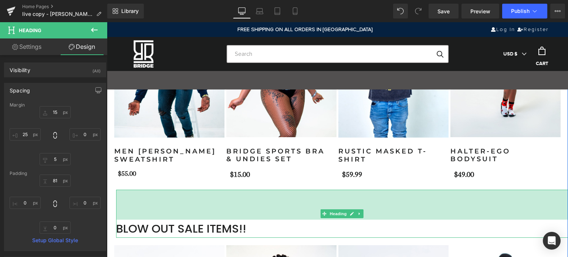
click at [215, 208] on div "81px" at bounding box center [342, 205] width 452 height 30
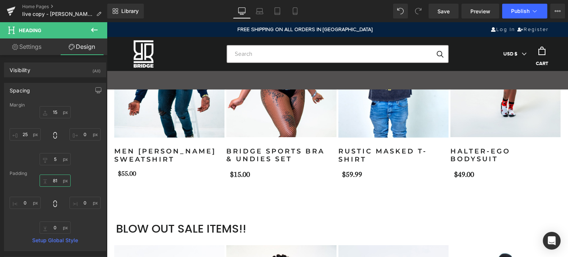
click at [55, 181] on input "81" at bounding box center [55, 181] width 31 height 12
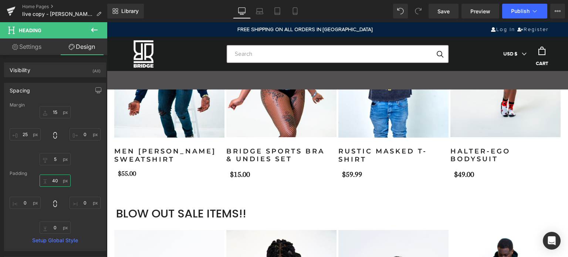
type input "40"
click at [93, 29] on icon at bounding box center [94, 30] width 9 height 9
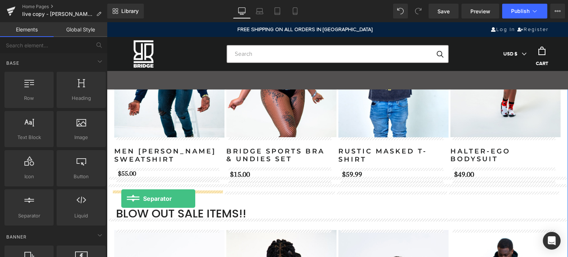
drag, startPoint x: 141, startPoint y: 236, endPoint x: 121, endPoint y: 199, distance: 42.4
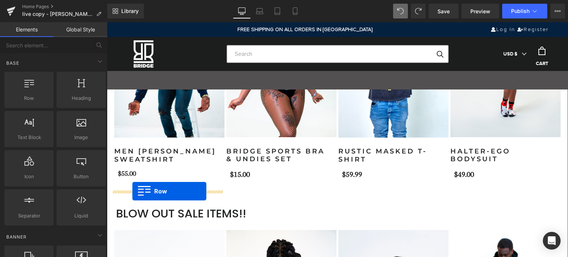
drag, startPoint x: 135, startPoint y: 112, endPoint x: 132, endPoint y: 191, distance: 79.2
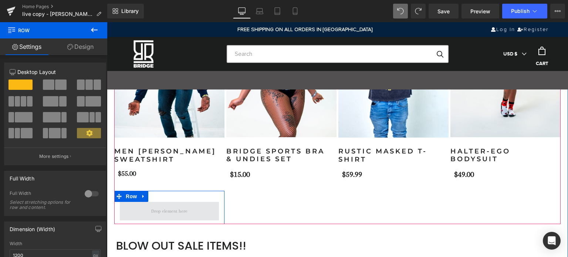
click at [170, 208] on span at bounding box center [169, 211] width 41 height 11
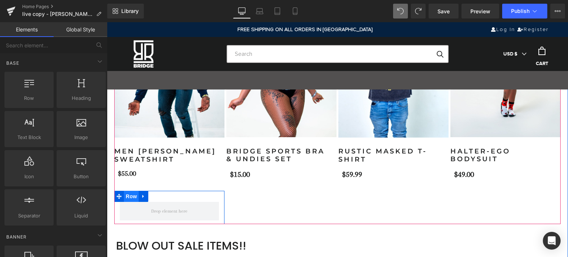
click at [127, 196] on span "Row" at bounding box center [131, 196] width 15 height 11
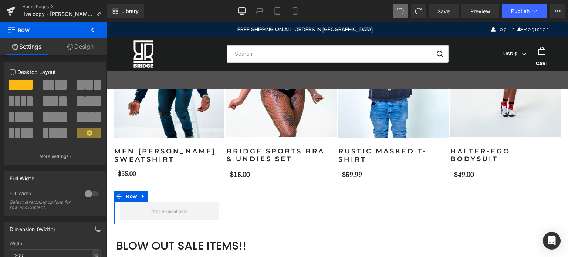
click at [51, 85] on span at bounding box center [48, 85] width 11 height 10
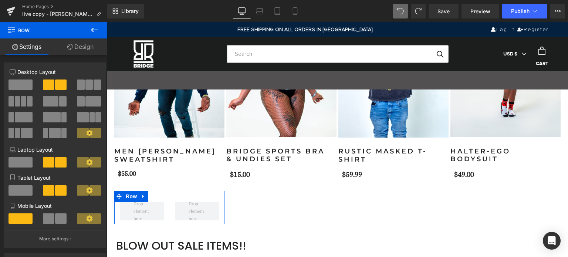
click at [83, 46] on link "Design" at bounding box center [81, 46] width 54 height 17
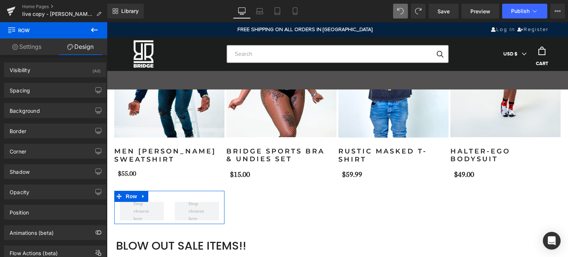
click at [33, 48] on link "Settings" at bounding box center [27, 46] width 54 height 17
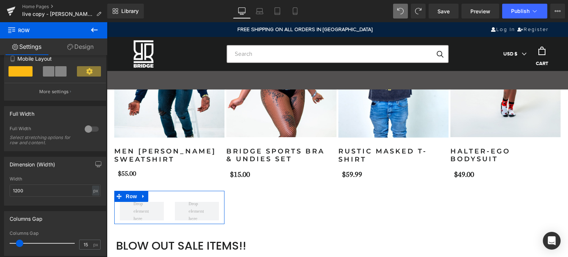
scroll to position [148, 0]
click at [92, 129] on div at bounding box center [92, 128] width 18 height 12
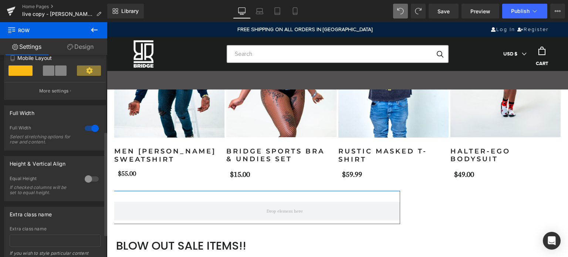
click at [86, 129] on div at bounding box center [92, 128] width 18 height 12
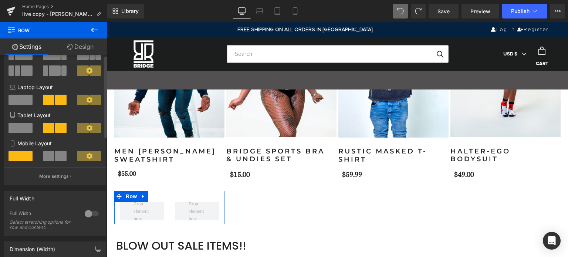
scroll to position [0, 0]
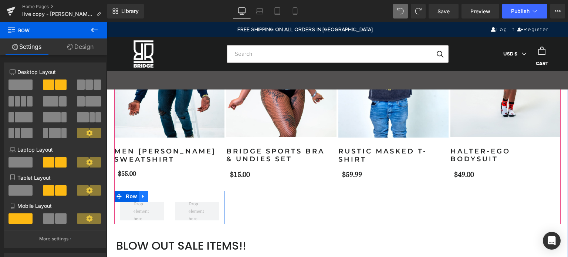
click at [142, 196] on icon at bounding box center [142, 196] width 1 height 3
click at [273, 203] on div "Sale Off" at bounding box center [338, 92] width 448 height 263
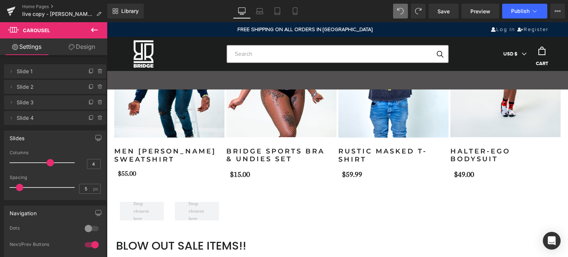
click at [97, 31] on icon at bounding box center [94, 30] width 9 height 9
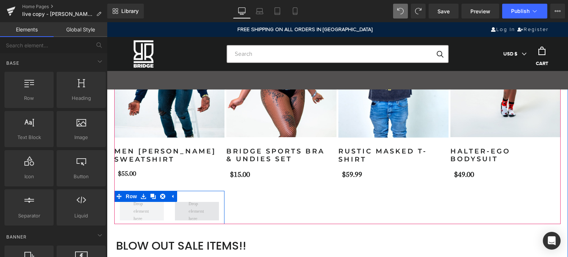
click at [198, 203] on span at bounding box center [197, 211] width 22 height 26
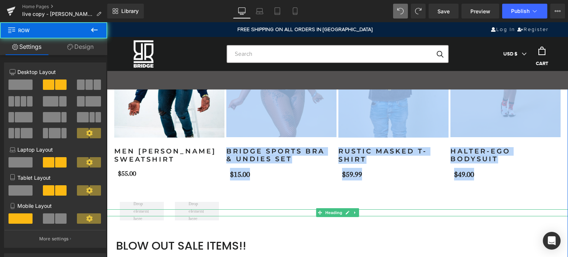
drag, startPoint x: 219, startPoint y: 208, endPoint x: 283, endPoint y: 211, distance: 64.1
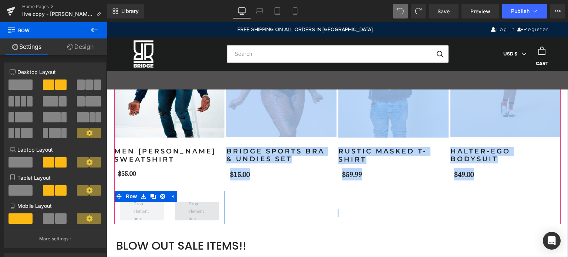
click at [196, 203] on span at bounding box center [197, 211] width 22 height 26
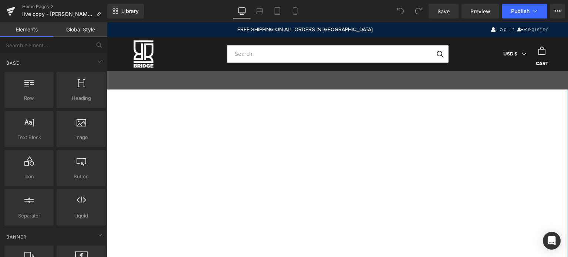
scroll to position [1775, 0]
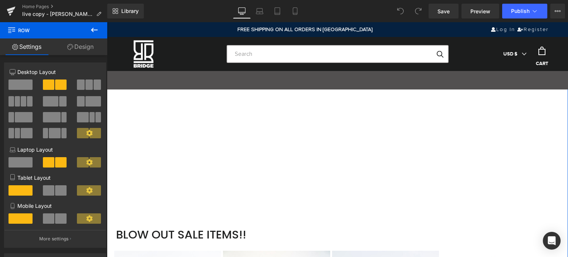
scroll to position [1849, 0]
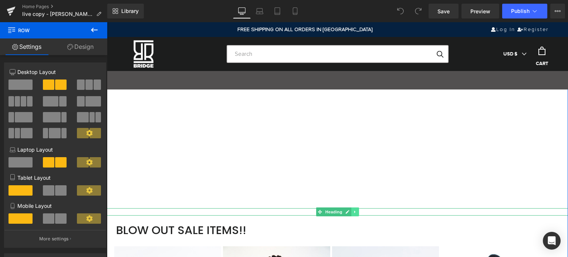
click at [353, 214] on icon at bounding box center [355, 212] width 4 height 4
click at [357, 214] on icon at bounding box center [359, 212] width 4 height 4
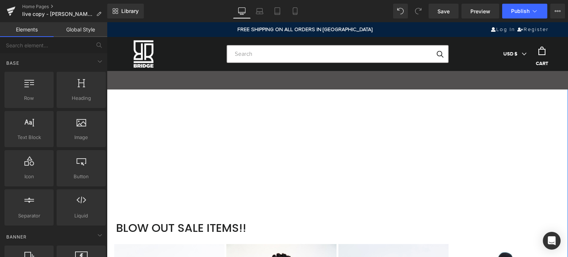
scroll to position [2221, 0]
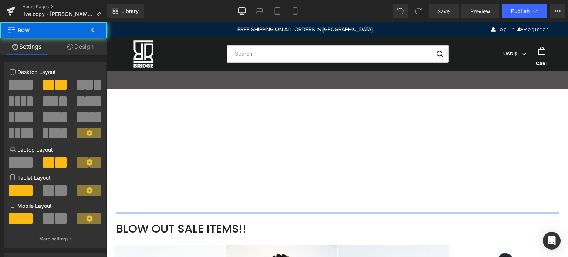
drag, startPoint x: 461, startPoint y: 212, endPoint x: 455, endPoint y: 143, distance: 69.8
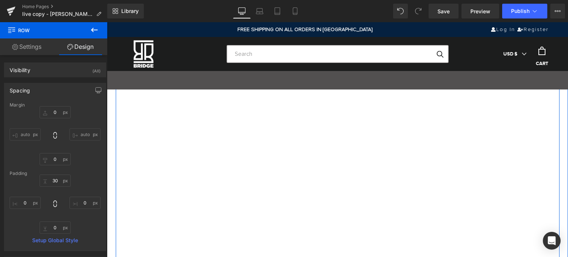
scroll to position [1888, 0]
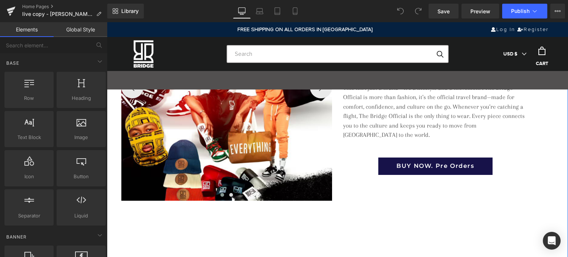
scroll to position [1036, 0]
click at [553, 243] on icon "Open Intercom Messenger" at bounding box center [551, 241] width 9 height 10
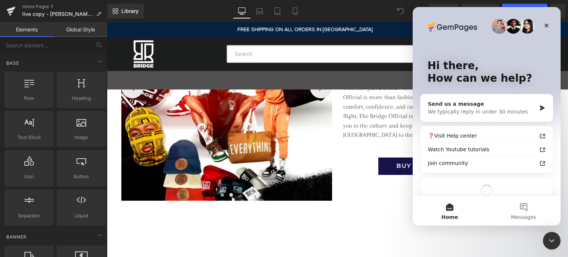
scroll to position [0, 0]
click at [544, 26] on icon "Close" at bounding box center [547, 26] width 6 height 6
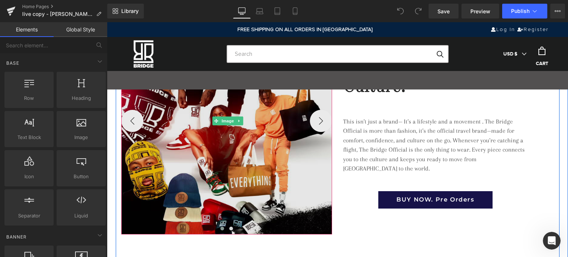
scroll to position [925, 0]
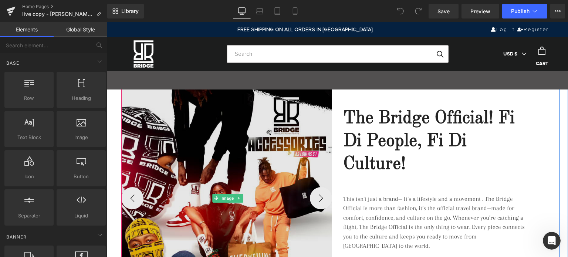
click at [226, 186] on img at bounding box center [227, 197] width 213 height 227
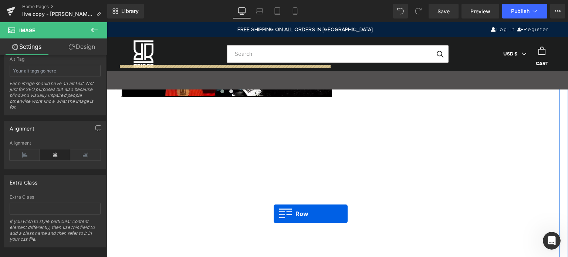
scroll to position [1176, 0]
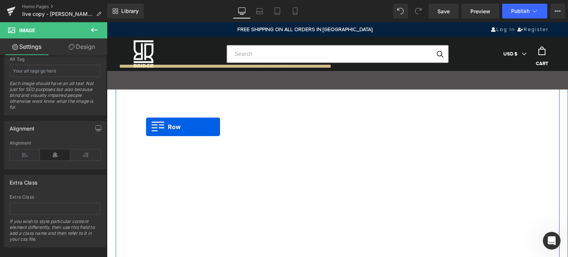
drag, startPoint x: 344, startPoint y: 149, endPoint x: 146, endPoint y: 127, distance: 198.8
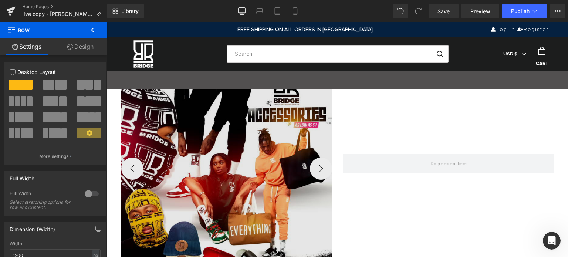
scroll to position [880, 0]
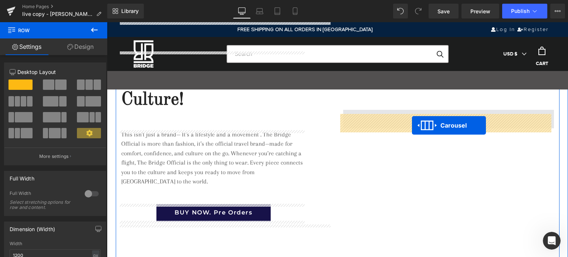
drag, startPoint x: 205, startPoint y: 128, endPoint x: 412, endPoint y: 125, distance: 207.5
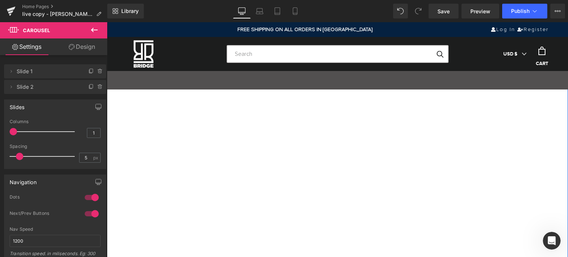
scroll to position [1285, 0]
click at [448, 13] on span "Save" at bounding box center [444, 11] width 12 height 8
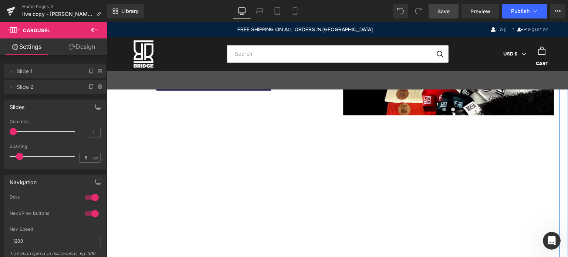
scroll to position [1174, 0]
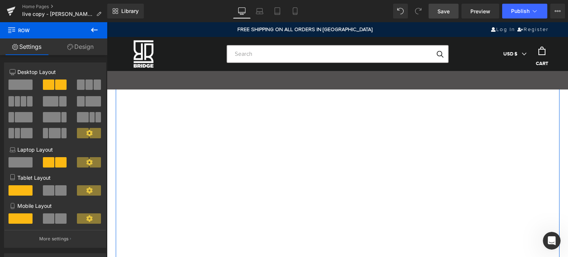
click at [87, 47] on link "Design" at bounding box center [81, 46] width 54 height 17
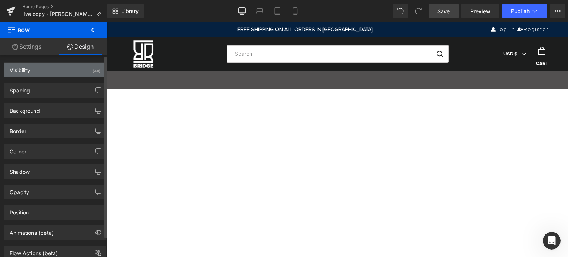
click at [59, 70] on div "Visibility (All)" at bounding box center [54, 70] width 101 height 14
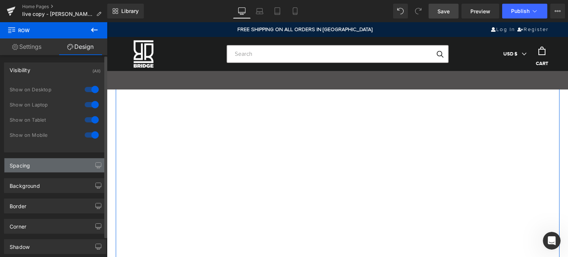
click at [60, 166] on div "Spacing" at bounding box center [54, 165] width 101 height 14
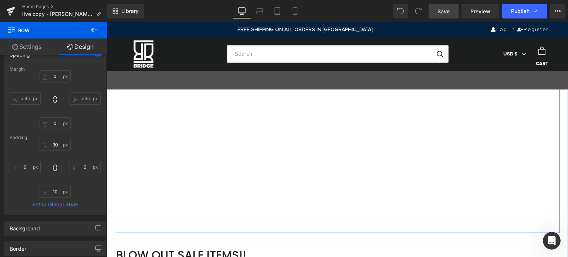
scroll to position [2173, 0]
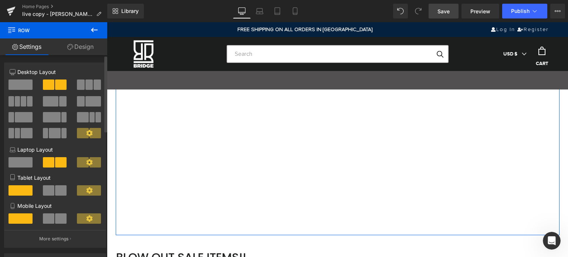
click at [89, 161] on icon at bounding box center [89, 162] width 6 height 6
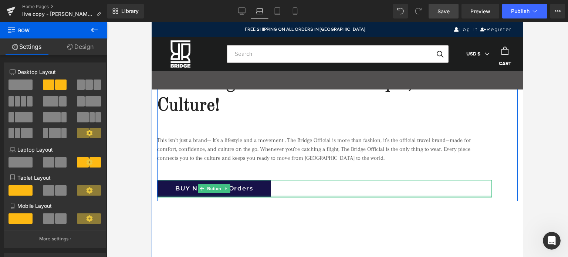
scroll to position [759, 0]
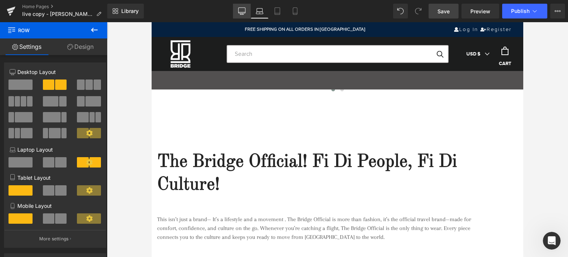
click at [244, 11] on icon at bounding box center [241, 10] width 7 height 7
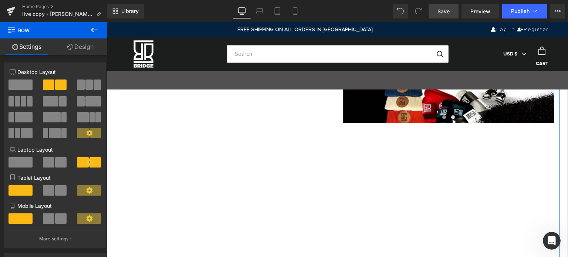
scroll to position [1208, 0]
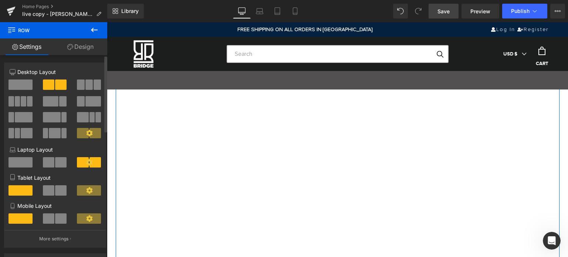
click at [58, 163] on span at bounding box center [60, 162] width 11 height 10
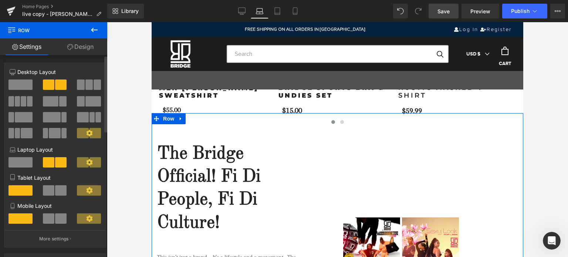
click at [61, 192] on span at bounding box center [60, 190] width 11 height 10
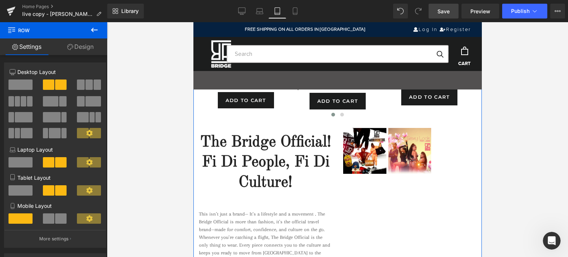
scroll to position [786, 0]
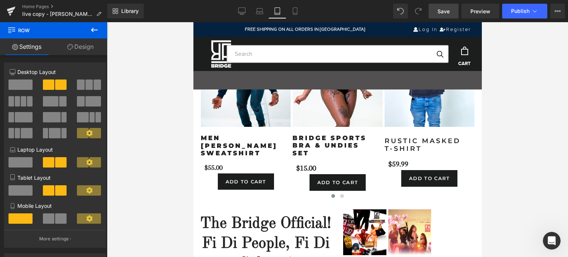
click at [448, 9] on span "Save" at bounding box center [444, 11] width 12 height 8
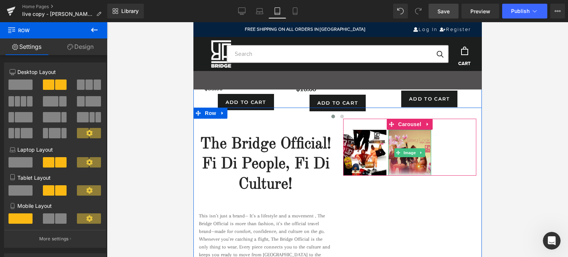
scroll to position [897, 0]
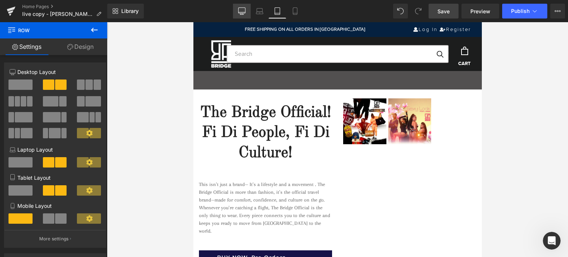
click at [243, 11] on icon at bounding box center [241, 10] width 7 height 7
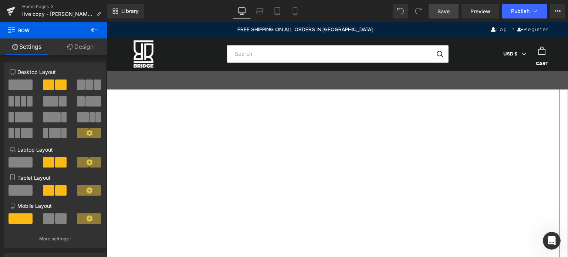
scroll to position [1325, 0]
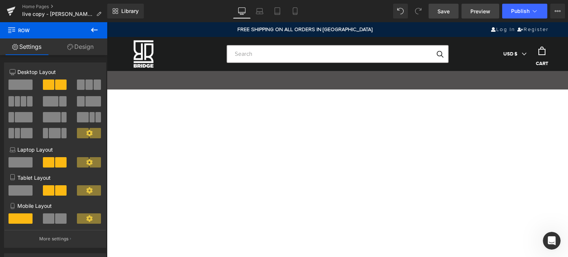
click at [481, 9] on span "Preview" at bounding box center [480, 11] width 20 height 8
click at [264, 12] on link "Laptop" at bounding box center [260, 11] width 18 height 15
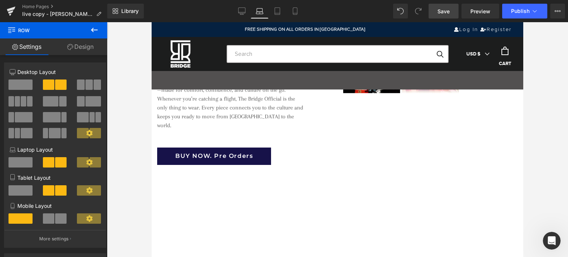
scroll to position [726, 0]
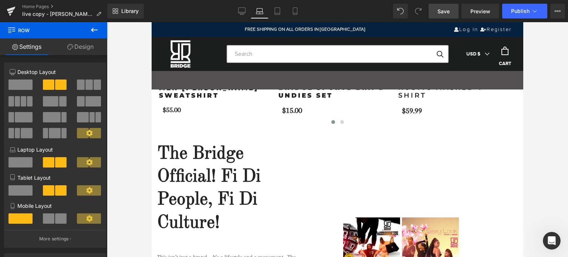
click at [92, 30] on icon at bounding box center [94, 30] width 7 height 4
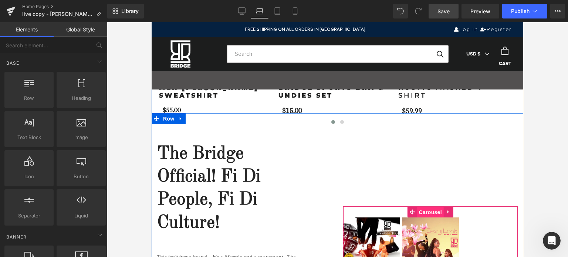
click at [427, 210] on span "Carousel" at bounding box center [430, 212] width 27 height 11
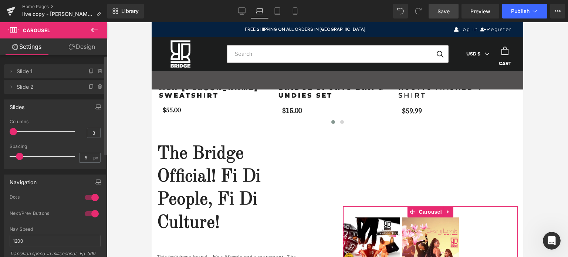
click at [13, 131] on div at bounding box center [43, 131] width 61 height 15
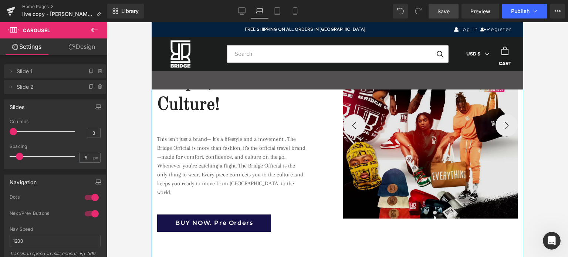
scroll to position [837, 0]
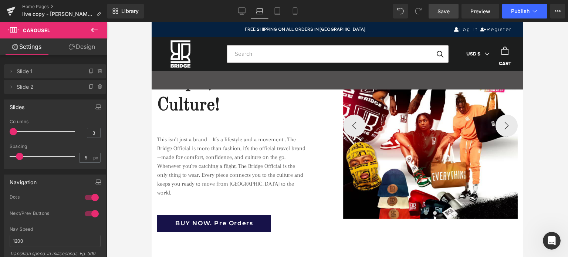
click at [448, 11] on span "Save" at bounding box center [444, 11] width 12 height 8
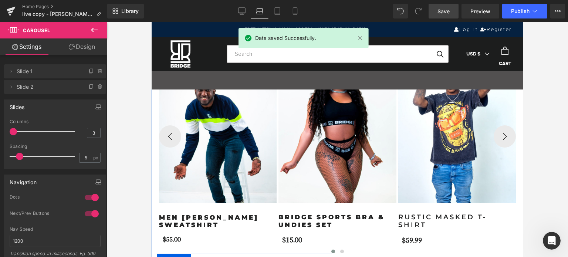
scroll to position [579, 0]
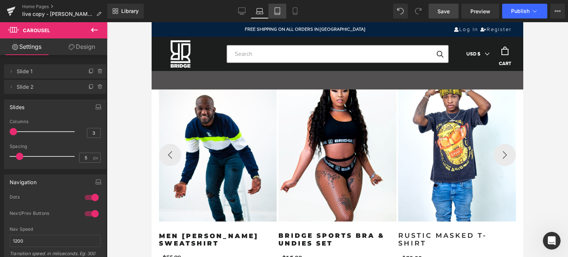
click at [276, 14] on icon at bounding box center [277, 10] width 7 height 7
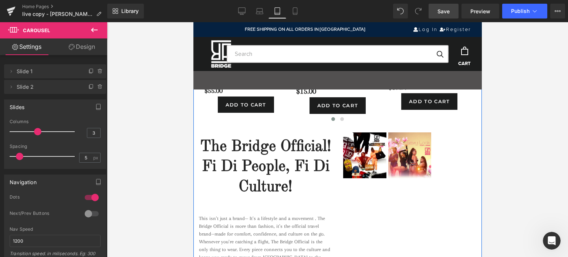
scroll to position [860, 0]
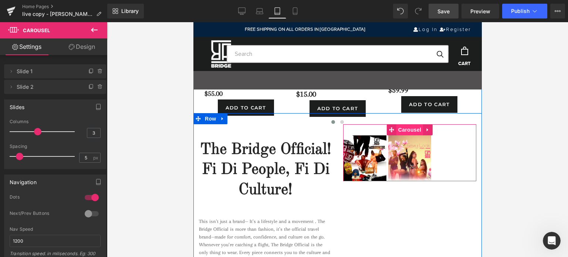
click at [398, 128] on span "Carousel" at bounding box center [409, 129] width 27 height 11
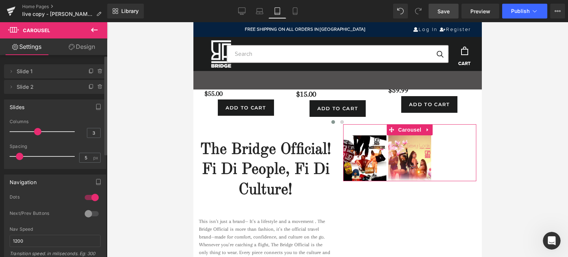
click at [13, 131] on div at bounding box center [43, 131] width 61 height 15
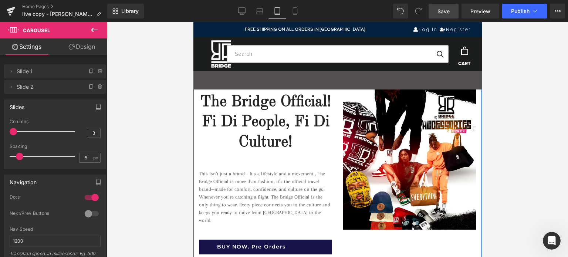
scroll to position [897, 0]
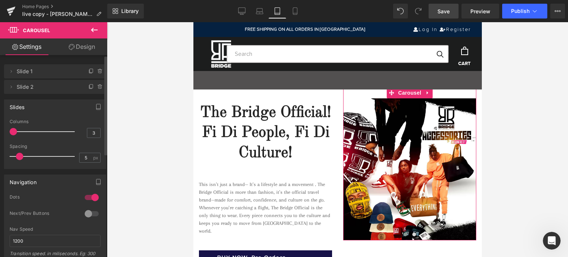
click at [94, 213] on div at bounding box center [92, 214] width 18 height 12
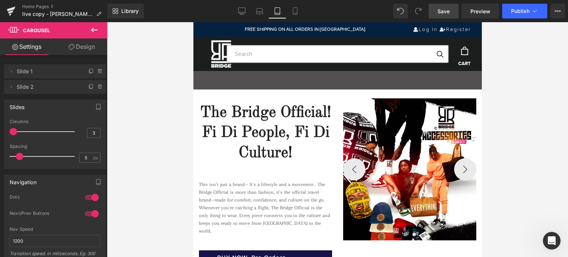
click at [443, 11] on span "Save" at bounding box center [444, 11] width 12 height 8
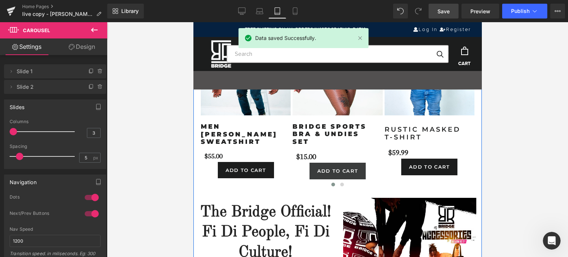
scroll to position [786, 0]
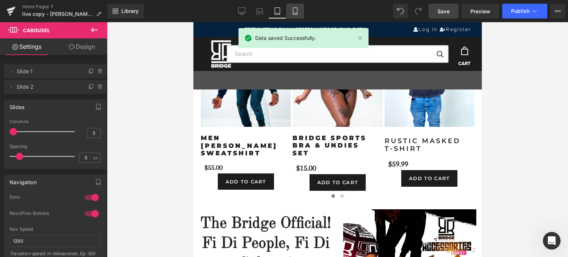
click at [296, 13] on icon at bounding box center [294, 10] width 7 height 7
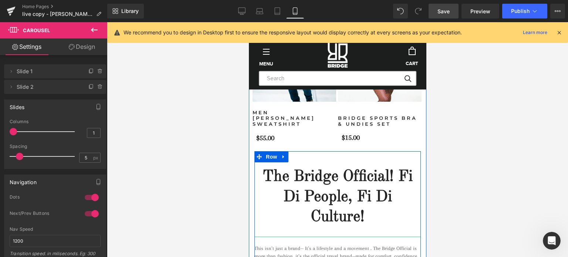
scroll to position [724, 0]
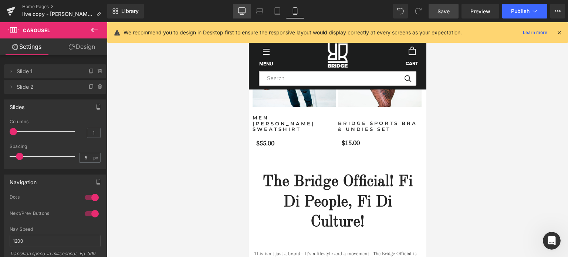
click at [246, 10] on icon at bounding box center [242, 11] width 7 height 6
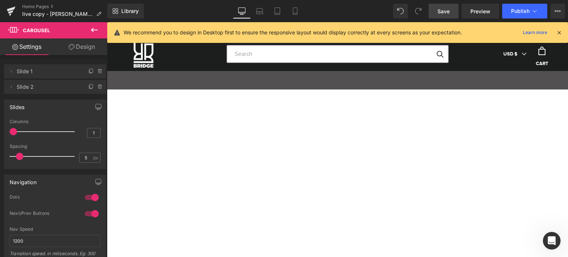
scroll to position [1983, 0]
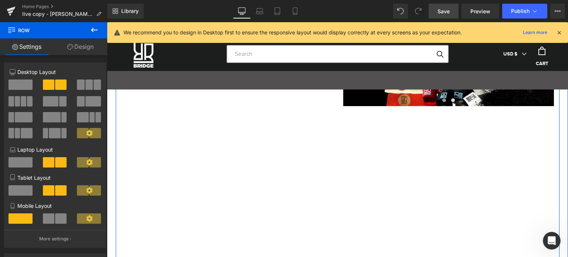
scroll to position [1280, 0]
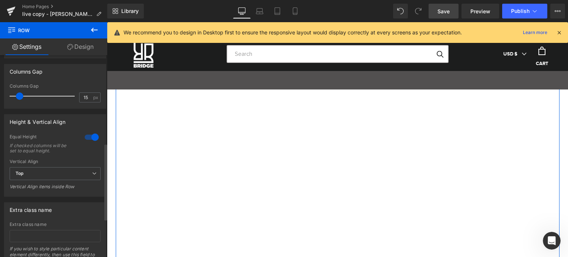
scroll to position [296, 0]
click at [85, 137] on div at bounding box center [92, 136] width 18 height 12
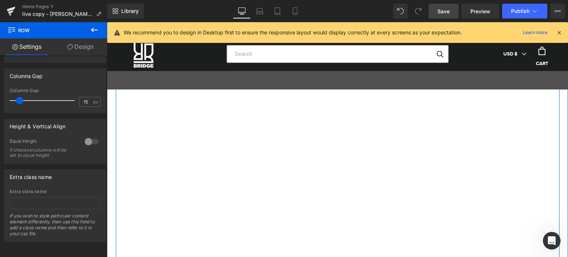
scroll to position [1241, 0]
click at [93, 136] on div at bounding box center [92, 142] width 18 height 12
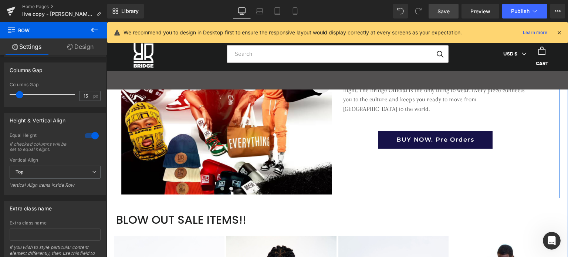
scroll to position [1099, 0]
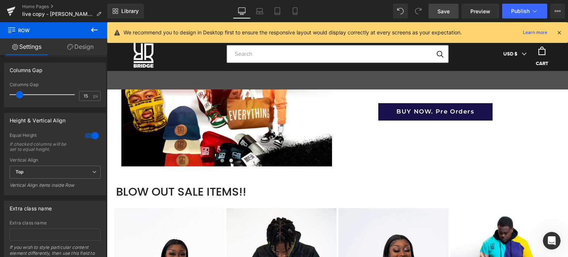
click at [442, 9] on span "Save" at bounding box center [444, 11] width 12 height 8
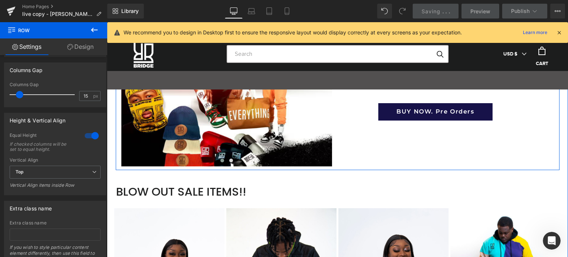
scroll to position [988, 0]
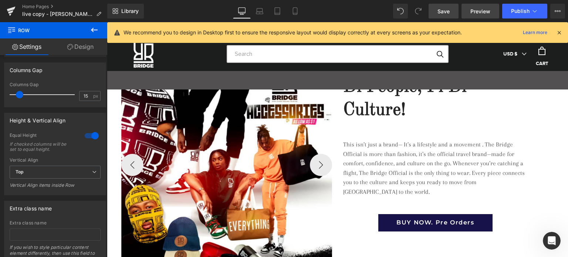
click at [473, 11] on span "Preview" at bounding box center [480, 11] width 20 height 8
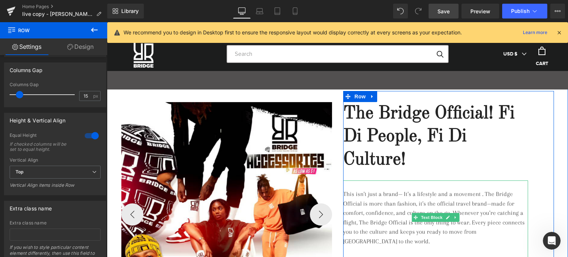
scroll to position [914, 0]
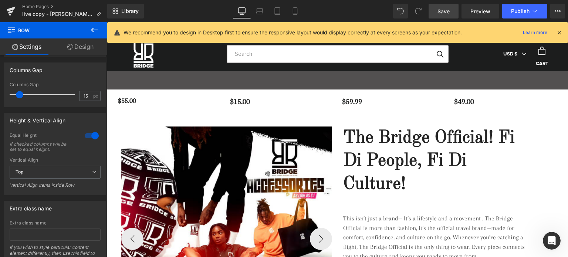
click at [96, 31] on icon at bounding box center [94, 30] width 9 height 9
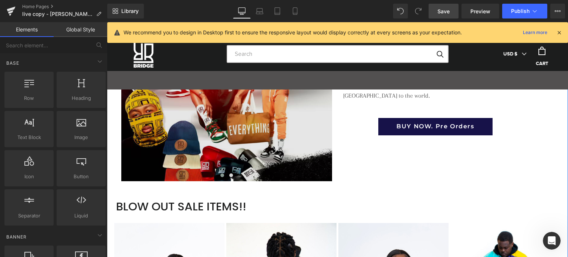
scroll to position [1025, 0]
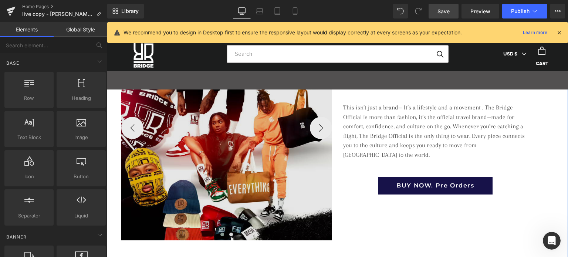
click at [234, 146] on img at bounding box center [226, 128] width 211 height 225
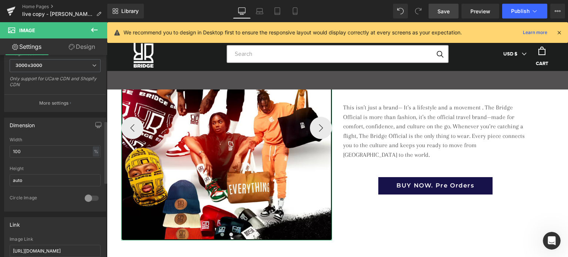
scroll to position [222, 0]
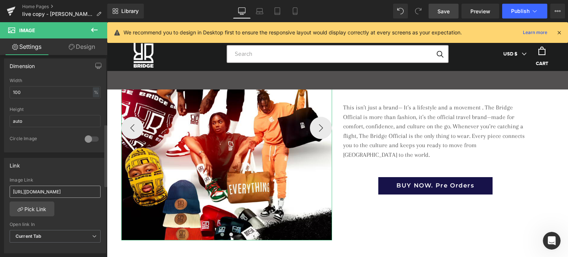
click at [80, 188] on input "[URL][DOMAIN_NAME]" at bounding box center [55, 192] width 91 height 12
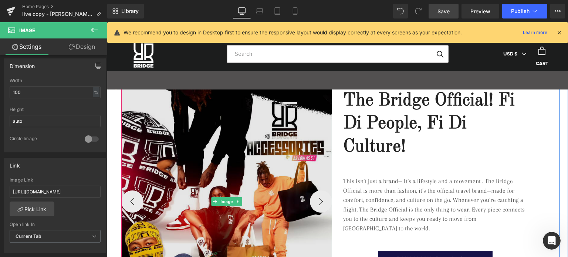
scroll to position [951, 0]
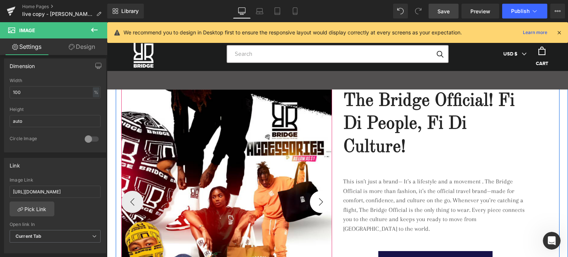
click at [319, 204] on button "›" at bounding box center [321, 202] width 22 height 22
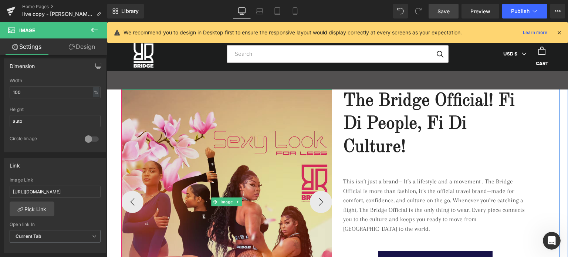
click at [229, 182] on img at bounding box center [226, 202] width 211 height 225
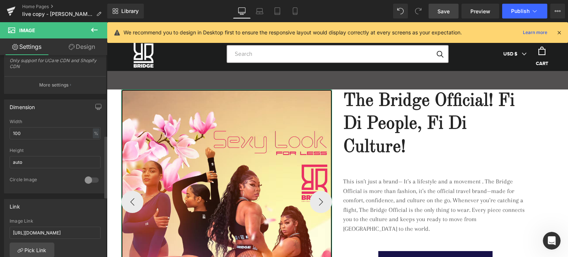
scroll to position [259, 0]
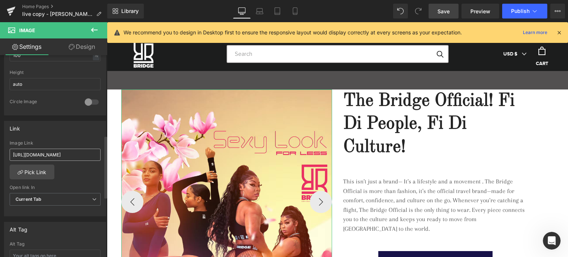
click at [76, 149] on input "https://shopbridgeboyz.com/collections/2023-spring-summer-vibes" at bounding box center [55, 155] width 91 height 12
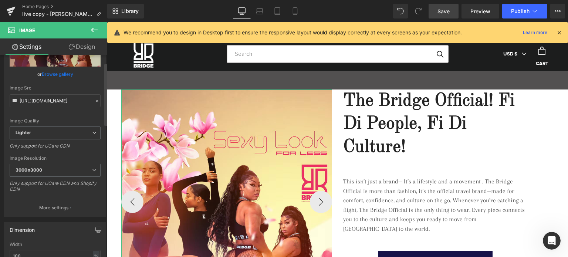
scroll to position [0, 0]
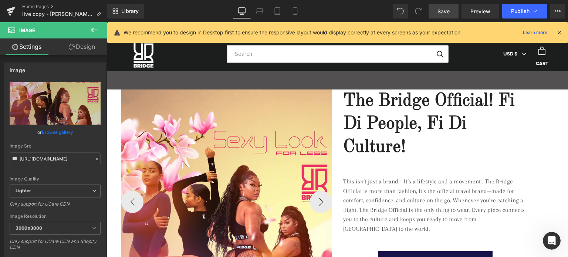
click at [97, 31] on icon at bounding box center [94, 30] width 9 height 9
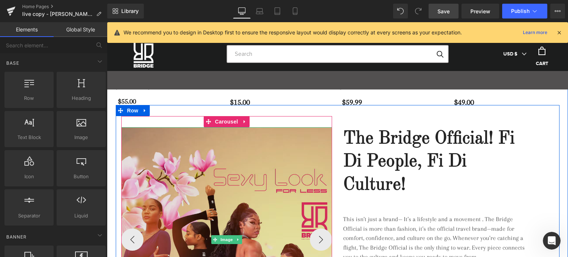
scroll to position [877, 0]
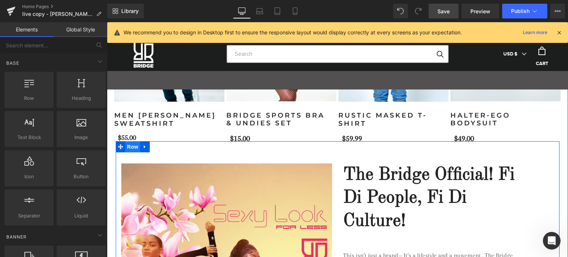
click at [130, 143] on span "Row" at bounding box center [132, 146] width 15 height 11
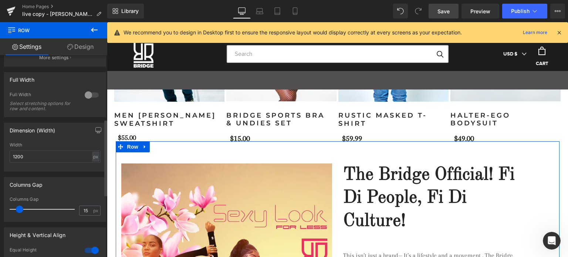
scroll to position [185, 0]
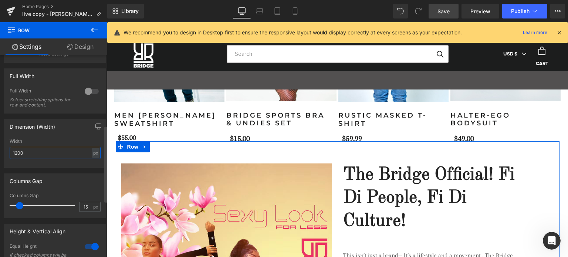
click at [61, 154] on input "1200" at bounding box center [55, 153] width 91 height 12
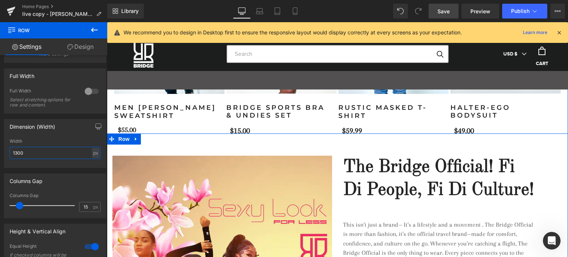
scroll to position [988, 0]
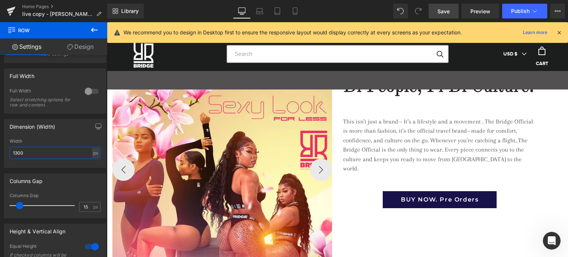
type input "1300"
click at [447, 12] on span "Save" at bounding box center [444, 11] width 12 height 8
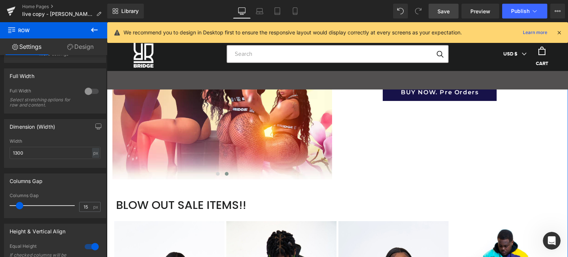
scroll to position [1025, 0]
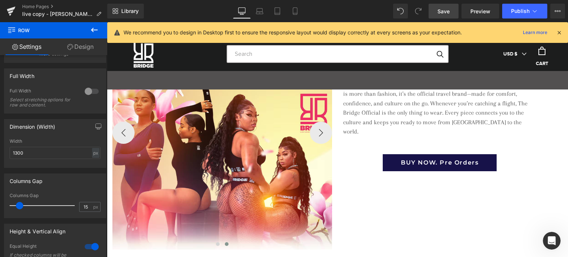
click at [93, 28] on icon at bounding box center [94, 30] width 7 height 4
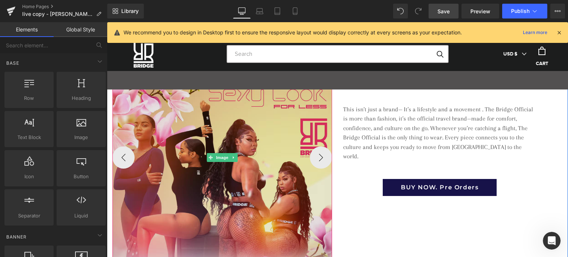
scroll to position [988, 0]
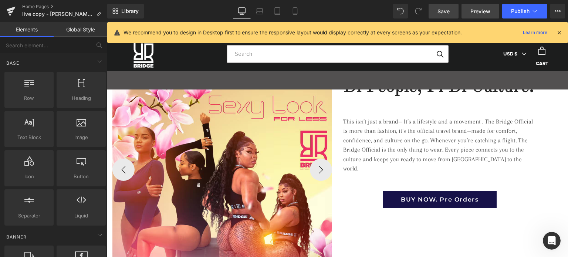
click at [478, 10] on span "Preview" at bounding box center [480, 11] width 20 height 8
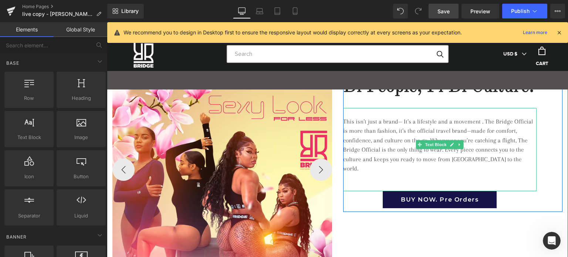
scroll to position [914, 0]
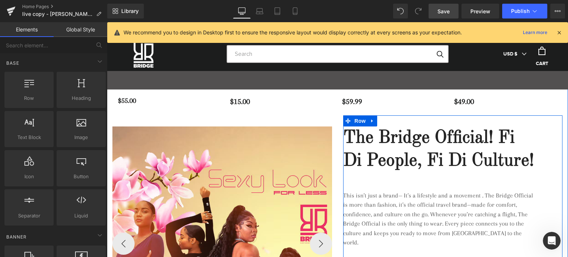
click at [382, 141] on h2 "The Bridge Official! Fi Di People, Fi Di Culture!" at bounding box center [440, 150] width 194 height 46
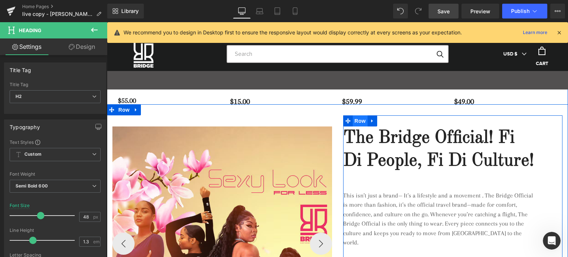
click at [356, 122] on span "Row" at bounding box center [360, 120] width 15 height 11
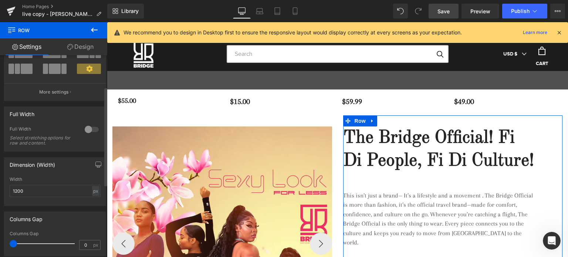
scroll to position [0, 0]
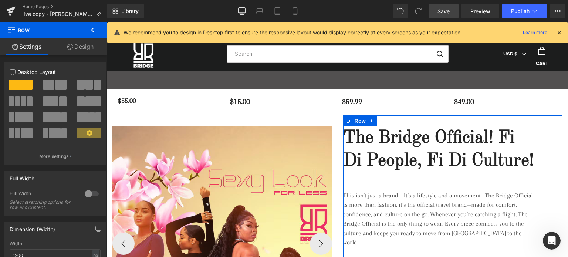
click at [86, 45] on link "Design" at bounding box center [81, 46] width 54 height 17
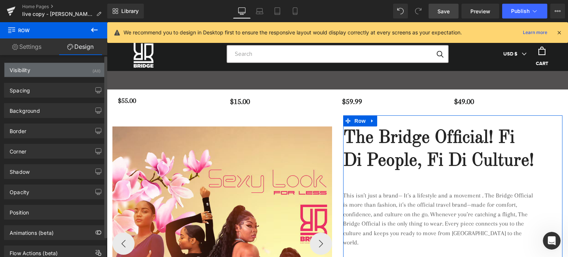
click at [50, 69] on div "Visibility (All)" at bounding box center [54, 70] width 101 height 14
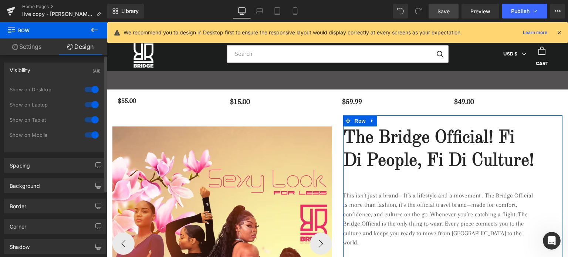
click at [50, 69] on div "Visibility (All)" at bounding box center [54, 70] width 101 height 14
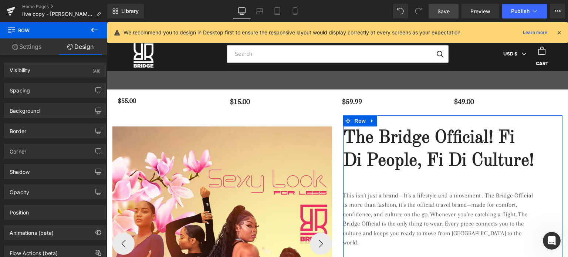
click at [28, 50] on link "Settings" at bounding box center [27, 46] width 54 height 17
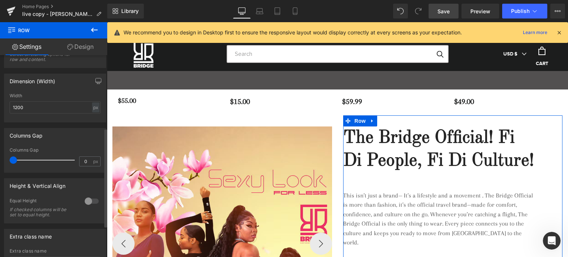
scroll to position [212, 0]
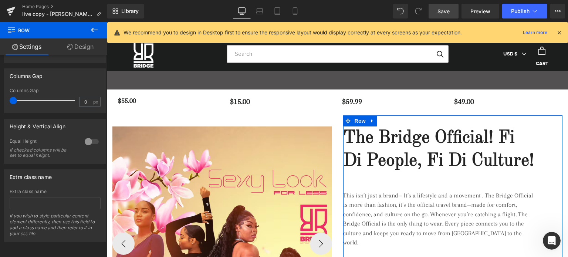
click at [84, 47] on link "Design" at bounding box center [81, 46] width 54 height 17
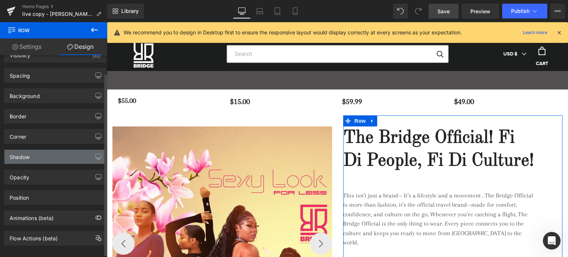
scroll to position [22, 0]
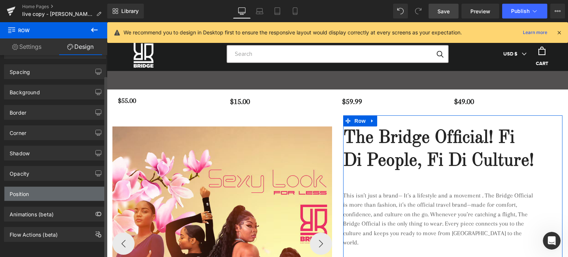
click at [40, 187] on div "Position" at bounding box center [54, 194] width 101 height 14
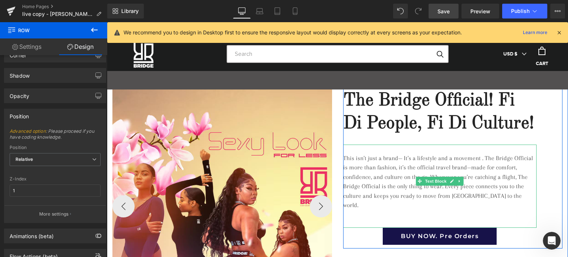
scroll to position [914, 0]
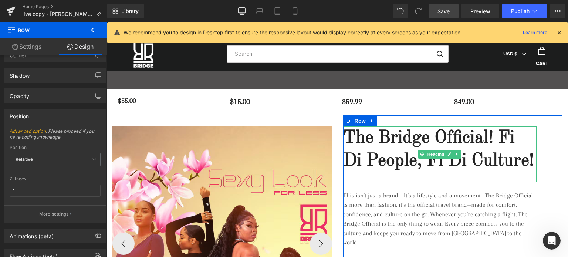
click at [354, 136] on h2 "The Bridge Official! Fi Di People, Fi Di Culture!" at bounding box center [440, 150] width 194 height 46
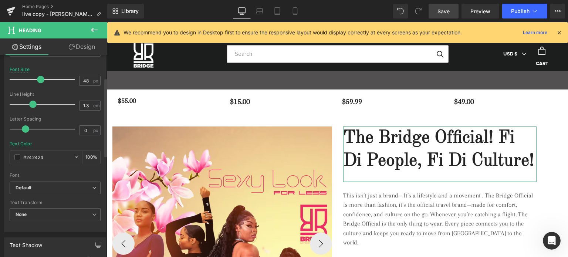
scroll to position [0, 0]
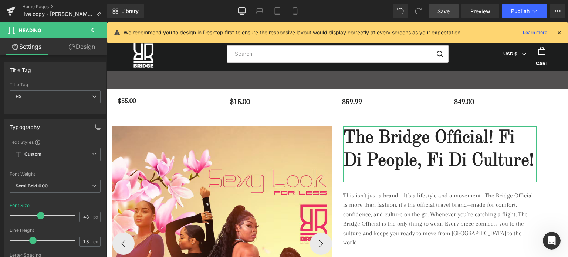
click at [89, 49] on link "Design" at bounding box center [82, 46] width 54 height 17
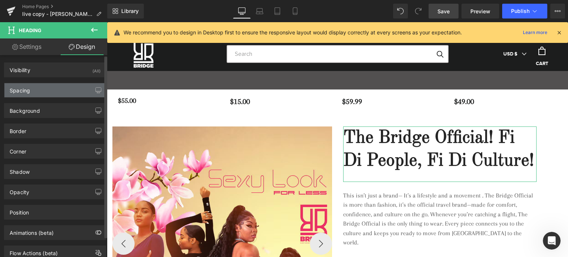
click at [37, 87] on div "Spacing" at bounding box center [54, 90] width 101 height 14
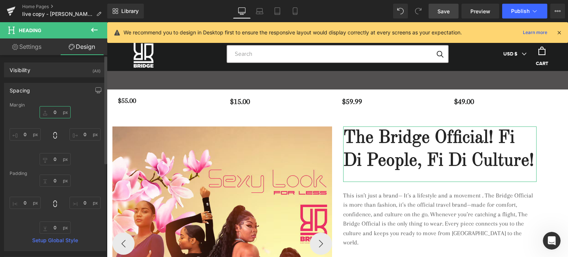
click at [53, 113] on input "text" at bounding box center [55, 112] width 31 height 12
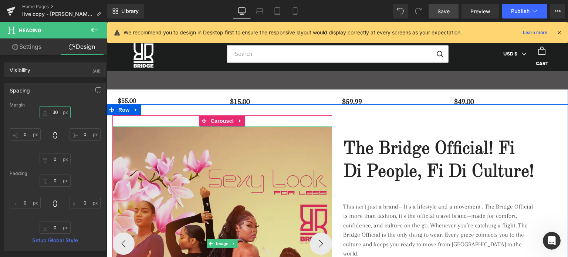
type input "3"
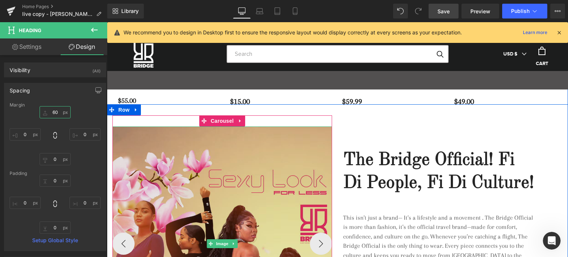
type input "6"
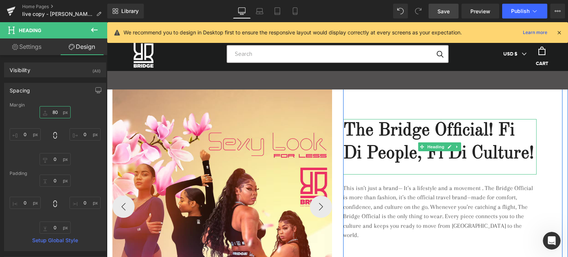
scroll to position [877, 0]
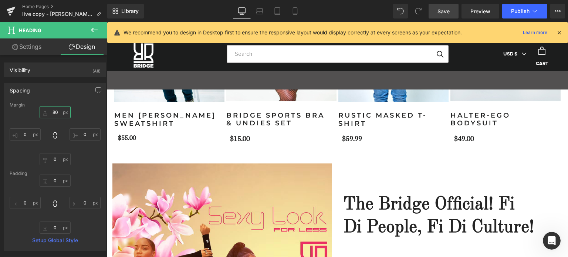
type input "80"
click at [445, 8] on span "Save" at bounding box center [444, 11] width 12 height 8
click at [294, 12] on icon at bounding box center [294, 10] width 7 height 7
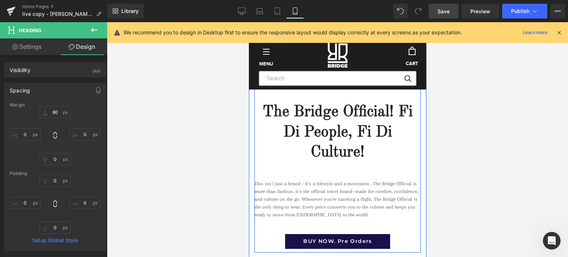
scroll to position [750, 0]
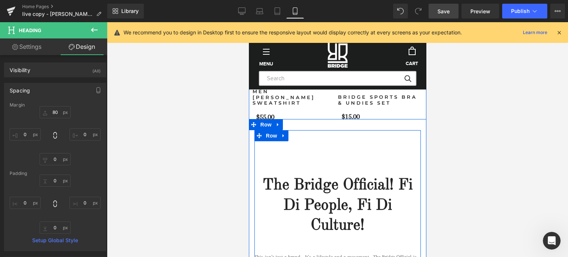
click at [299, 151] on div "The Bridge Official! Fi Di People, Fi Di Culture! Heading This isn’t just a bra…" at bounding box center [337, 234] width 166 height 176
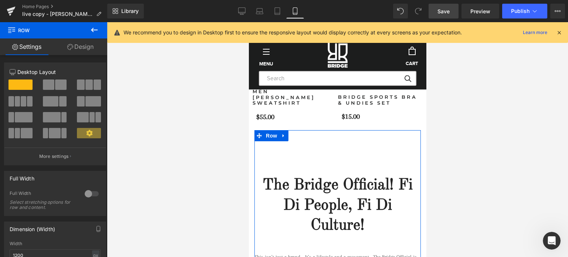
click at [90, 44] on link "Design" at bounding box center [81, 46] width 54 height 17
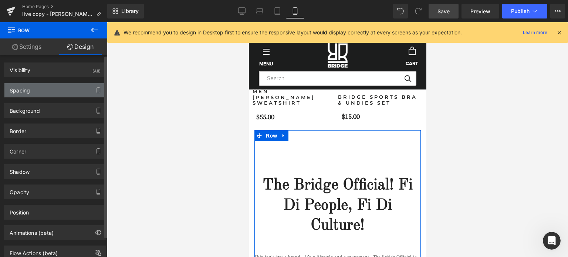
click at [34, 91] on div "Spacing" at bounding box center [54, 90] width 101 height 14
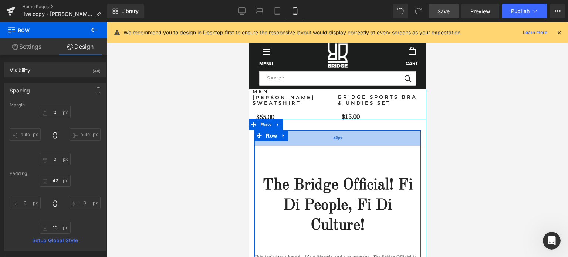
click at [318, 136] on div "42px" at bounding box center [337, 138] width 166 height 16
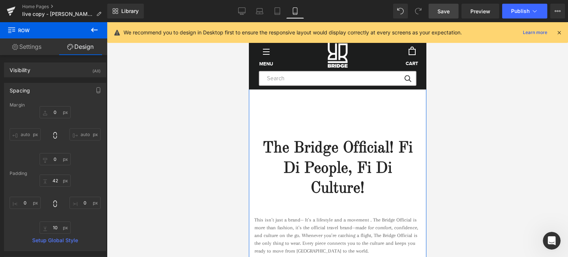
scroll to position [676, 0]
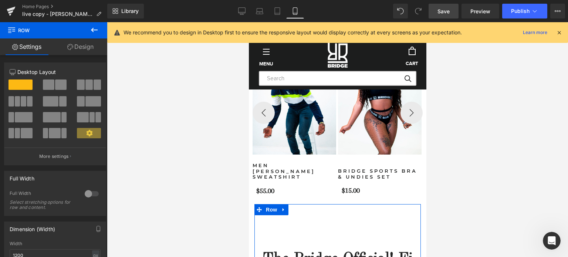
click at [88, 50] on link "Design" at bounding box center [81, 46] width 54 height 17
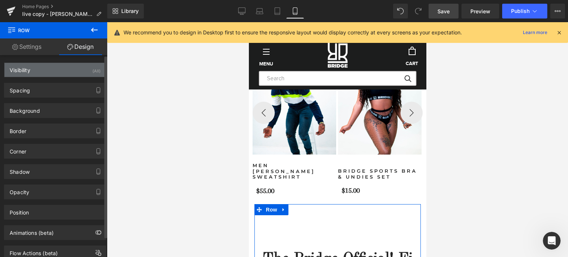
click at [28, 72] on div "Visibility" at bounding box center [20, 68] width 21 height 10
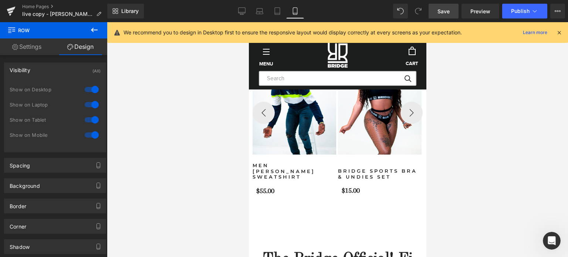
scroll to position [750, 0]
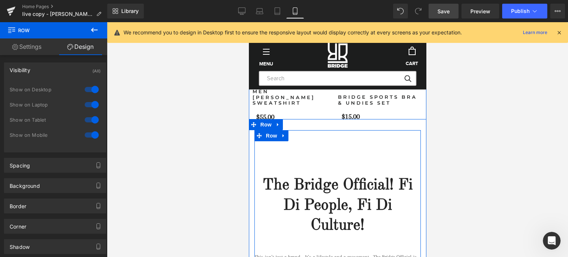
click at [313, 154] on div "The Bridge Official! Fi Di People, Fi Di Culture! Heading This isn’t just a bra…" at bounding box center [337, 234] width 166 height 176
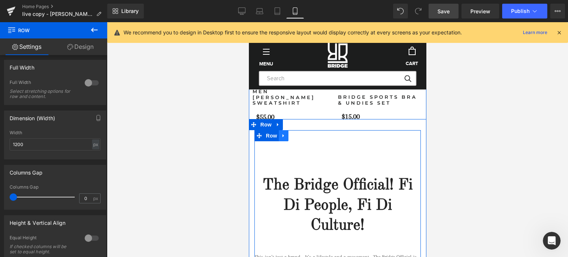
click at [283, 136] on link at bounding box center [284, 135] width 10 height 11
click at [301, 136] on icon at bounding box center [302, 136] width 5 height 6
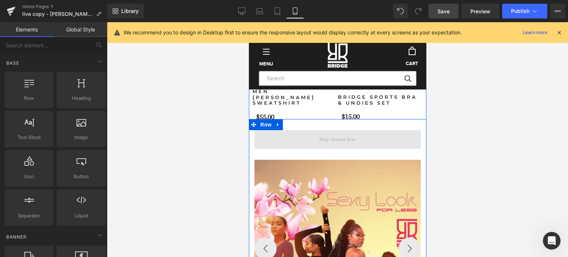
scroll to position [751, 0]
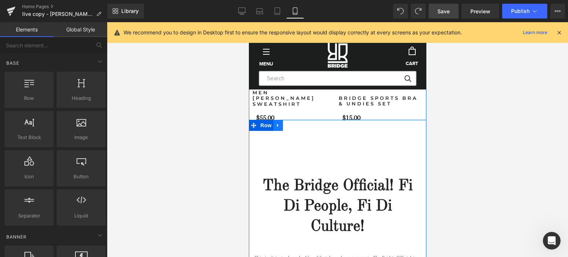
click at [275, 127] on icon at bounding box center [277, 126] width 5 height 6
click at [294, 128] on icon at bounding box center [296, 125] width 5 height 5
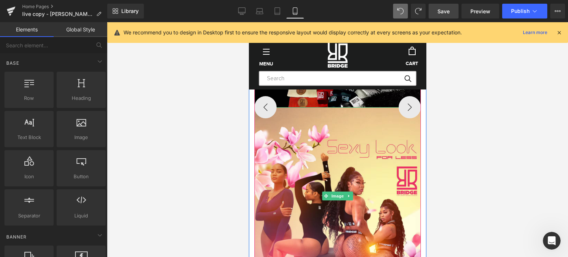
scroll to position [1047, 0]
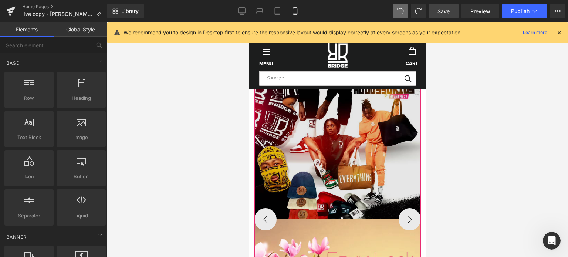
click at [353, 173] on img at bounding box center [337, 131] width 166 height 178
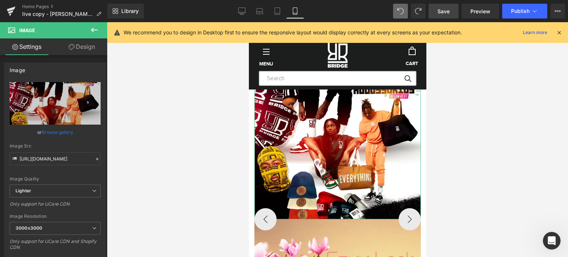
click at [87, 49] on link "Design" at bounding box center [82, 46] width 54 height 17
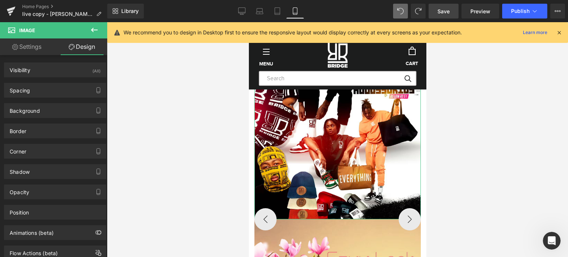
click at [33, 44] on link "Settings" at bounding box center [27, 46] width 54 height 17
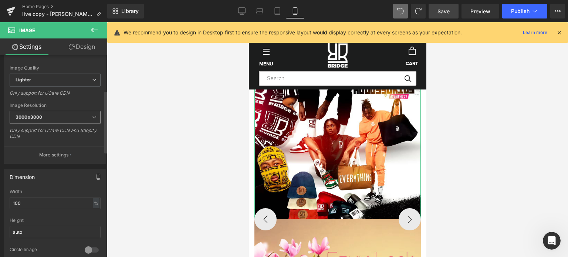
scroll to position [111, 0]
click at [93, 27] on icon at bounding box center [94, 30] width 9 height 9
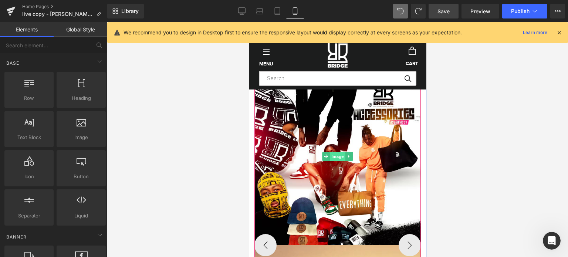
scroll to position [973, 0]
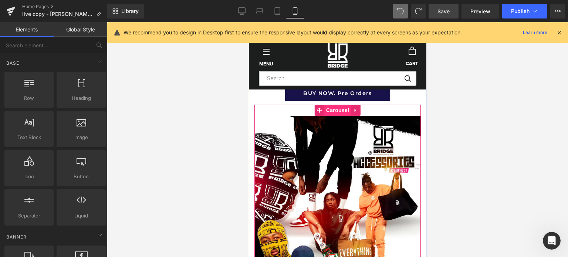
click at [333, 110] on span "Carousel" at bounding box center [337, 110] width 27 height 11
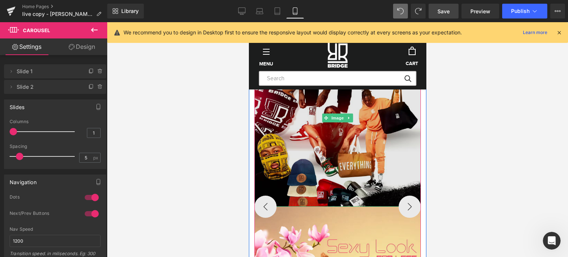
scroll to position [1047, 0]
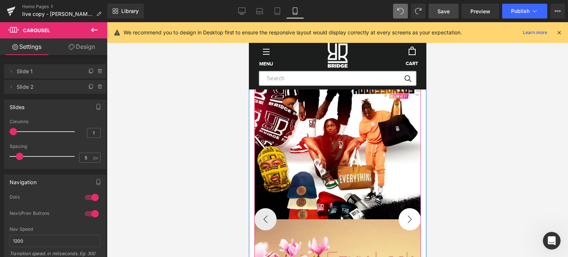
click at [406, 222] on button "›" at bounding box center [409, 219] width 22 height 22
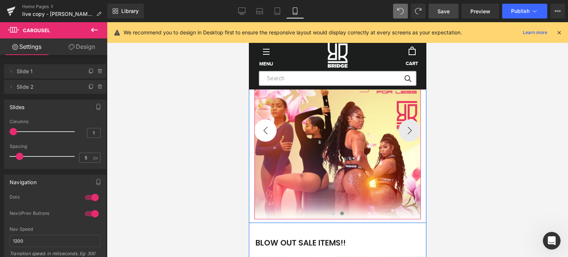
click at [262, 129] on button "‹" at bounding box center [265, 130] width 22 height 22
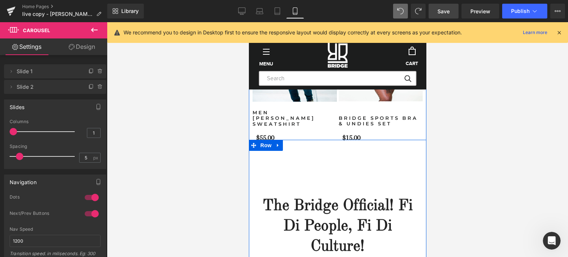
scroll to position [714, 0]
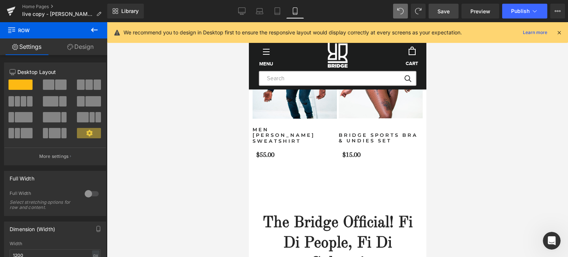
click at [98, 31] on icon at bounding box center [94, 30] width 9 height 9
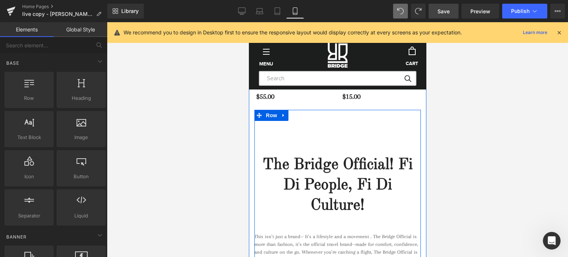
scroll to position [751, 0]
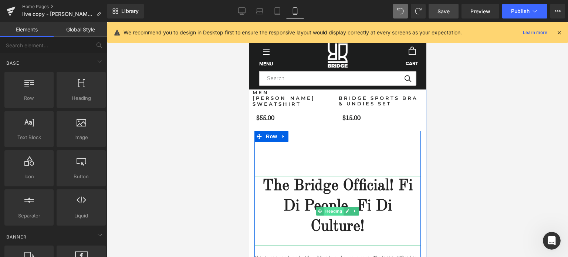
click at [334, 210] on span "Heading" at bounding box center [334, 211] width 20 height 9
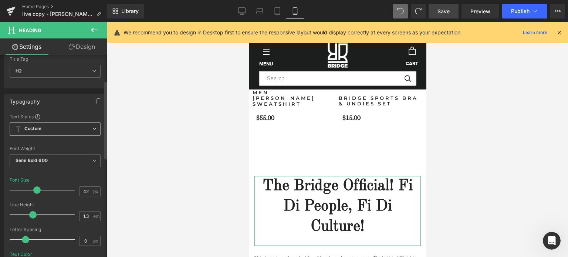
scroll to position [74, 0]
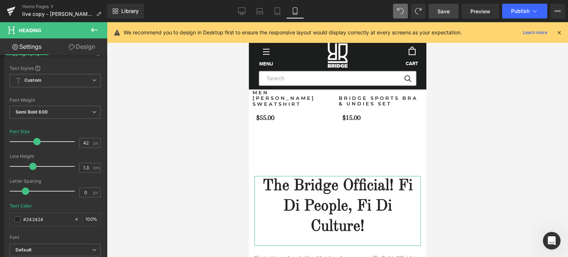
click at [86, 43] on link "Design" at bounding box center [82, 46] width 54 height 17
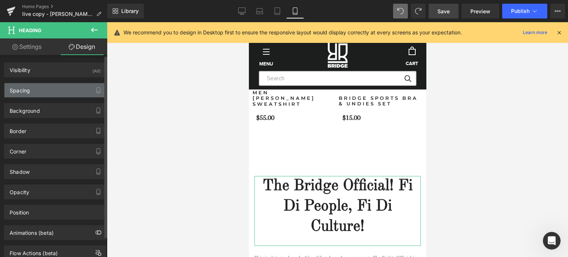
click at [28, 87] on div "Spacing" at bounding box center [20, 88] width 20 height 10
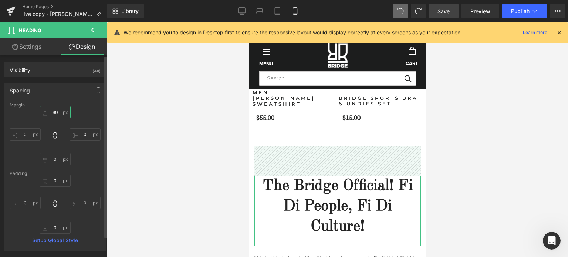
click at [53, 114] on input "80" at bounding box center [55, 112] width 31 height 12
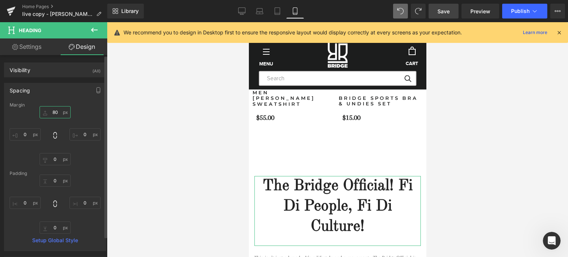
click at [53, 114] on input "80" at bounding box center [55, 112] width 31 height 12
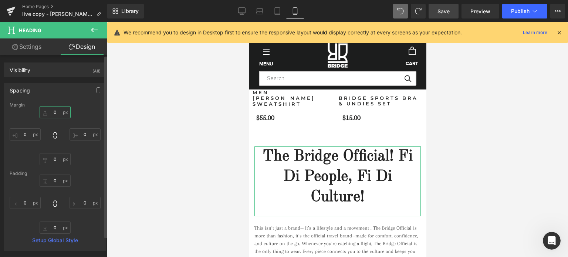
click at [51, 115] on input "0" at bounding box center [55, 112] width 31 height 12
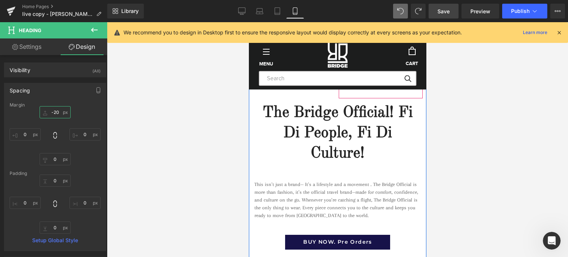
scroll to position [788, 0]
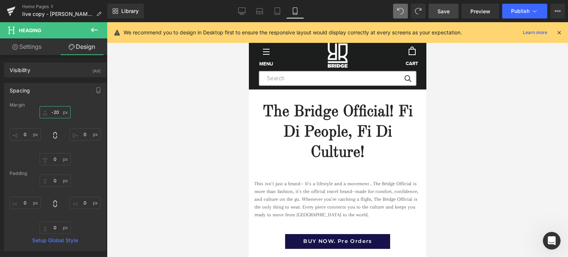
type input "-20"
click at [439, 10] on span "Save" at bounding box center [444, 11] width 12 height 8
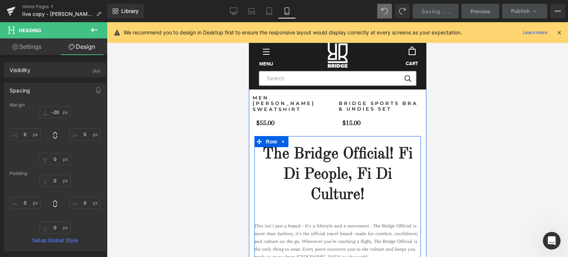
scroll to position [677, 0]
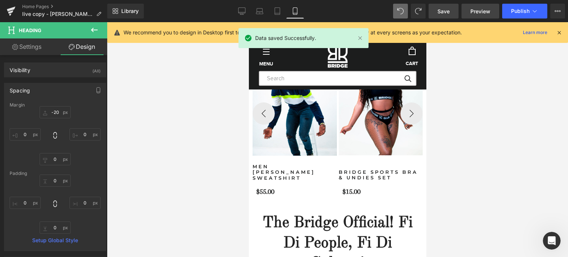
click at [478, 12] on span "Preview" at bounding box center [480, 11] width 20 height 8
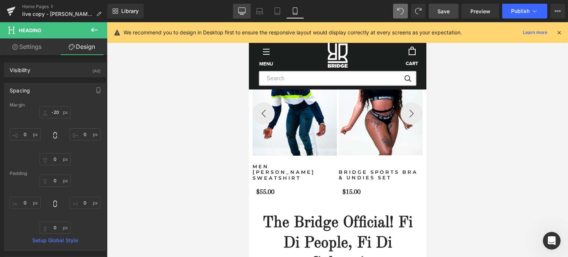
click at [237, 14] on link "Desktop" at bounding box center [242, 11] width 18 height 15
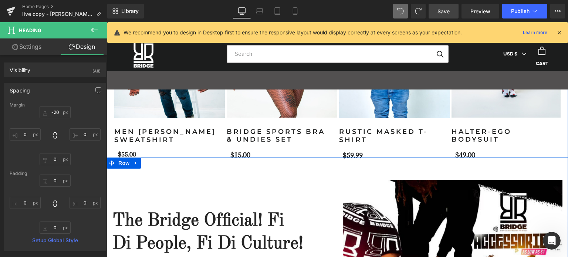
scroll to position [857, 0]
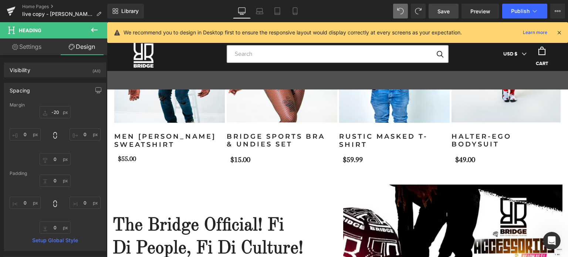
click at [93, 29] on icon at bounding box center [94, 30] width 7 height 4
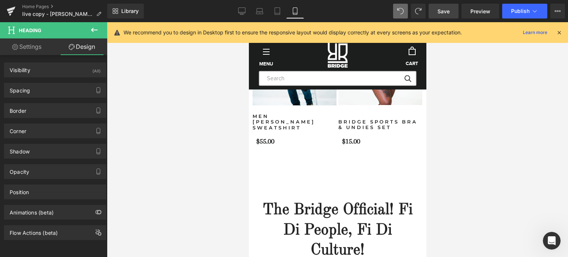
scroll to position [675, 0]
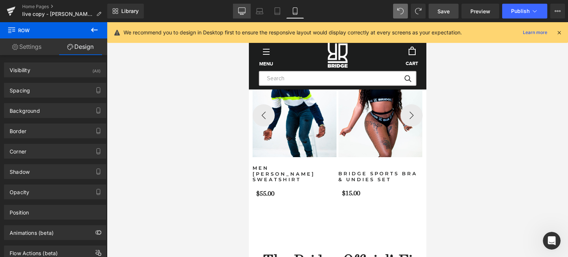
click at [246, 9] on icon at bounding box center [242, 11] width 7 height 6
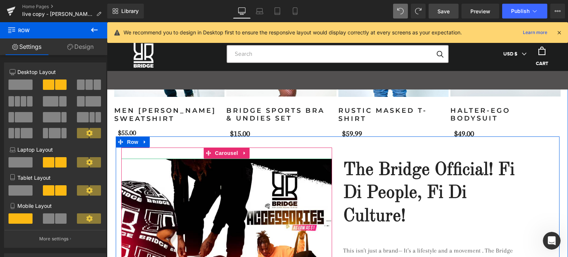
scroll to position [843, 0]
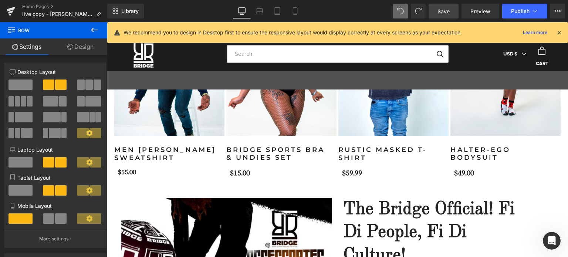
click at [445, 9] on span "Save" at bounding box center [444, 11] width 12 height 8
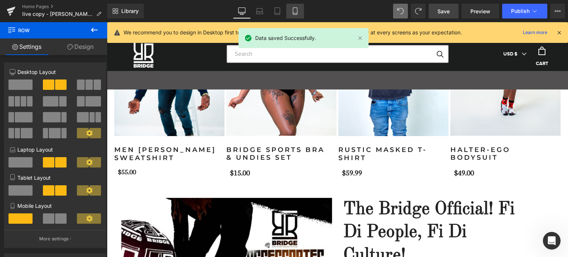
click at [297, 13] on icon at bounding box center [295, 11] width 4 height 7
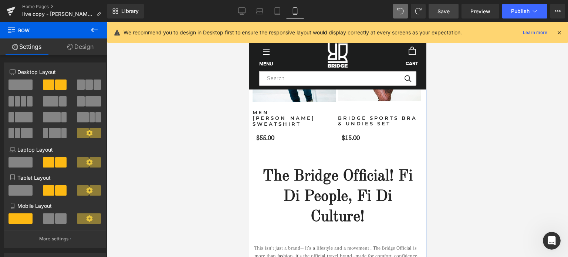
scroll to position [655, 0]
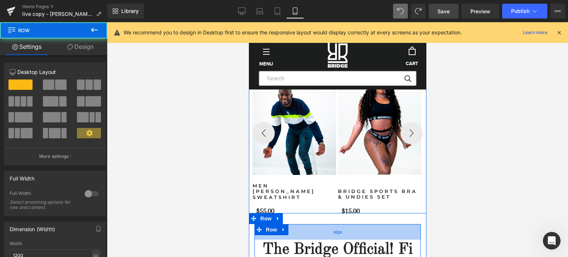
click at [333, 233] on span "42px" at bounding box center [337, 232] width 9 height 7
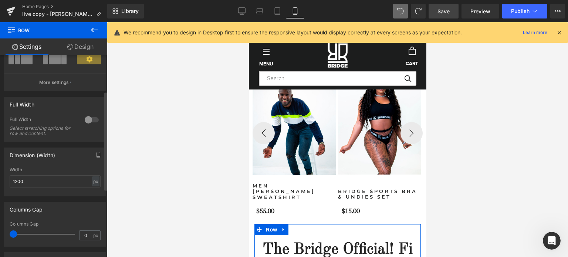
scroll to position [0, 0]
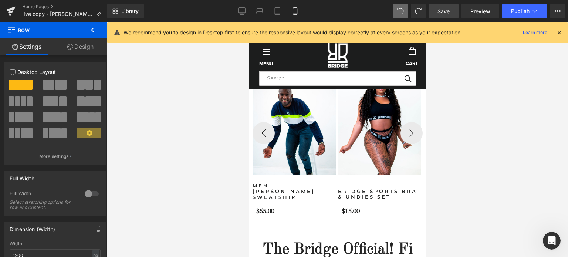
click at [96, 29] on icon at bounding box center [94, 30] width 9 height 9
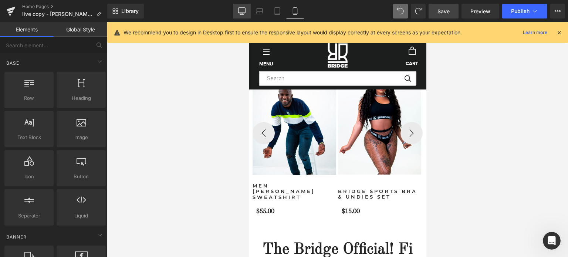
click at [239, 11] on icon at bounding box center [242, 11] width 7 height 6
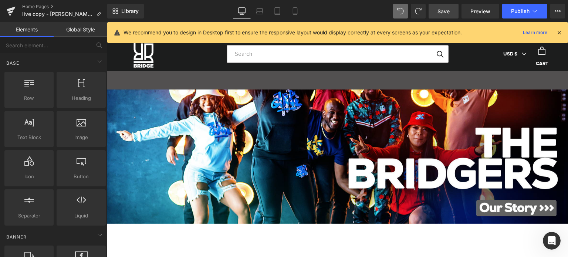
scroll to position [1511, 0]
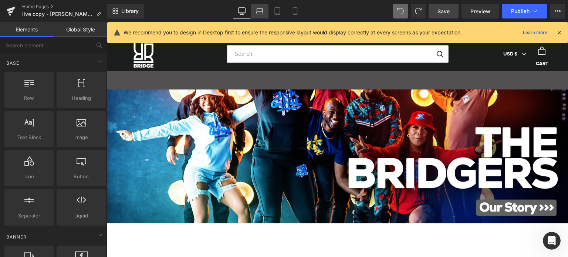
click at [263, 13] on icon at bounding box center [259, 13] width 7 height 2
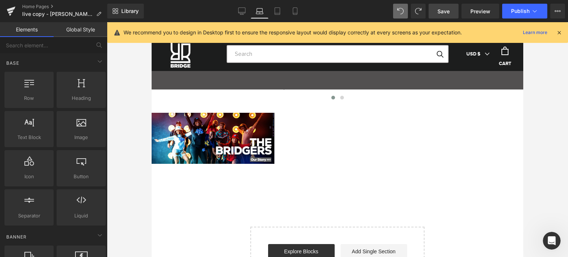
scroll to position [1094, 0]
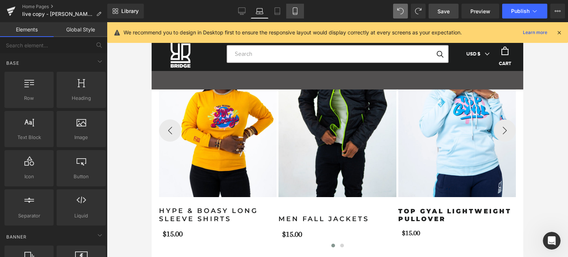
click at [296, 14] on icon at bounding box center [295, 11] width 4 height 7
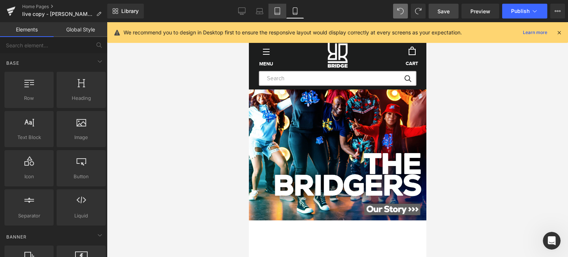
click at [279, 14] on icon at bounding box center [277, 10] width 7 height 7
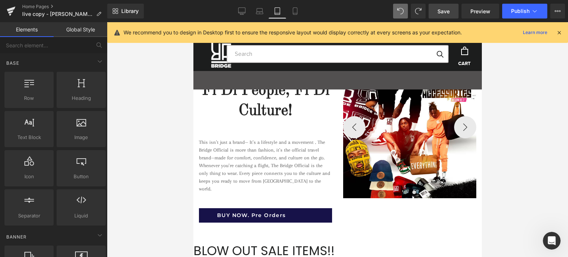
scroll to position [800, 0]
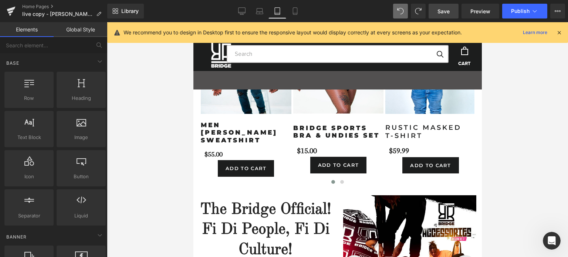
click at [561, 30] on icon at bounding box center [559, 32] width 7 height 7
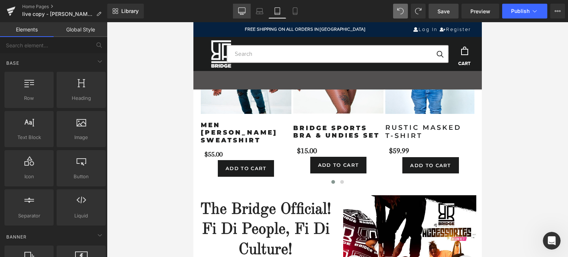
click at [244, 15] on link "Desktop" at bounding box center [242, 11] width 18 height 15
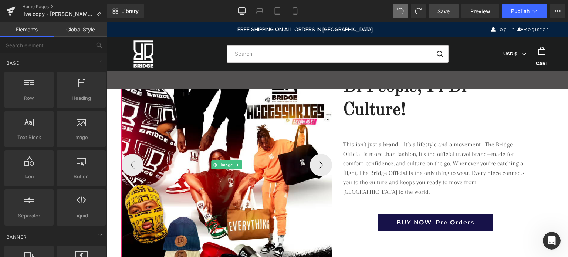
scroll to position [877, 0]
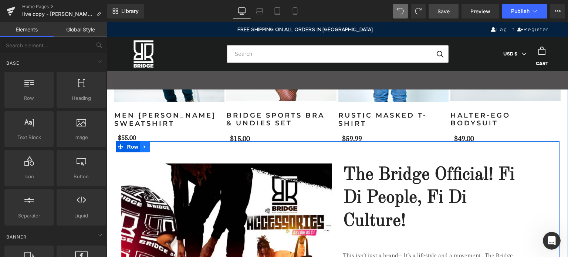
click at [142, 148] on icon at bounding box center [144, 147] width 5 height 6
click at [130, 147] on span "Row" at bounding box center [132, 146] width 15 height 11
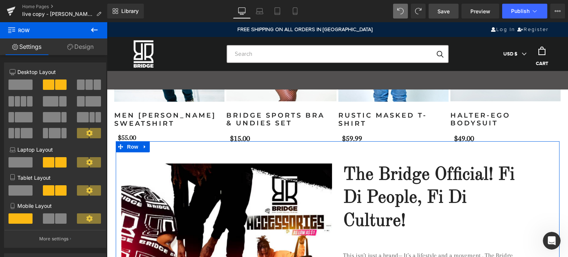
click at [80, 48] on link "Design" at bounding box center [81, 46] width 54 height 17
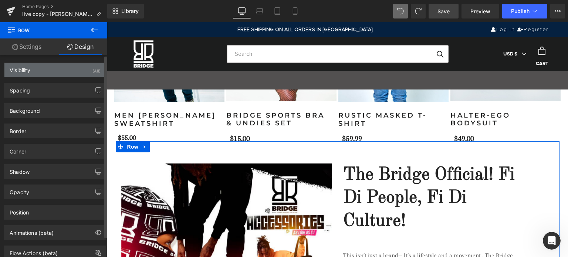
click at [77, 69] on div "Visibility (All)" at bounding box center [54, 70] width 101 height 14
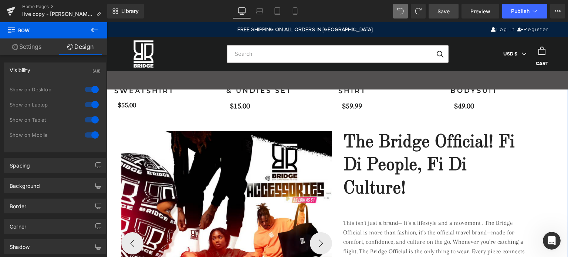
scroll to position [951, 0]
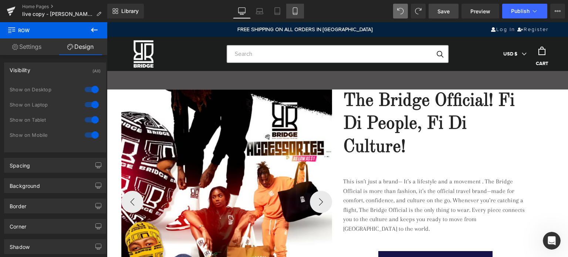
click at [294, 15] on link "Mobile" at bounding box center [295, 11] width 18 height 15
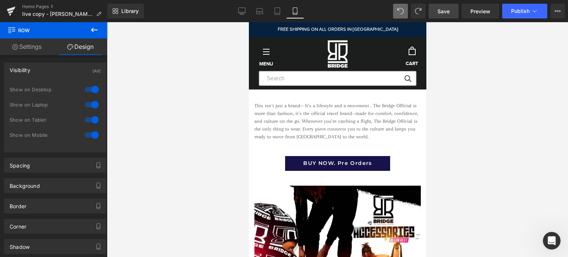
scroll to position [870, 0]
click at [88, 31] on button at bounding box center [94, 30] width 26 height 16
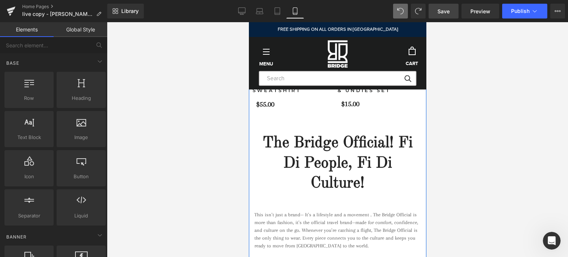
scroll to position [722, 0]
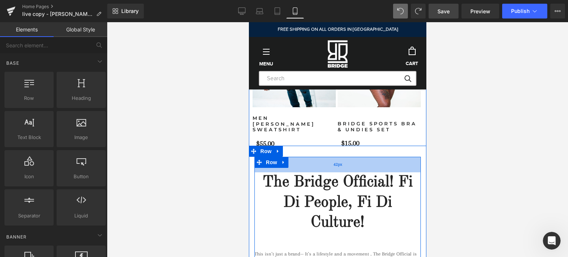
click at [311, 171] on div "42px" at bounding box center [337, 165] width 166 height 16
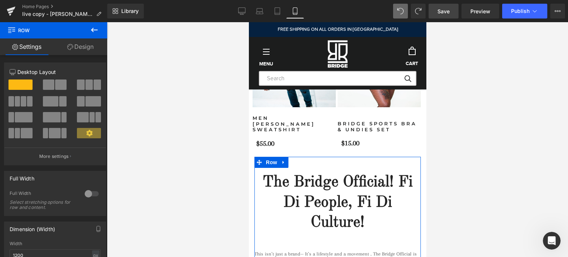
click at [88, 46] on link "Design" at bounding box center [81, 46] width 54 height 17
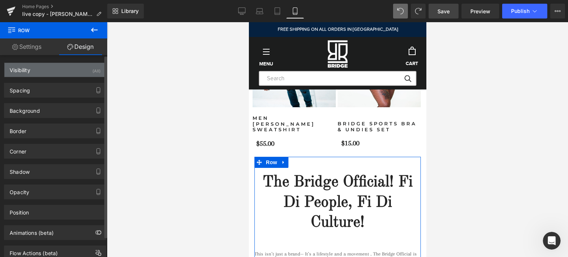
click at [63, 70] on div "Visibility (All)" at bounding box center [54, 70] width 101 height 14
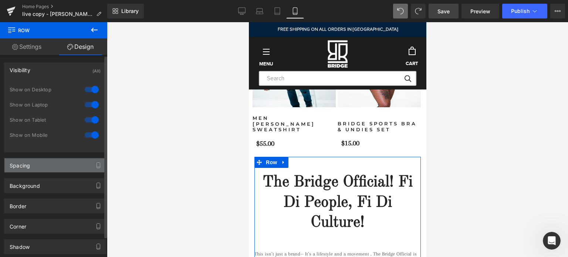
click at [46, 162] on div "Spacing" at bounding box center [54, 165] width 101 height 14
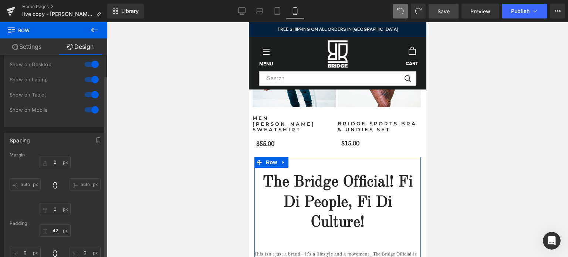
scroll to position [74, 0]
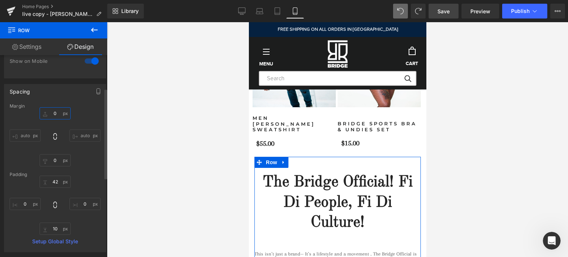
click at [58, 114] on input "0" at bounding box center [55, 113] width 31 height 12
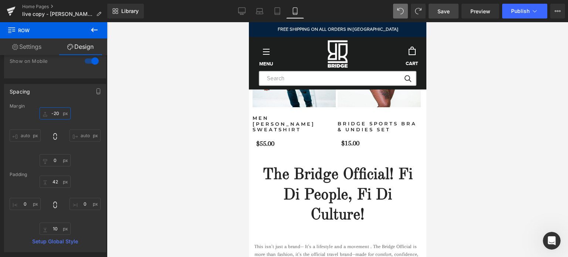
type input "-20"
click at [338, 6] on div "Library Mobile Desktop Laptop Tablet Mobile Save Preview Publish Scheduled View…" at bounding box center [337, 11] width 461 height 15
click at [446, 10] on span "Save" at bounding box center [444, 11] width 12 height 8
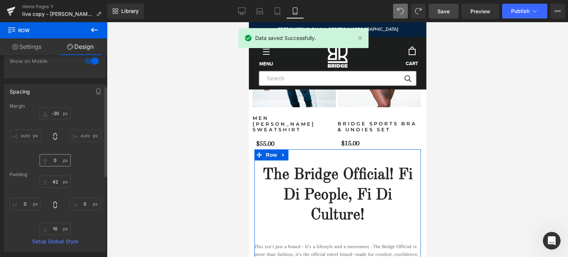
scroll to position [0, 0]
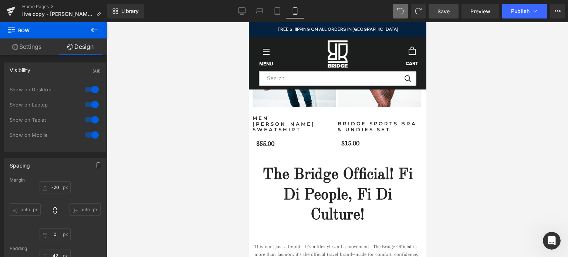
click at [95, 29] on icon at bounding box center [94, 30] width 9 height 9
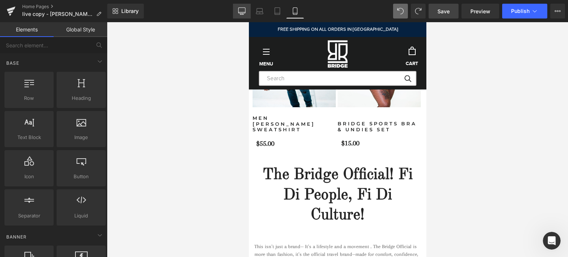
click at [242, 11] on icon at bounding box center [241, 10] width 7 height 7
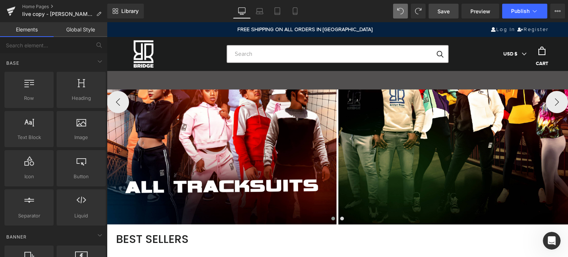
scroll to position [544, 0]
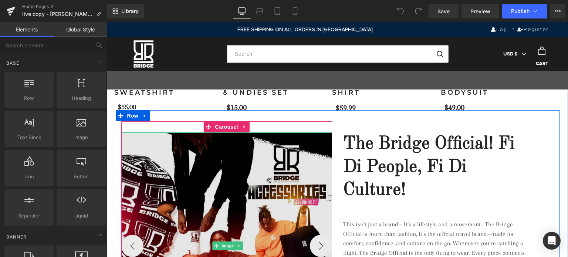
scroll to position [851, 0]
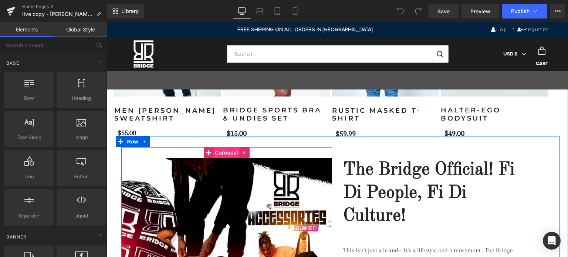
click at [227, 156] on span "Carousel" at bounding box center [226, 152] width 27 height 11
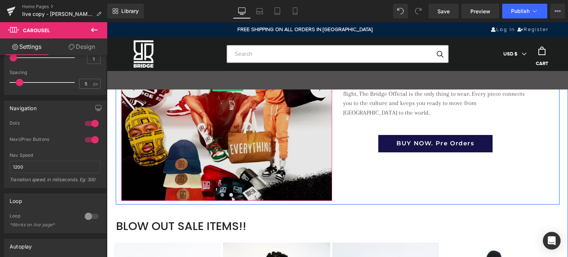
scroll to position [888, 0]
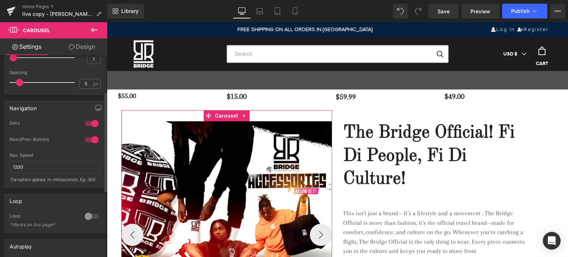
click at [84, 122] on div at bounding box center [92, 124] width 18 height 12
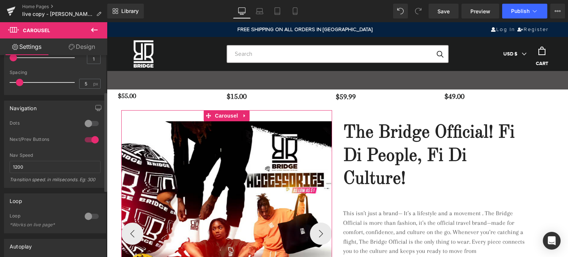
click at [92, 124] on div at bounding box center [92, 124] width 18 height 12
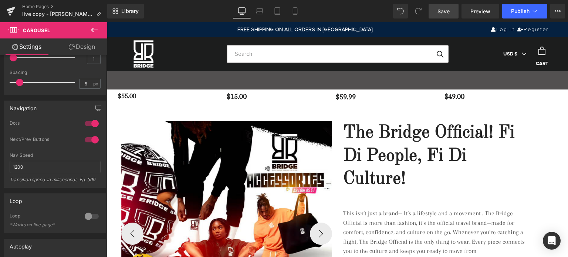
click at [446, 11] on span "Save" at bounding box center [444, 11] width 12 height 8
click at [479, 13] on span "Preview" at bounding box center [480, 11] width 20 height 8
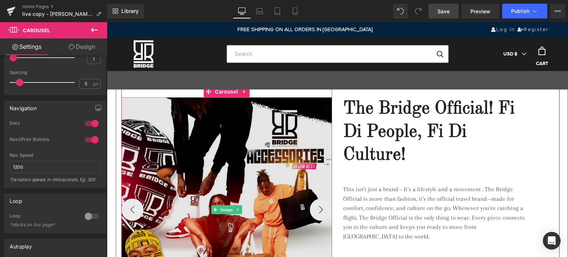
scroll to position [925, 0]
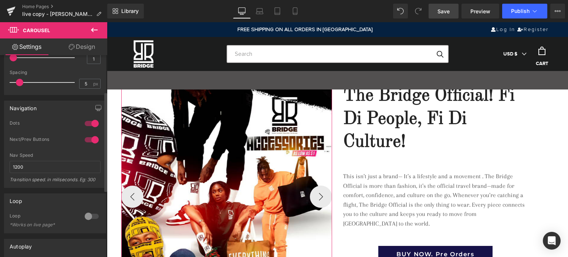
click at [91, 214] on div at bounding box center [92, 216] width 18 height 12
click at [444, 11] on span "Save" at bounding box center [444, 11] width 12 height 8
click at [293, 13] on icon at bounding box center [295, 13] width 4 height 0
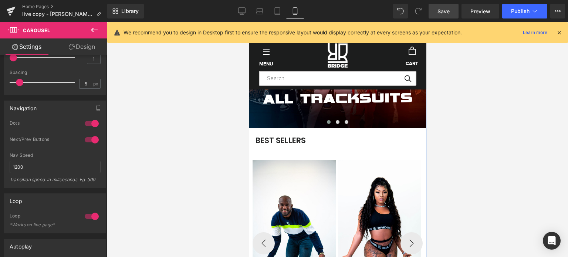
scroll to position [567, 0]
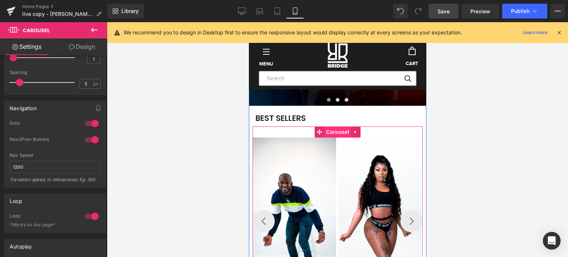
click at [328, 132] on span "Carousel" at bounding box center [337, 132] width 27 height 11
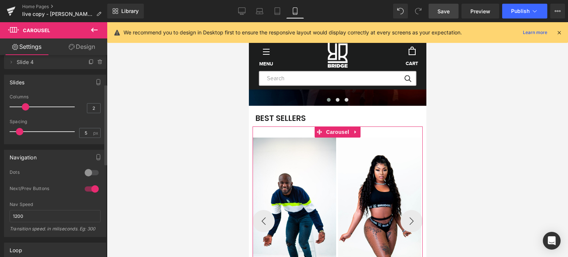
scroll to position [74, 0]
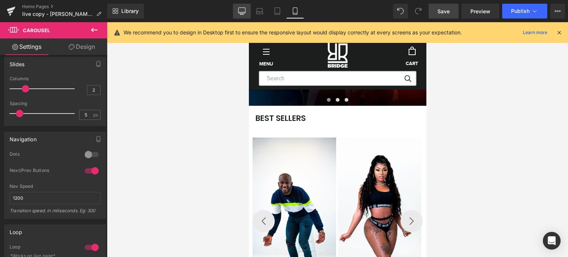
click at [242, 13] on icon at bounding box center [241, 10] width 7 height 7
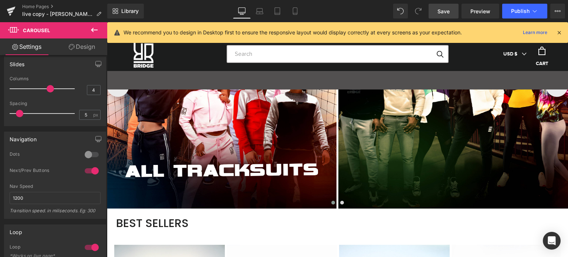
scroll to position [617, 0]
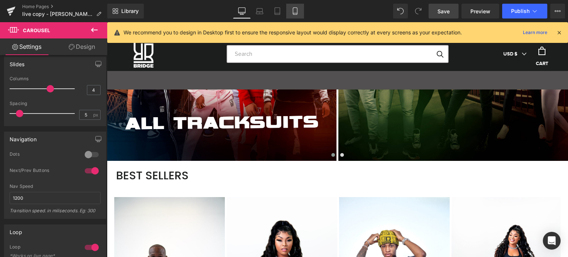
click at [296, 10] on icon at bounding box center [294, 10] width 7 height 7
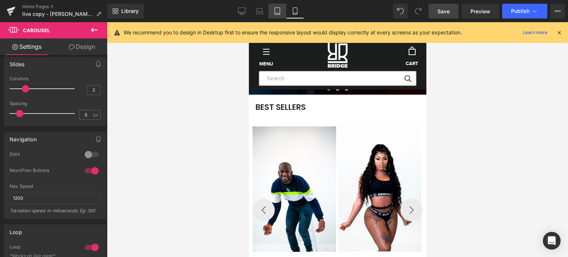
click at [282, 13] on link "Tablet" at bounding box center [278, 11] width 18 height 15
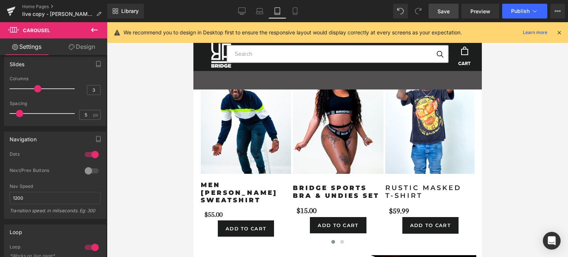
scroll to position [736, 0]
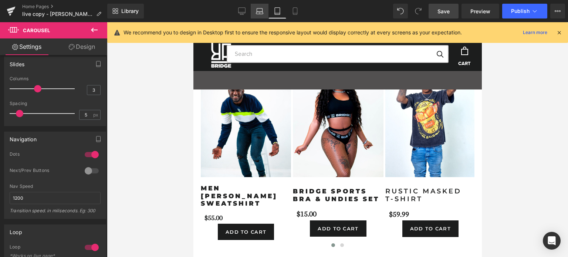
click at [260, 11] on icon at bounding box center [259, 10] width 7 height 7
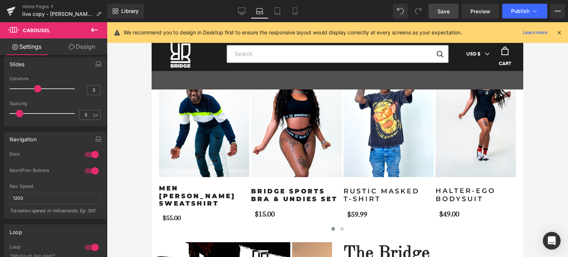
scroll to position [582, 0]
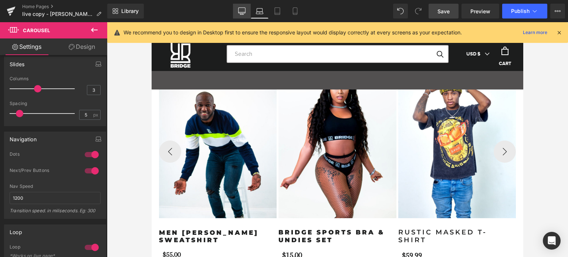
click at [240, 9] on icon at bounding box center [241, 10] width 7 height 7
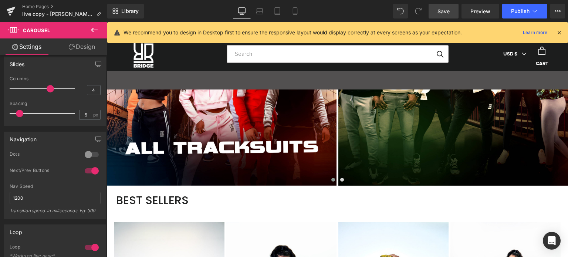
scroll to position [772, 0]
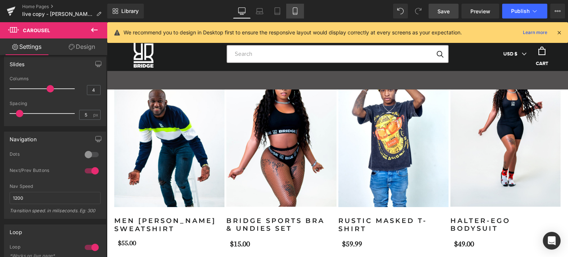
click at [297, 10] on icon at bounding box center [295, 11] width 4 height 7
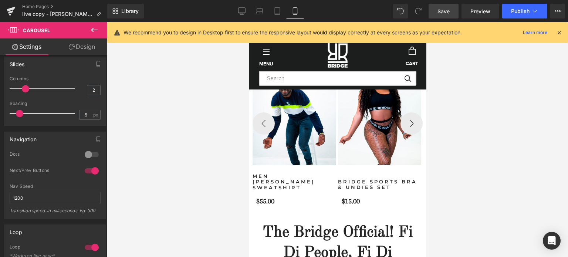
scroll to position [664, 0]
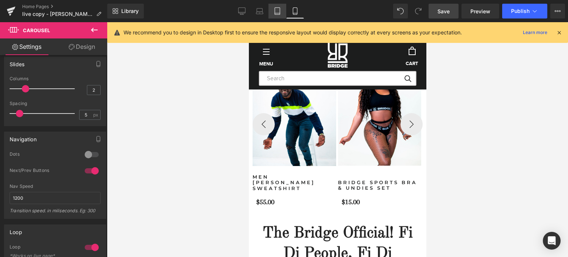
click at [279, 9] on icon at bounding box center [277, 10] width 7 height 7
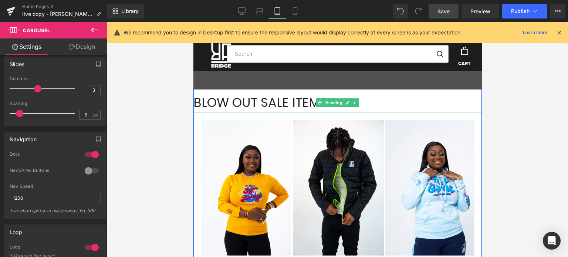
scroll to position [1181, 0]
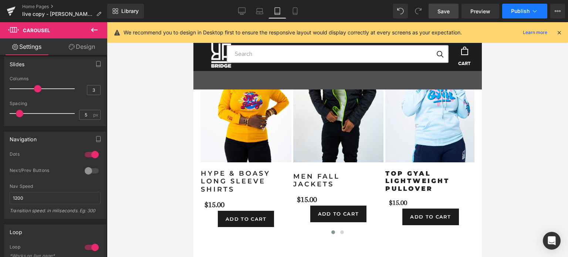
click at [517, 8] on span "Publish" at bounding box center [520, 11] width 18 height 6
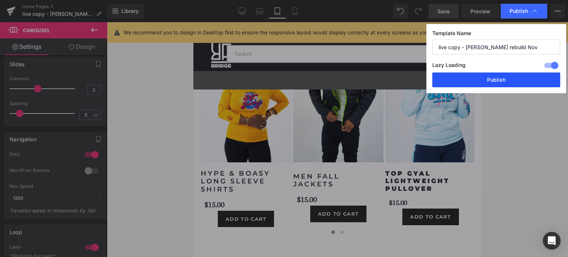
click at [500, 81] on button "Publish" at bounding box center [496, 79] width 128 height 15
